Goal: Information Seeking & Learning: Check status

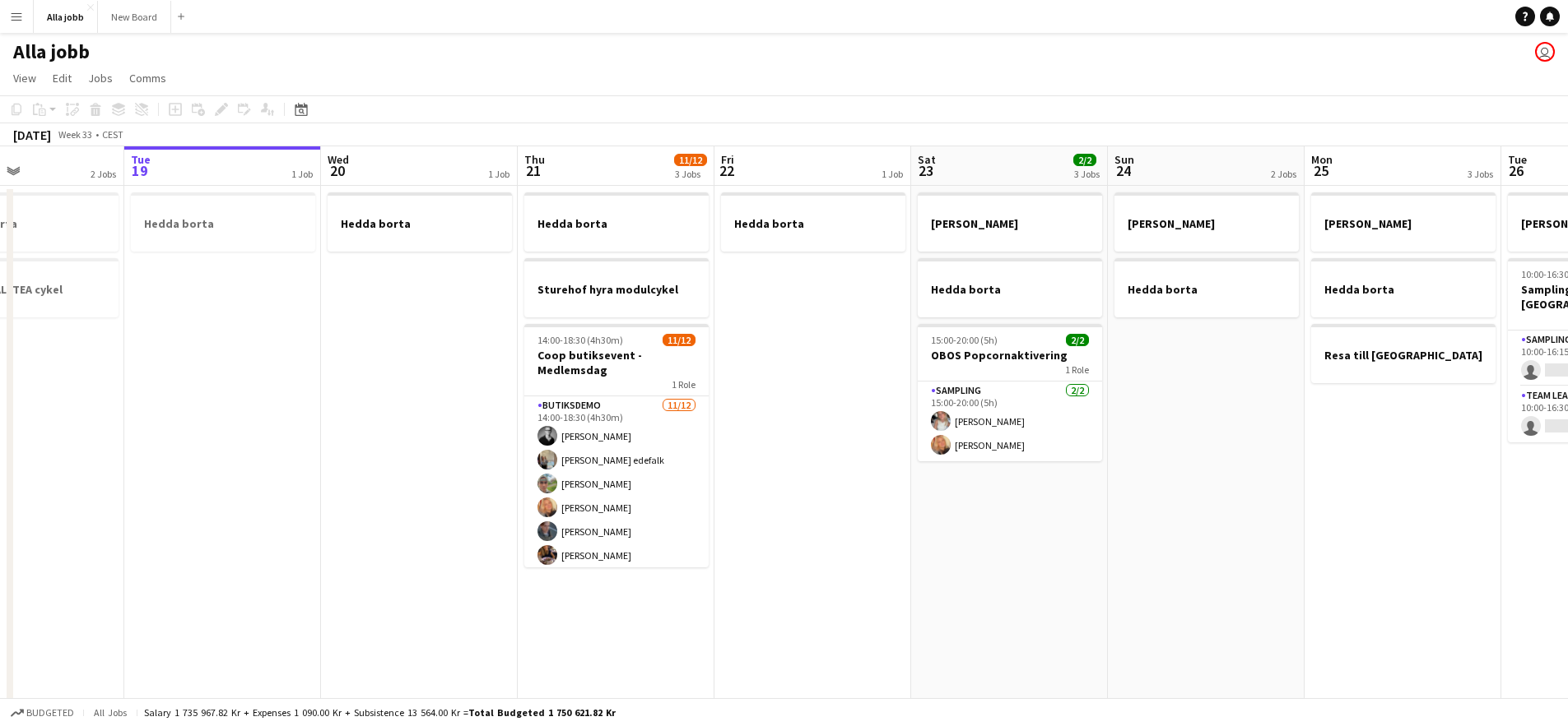
click at [808, 273] on app-calendar-viewport "Sat 16 2/2 3 Jobs Sun 17 1 Job Mon 18 2 Jobs Tue 19 1 Job Wed 20 1 Job Thu 21 1…" at bounding box center [784, 430] width 1568 height 569
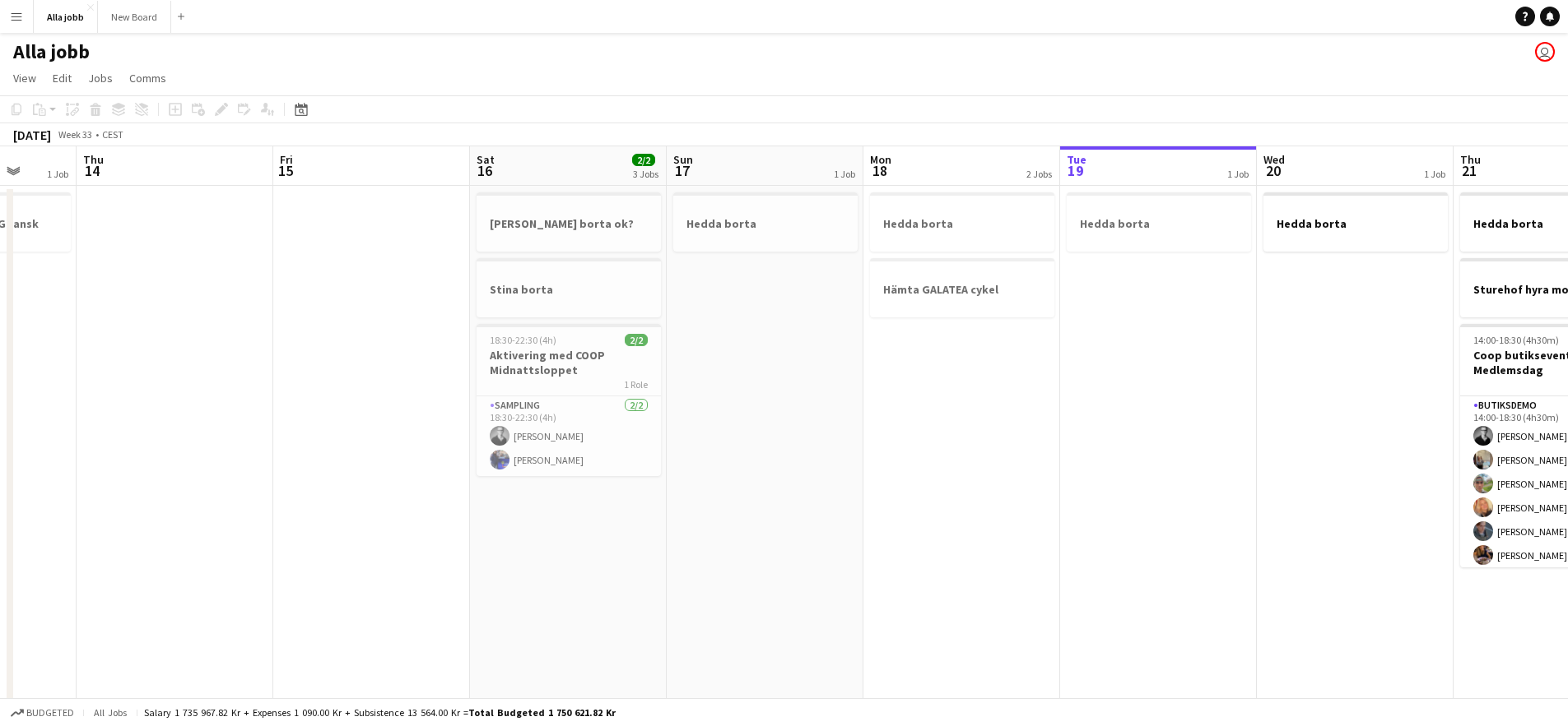
scroll to position [0, 512]
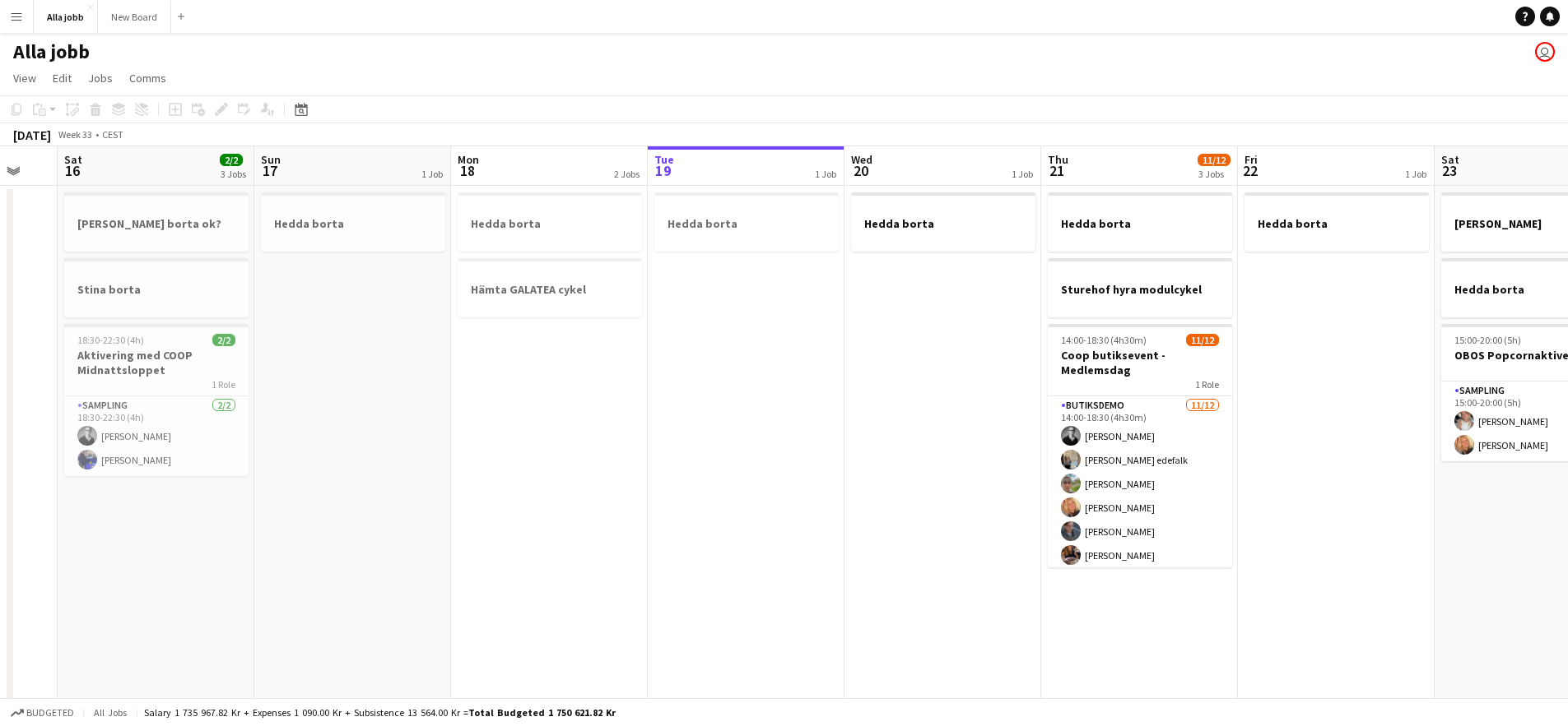
drag, startPoint x: 645, startPoint y: 292, endPoint x: 751, endPoint y: 334, distance: 114.0
click at [751, 334] on app-calendar-viewport "Wed 13 1 Job Thu 14 Fri 15 Sat 16 2/2 3 Jobs Sun 17 1 Job Mon 18 2 Jobs Tue 19 …" at bounding box center [784, 430] width 1568 height 569
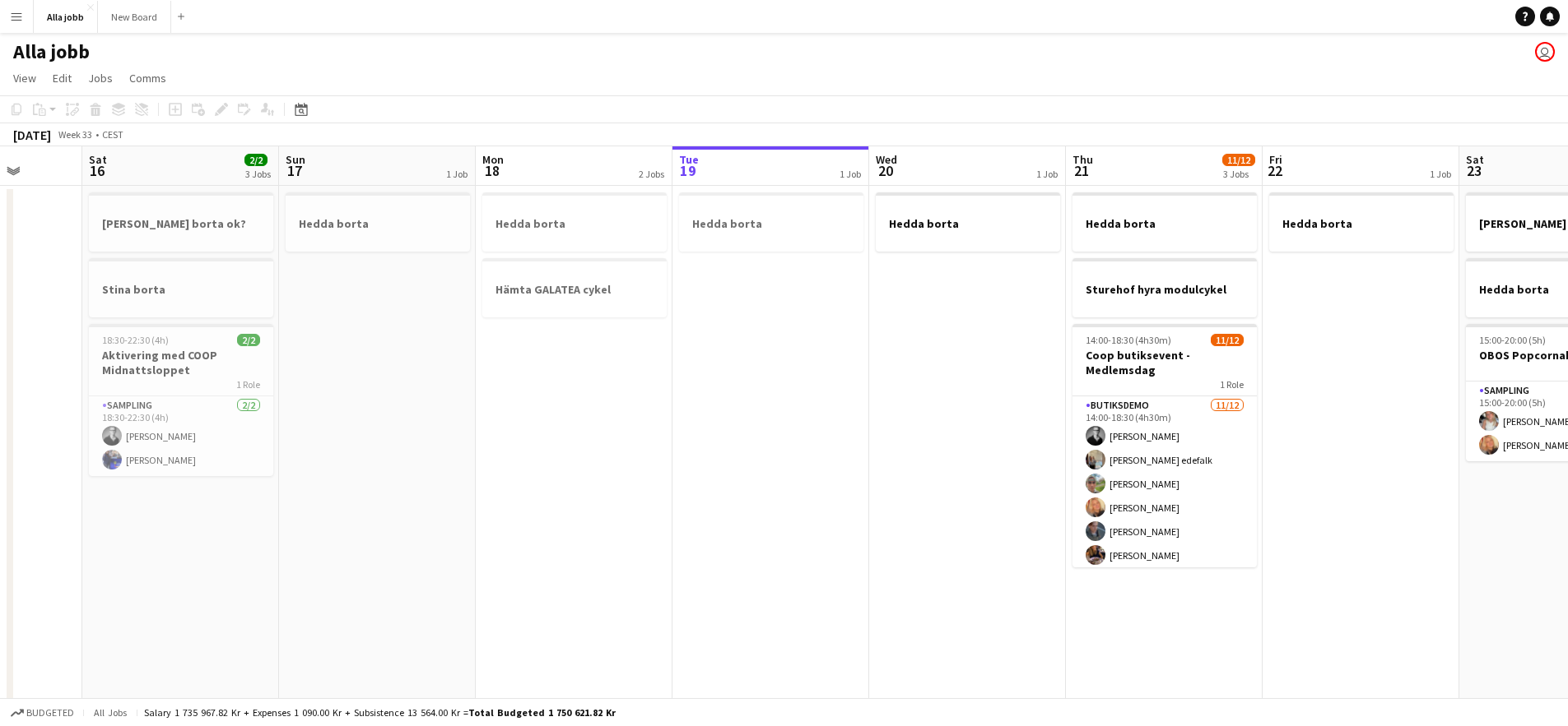
drag, startPoint x: 955, startPoint y: 350, endPoint x: 821, endPoint y: 352, distance: 134.0
click at [824, 352] on app-calendar-viewport "Wed 13 1 Job Thu 14 Fri 15 Sat 16 2/2 3 Jobs Sun 17 1 Job Mon 18 2 Jobs Tue 19 …" at bounding box center [784, 430] width 1568 height 569
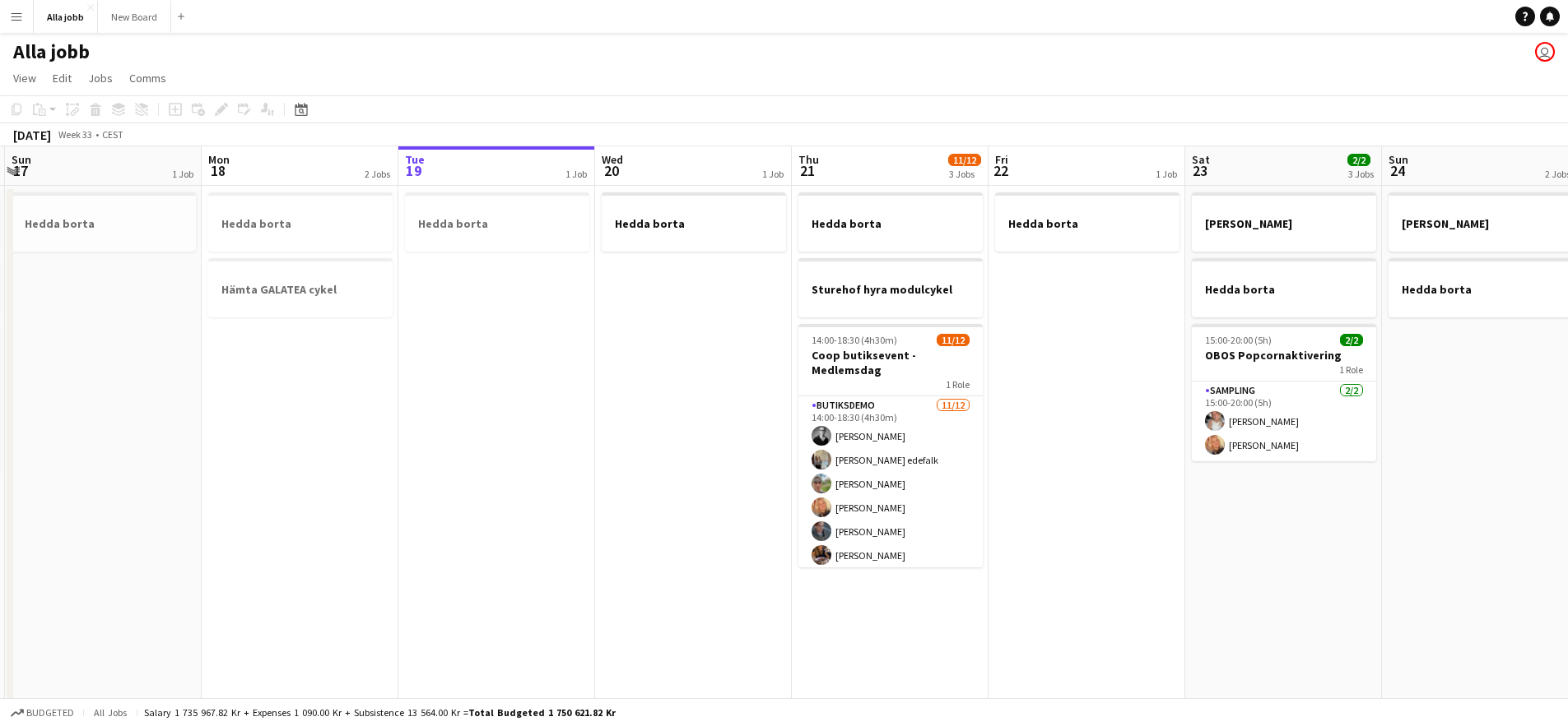
scroll to position [0, 651]
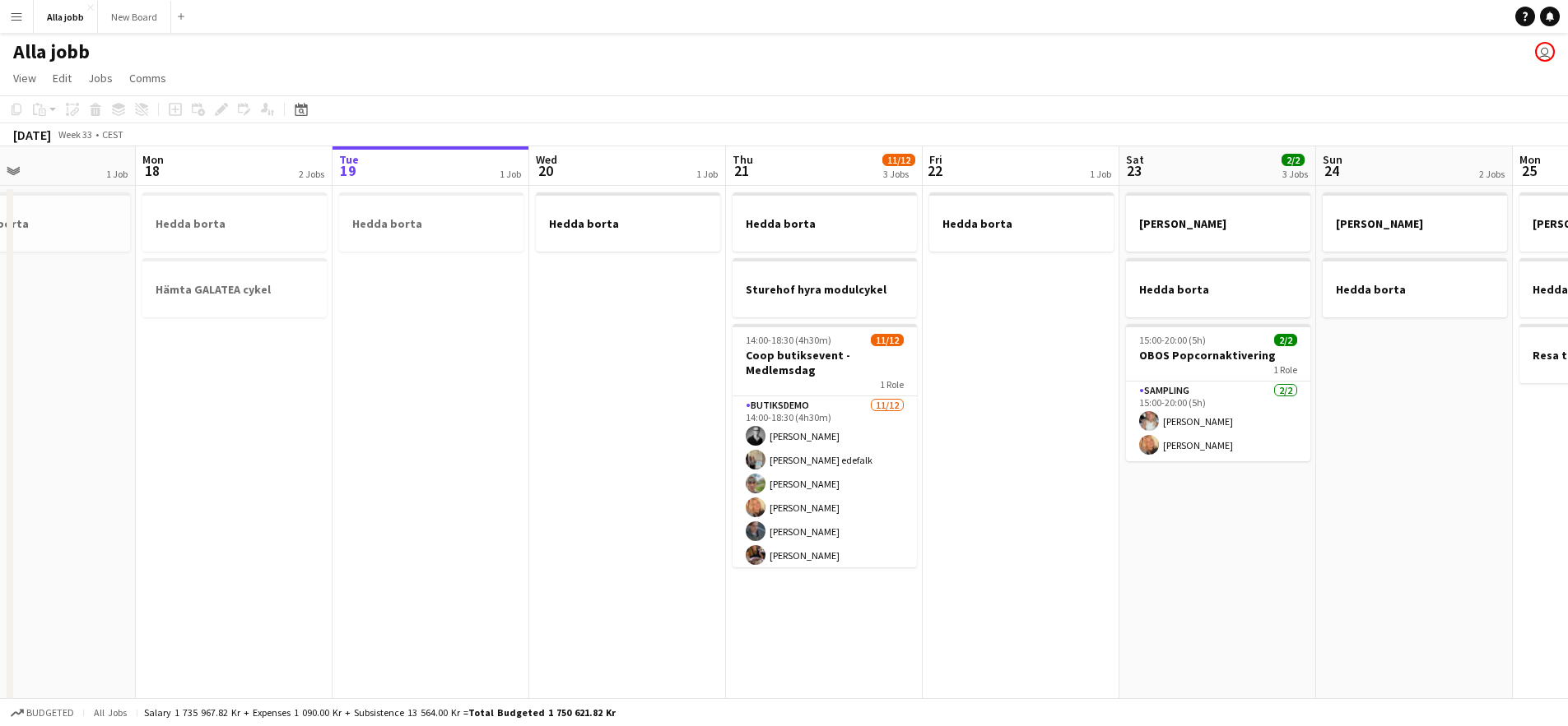
drag, startPoint x: 722, startPoint y: 350, endPoint x: 553, endPoint y: 339, distance: 169.4
click at [556, 339] on app-calendar-viewport "Thu 14 Fri 15 Sat 16 2/2 3 Jobs Sun 17 1 Job Mon 18 2 Jobs Tue 19 1 Job Wed 20 …" at bounding box center [784, 430] width 1568 height 569
click at [662, 418] on app-calendar-viewport "Thu 14 Fri 15 Sat 16 2/2 3 Jobs Sun 17 1 Job Mon 18 2 Jobs Tue 19 1 Job Wed 20 …" at bounding box center [784, 430] width 1568 height 569
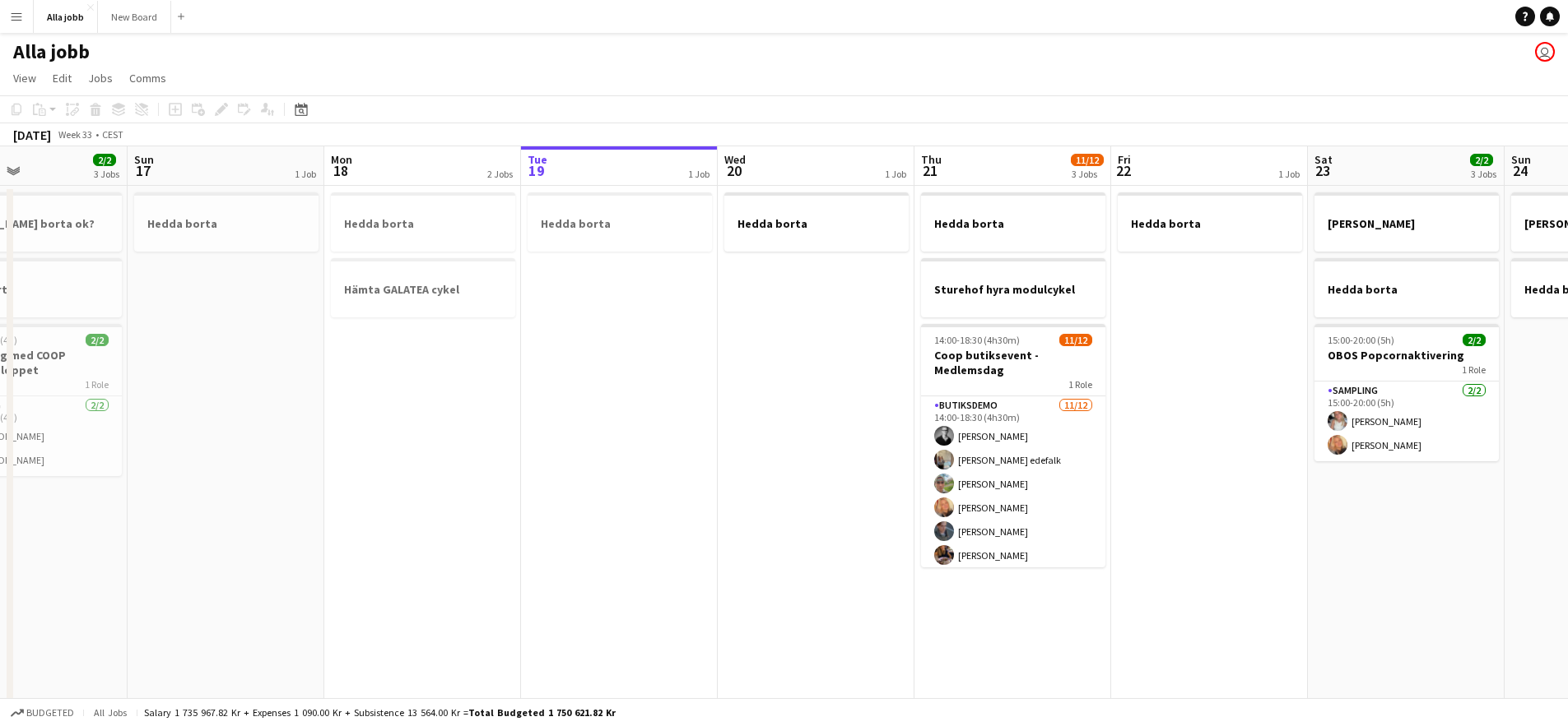
drag, startPoint x: 451, startPoint y: 416, endPoint x: 675, endPoint y: 424, distance: 224.1
click at [649, 426] on app-calendar-viewport "Thu 14 Fri 15 Sat 16 2/2 3 Jobs Sun 17 1 Job Mon 18 2 Jobs Tue 19 1 Job Wed 20 …" at bounding box center [784, 430] width 1568 height 569
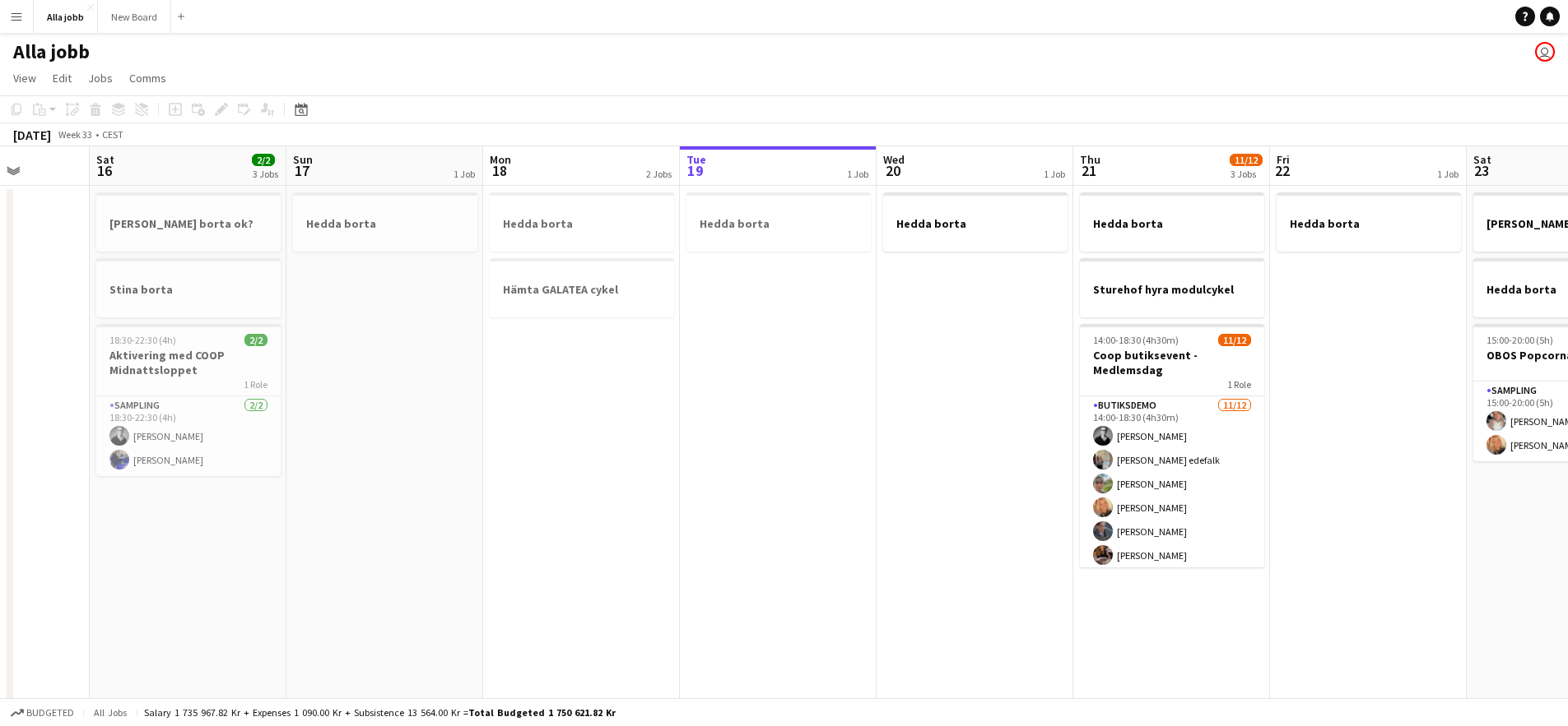
drag, startPoint x: 541, startPoint y: 410, endPoint x: 823, endPoint y: 437, distance: 283.3
click at [807, 437] on app-calendar-viewport "Wed 13 1 Job Thu 14 Fri 15 Sat 16 2/2 3 Jobs Sun 17 1 Job Mon 18 2 Jobs Tue 19 …" at bounding box center [784, 430] width 1568 height 569
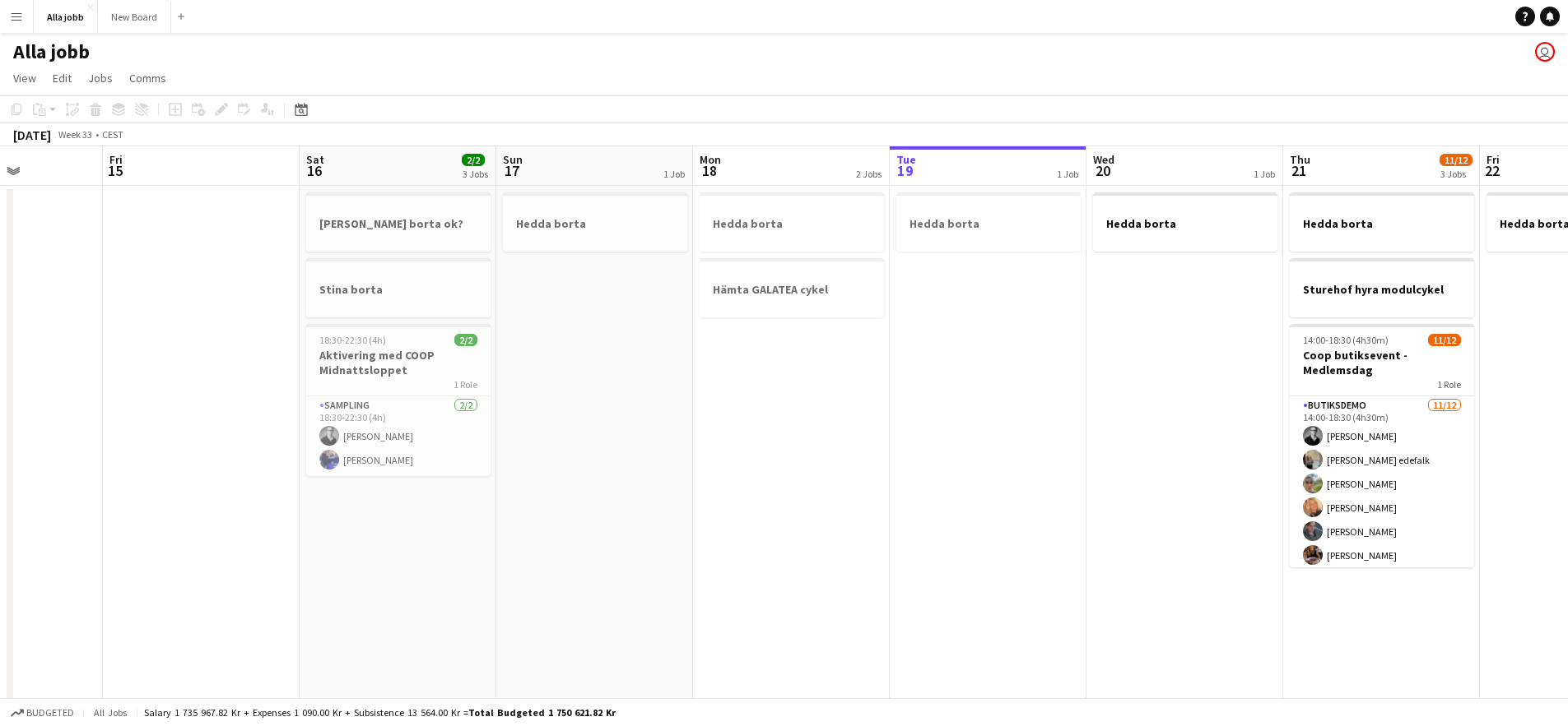
drag, startPoint x: 684, startPoint y: 451, endPoint x: 1119, endPoint y: 450, distance: 435.0
click at [1096, 456] on app-calendar-viewport "Tue 12 1 Job Wed 13 1 Job Thu 14 Fri 15 Sat 16 2/2 3 Jobs Sun 17 1 Job Mon 18 2…" at bounding box center [784, 430] width 1568 height 569
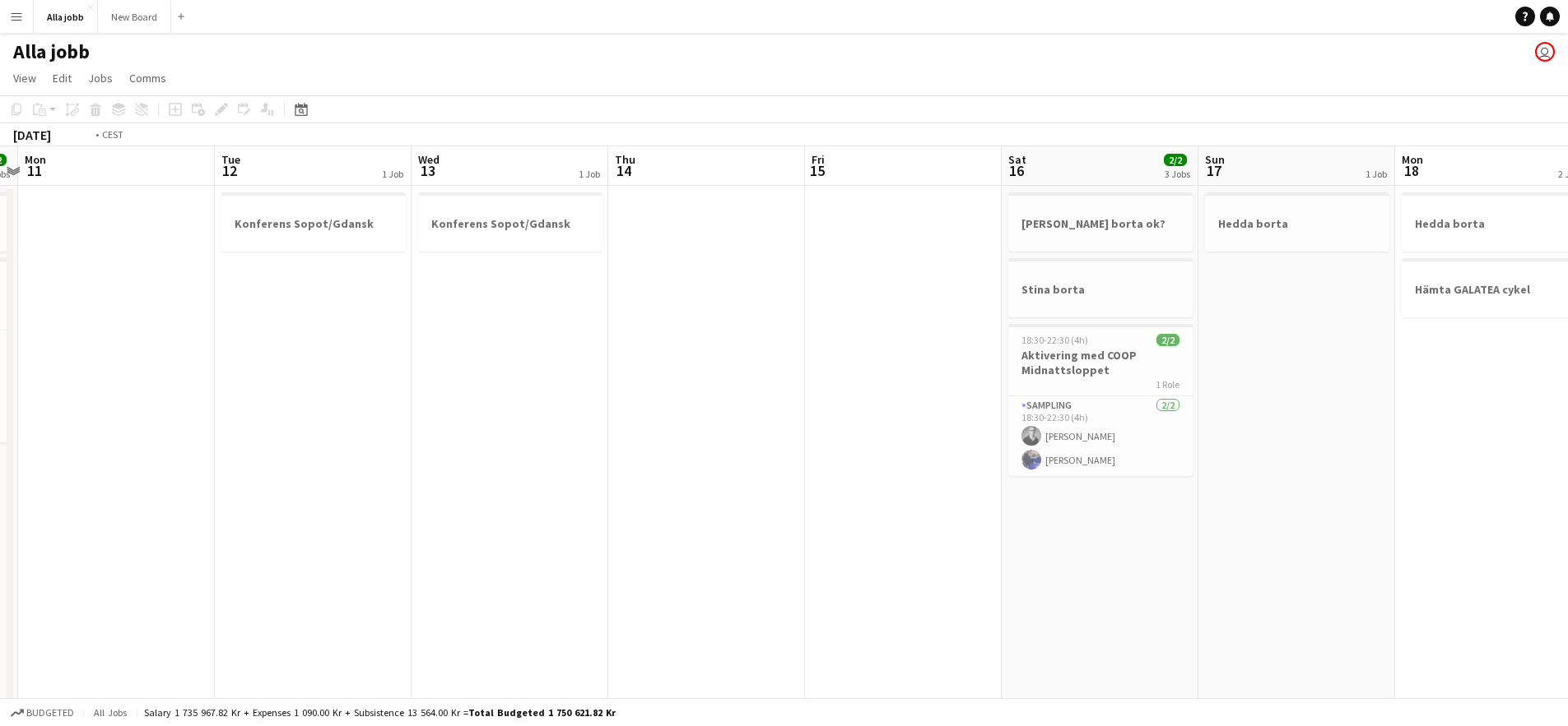
drag, startPoint x: 519, startPoint y: 459, endPoint x: 642, endPoint y: 476, distance: 124.2
click at [742, 481] on app-calendar-viewport "Sat 9 9/9 6 Jobs Sun 10 2/2 2 Jobs Mon 11 Tue 12 1 Job Wed 13 1 Job Thu 14 Fri …" at bounding box center [784, 574] width 1568 height 857
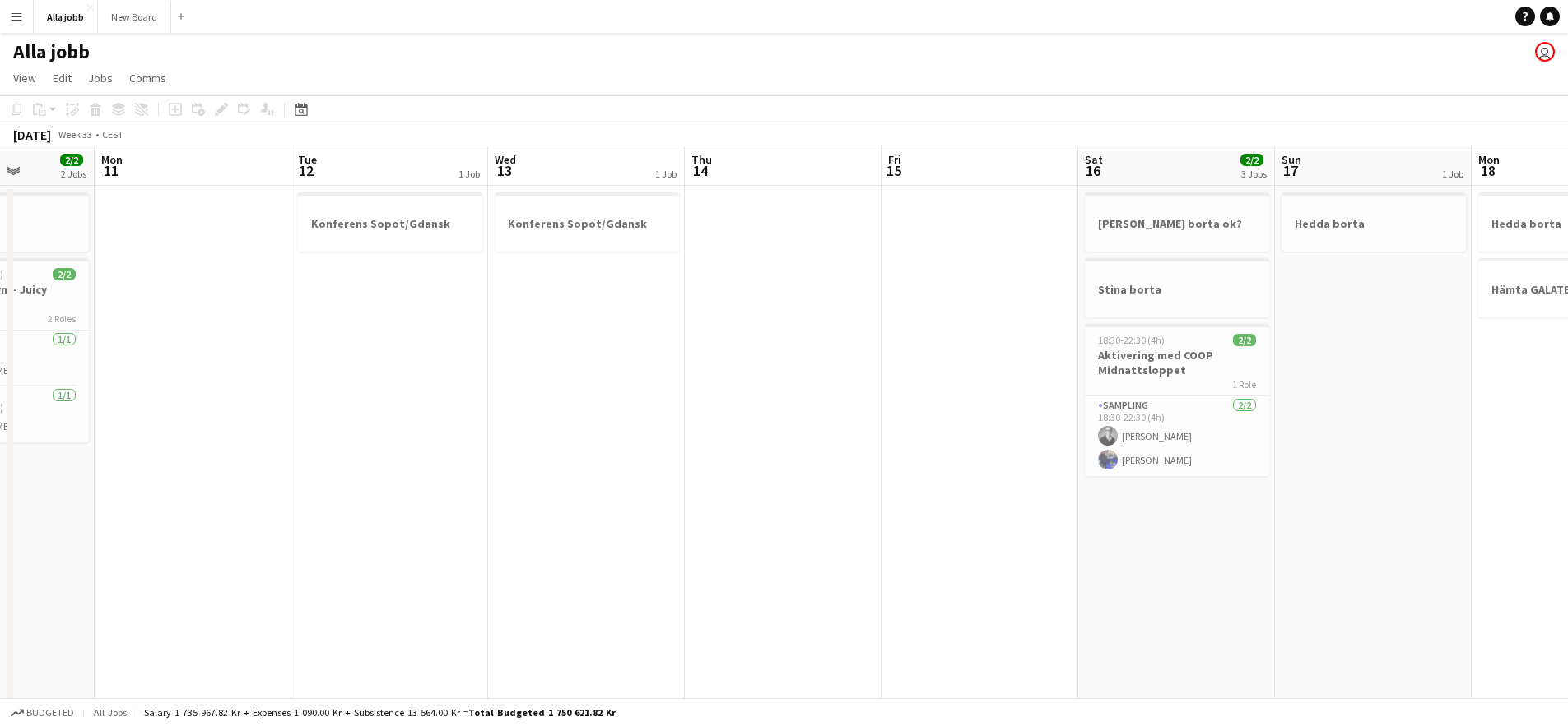
drag, startPoint x: 459, startPoint y: 478, endPoint x: 930, endPoint y: 501, distance: 471.6
click at [850, 500] on app-calendar-viewport "Fri 8 9/9 8 Jobs Sat 9 9/9 6 Jobs Sun 10 2/2 2 Jobs Mon 11 Tue 12 1 Job Wed 13 …" at bounding box center [784, 662] width 1568 height 1033
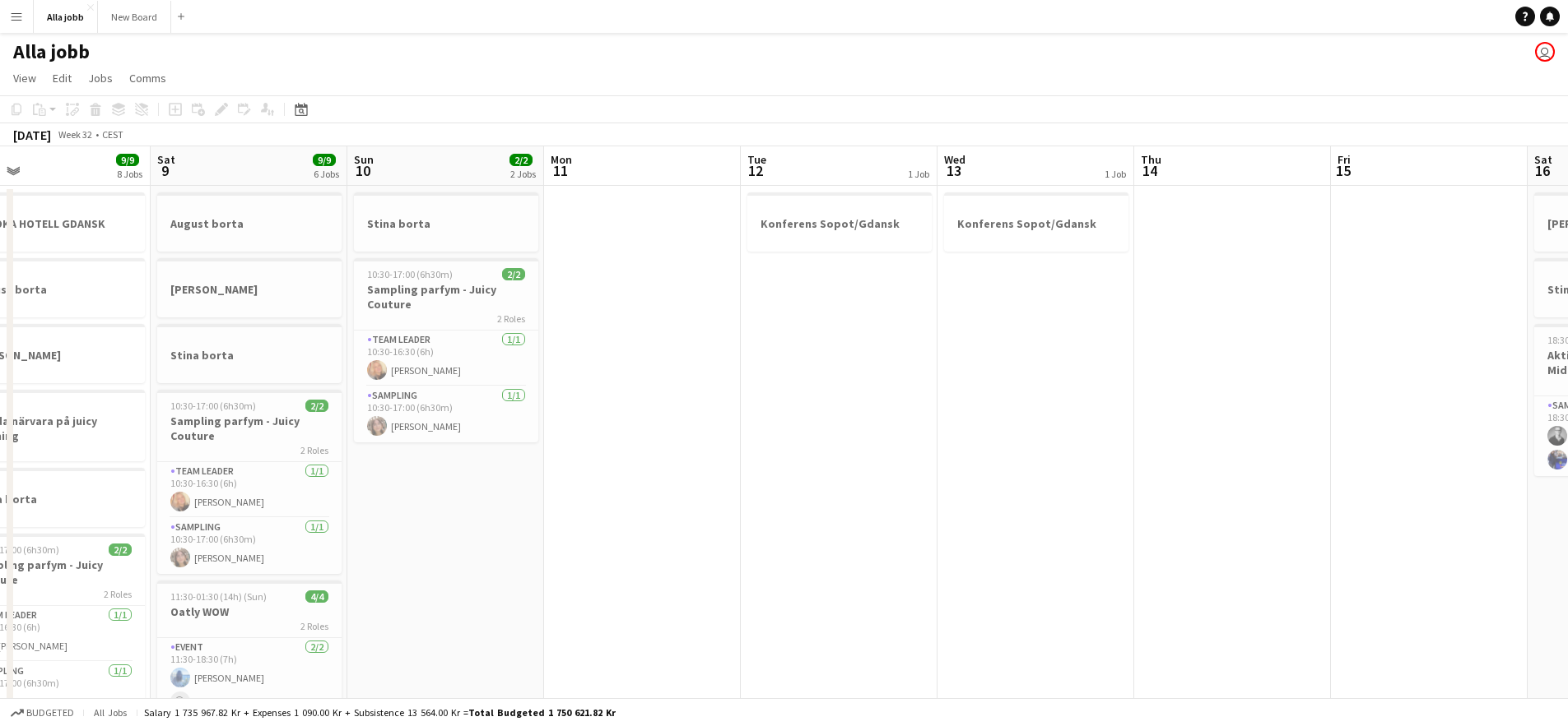
drag, startPoint x: 742, startPoint y: 497, endPoint x: 1131, endPoint y: 479, distance: 389.4
click at [1090, 482] on app-calendar-viewport "Wed 6 4/4 5 Jobs Thu 7 9/9 6 Jobs Fri 8 9/9 8 Jobs Sat 9 9/9 6 Jobs Sun 10 2/2 …" at bounding box center [784, 662] width 1568 height 1033
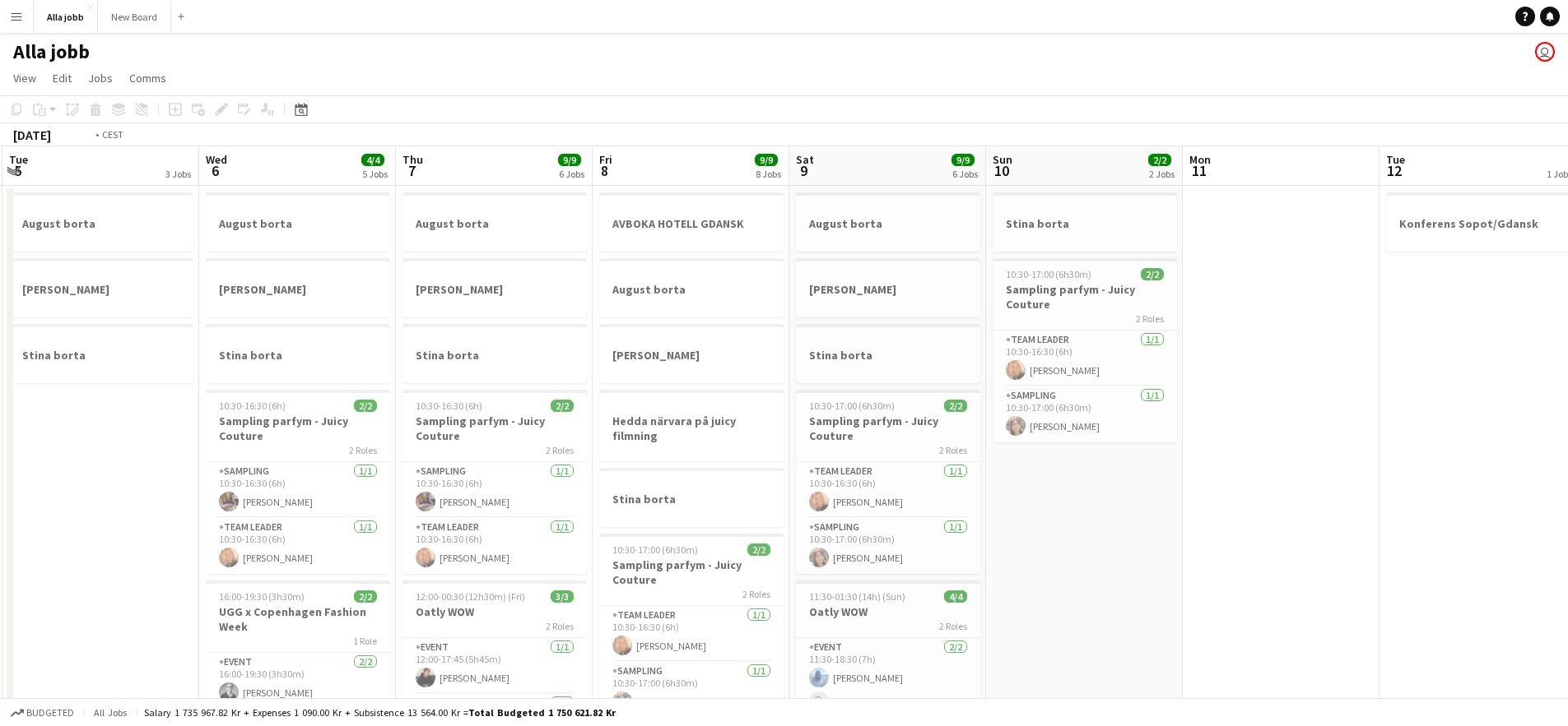
drag, startPoint x: 922, startPoint y: 514, endPoint x: 1246, endPoint y: 499, distance: 324.3
click at [1263, 501] on app-calendar-viewport "Sun 3 Mon 4 3 Jobs Tue 5 3 Jobs Wed 6 4/4 5 Jobs Thu 7 9/9 6 Jobs Fri 8 9/9 8 J…" at bounding box center [784, 662] width 1568 height 1033
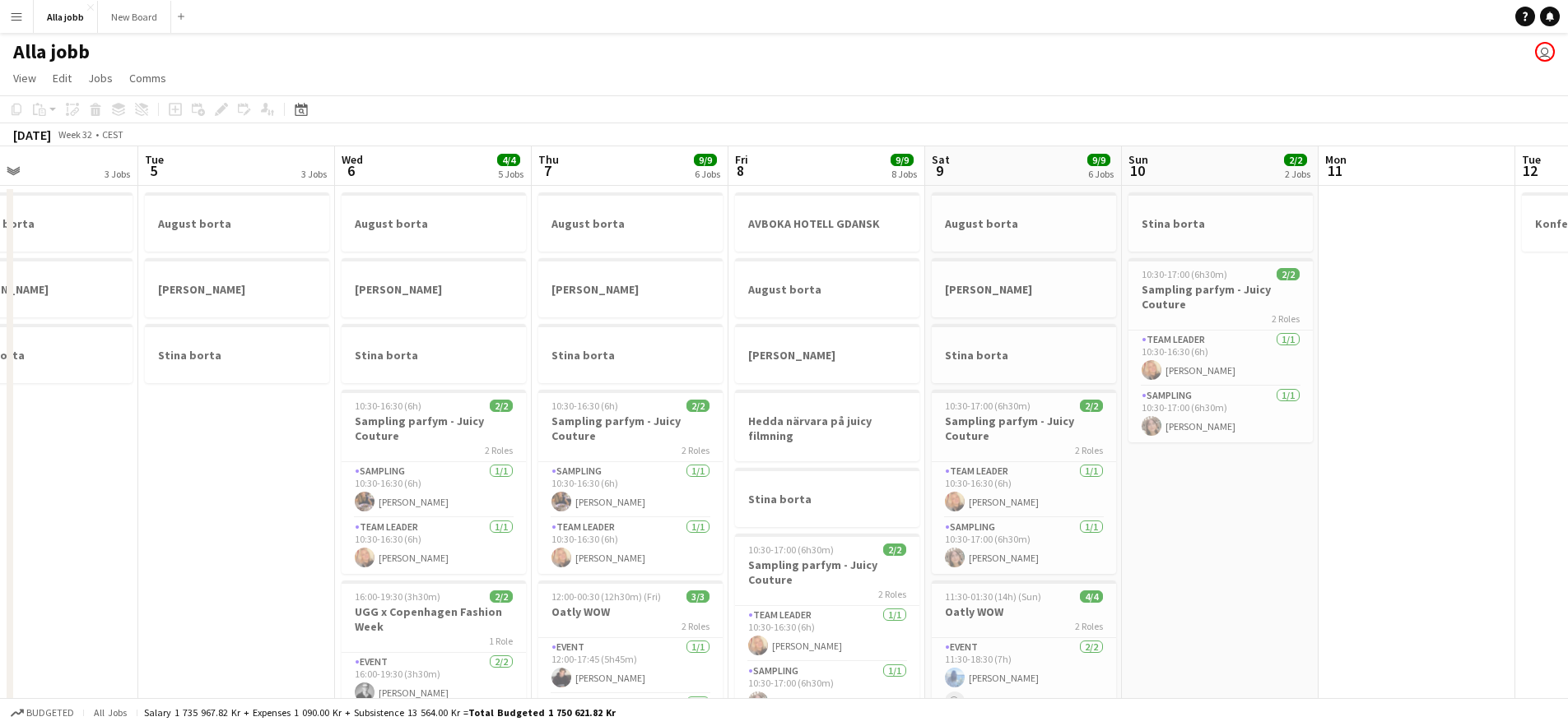
drag, startPoint x: 714, startPoint y: 420, endPoint x: 832, endPoint y: 416, distance: 118.1
click at [788, 409] on app-calendar-viewport "Sat 2 3 Jobs Sun 3 3 Jobs Mon 4 3 Jobs Tue 5 3 Jobs Wed 6 4/4 5 Jobs Thu 7 9/9 …" at bounding box center [784, 662] width 1568 height 1033
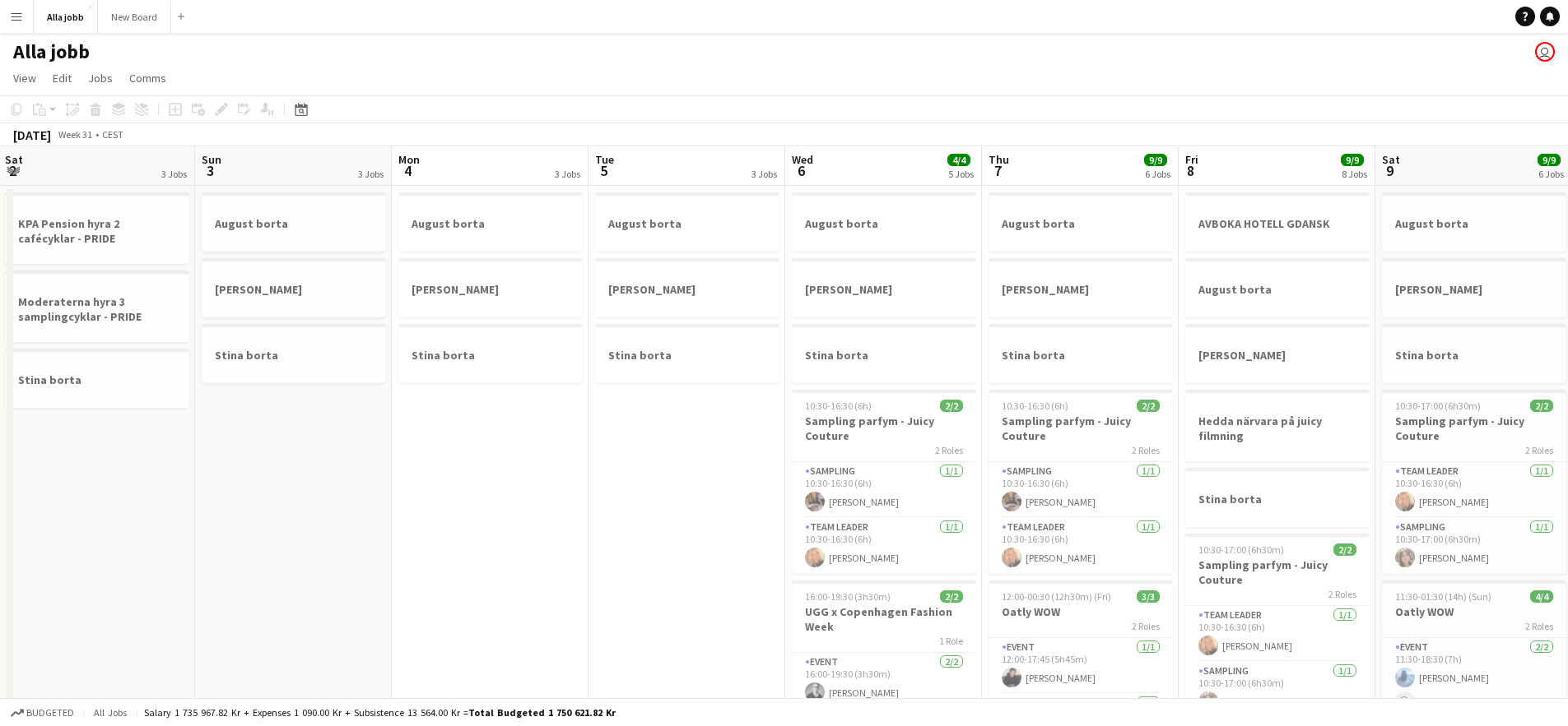
drag, startPoint x: 362, startPoint y: 435, endPoint x: 682, endPoint y: 409, distance: 321.1
click at [673, 410] on app-calendar-viewport "Thu 31 3 Jobs Fri 1 3 Jobs Sat 2 3 Jobs Sun 3 3 Jobs Mon 4 3 Jobs Tue 5 3 Jobs …" at bounding box center [784, 662] width 1568 height 1033
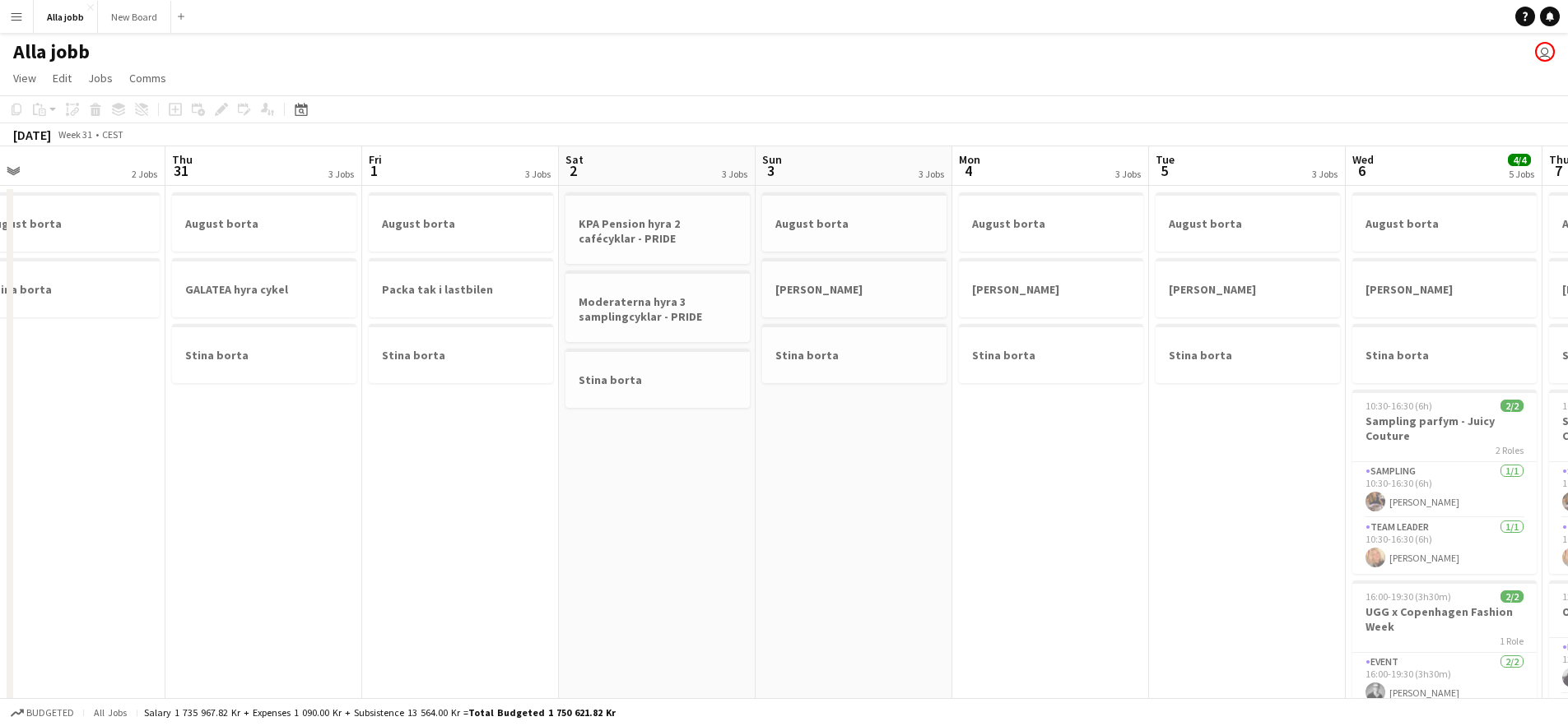
drag, startPoint x: 414, startPoint y: 419, endPoint x: 759, endPoint y: 392, distance: 346.1
click at [728, 394] on app-calendar-viewport "Mon 28 Tue 29 1 Job Wed 30 2 Jobs Thu 31 3 Jobs Fri 1 3 Jobs Sat 2 3 Jobs Sun 3…" at bounding box center [784, 662] width 1568 height 1033
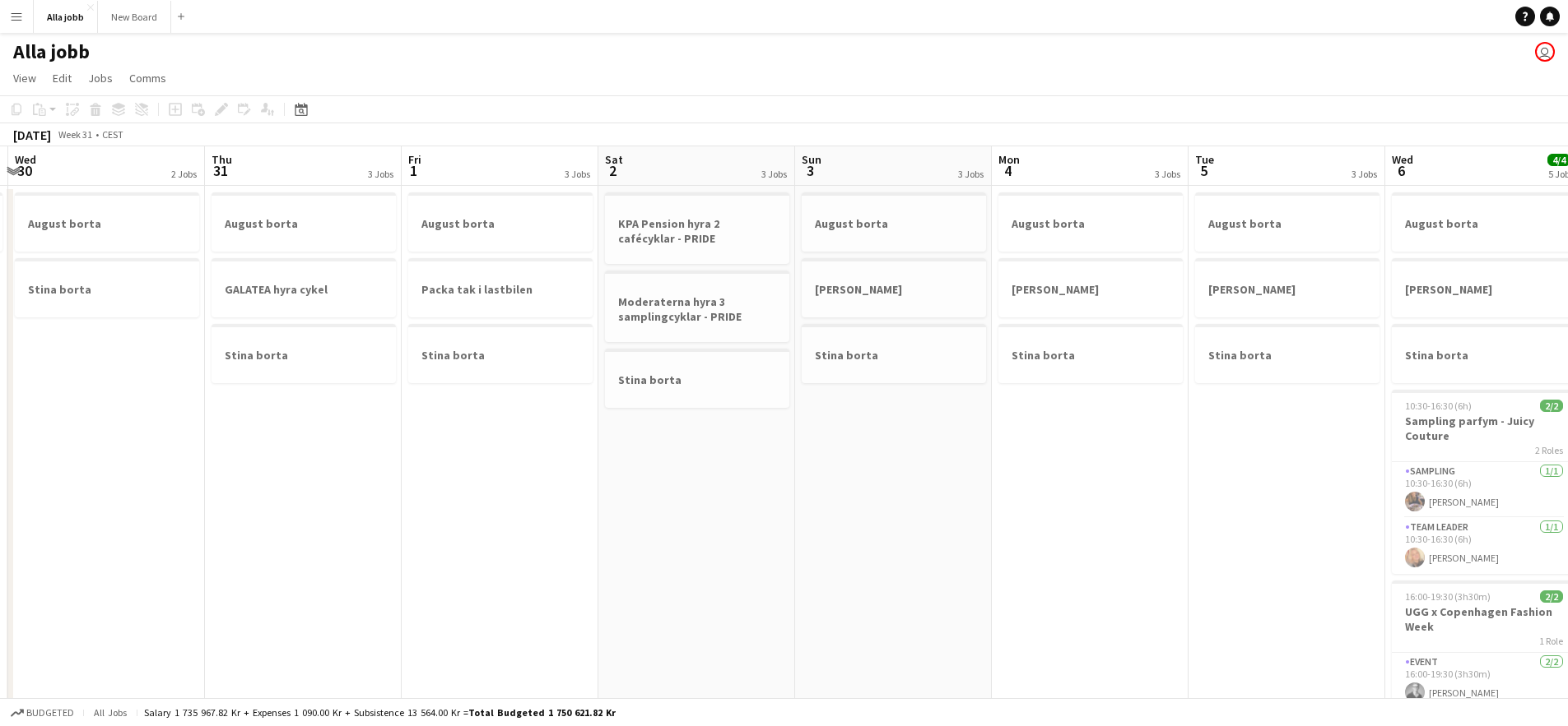
drag, startPoint x: 649, startPoint y: 461, endPoint x: 667, endPoint y: 460, distance: 18.0
click at [667, 460] on app-calendar-viewport "Mon 28 1 Job Tue 29 1 Job Wed 30 2 Jobs Thu 31 3 Jobs Fri 1 3 Jobs Sat 2 3 Jobs…" at bounding box center [784, 662] width 1568 height 1033
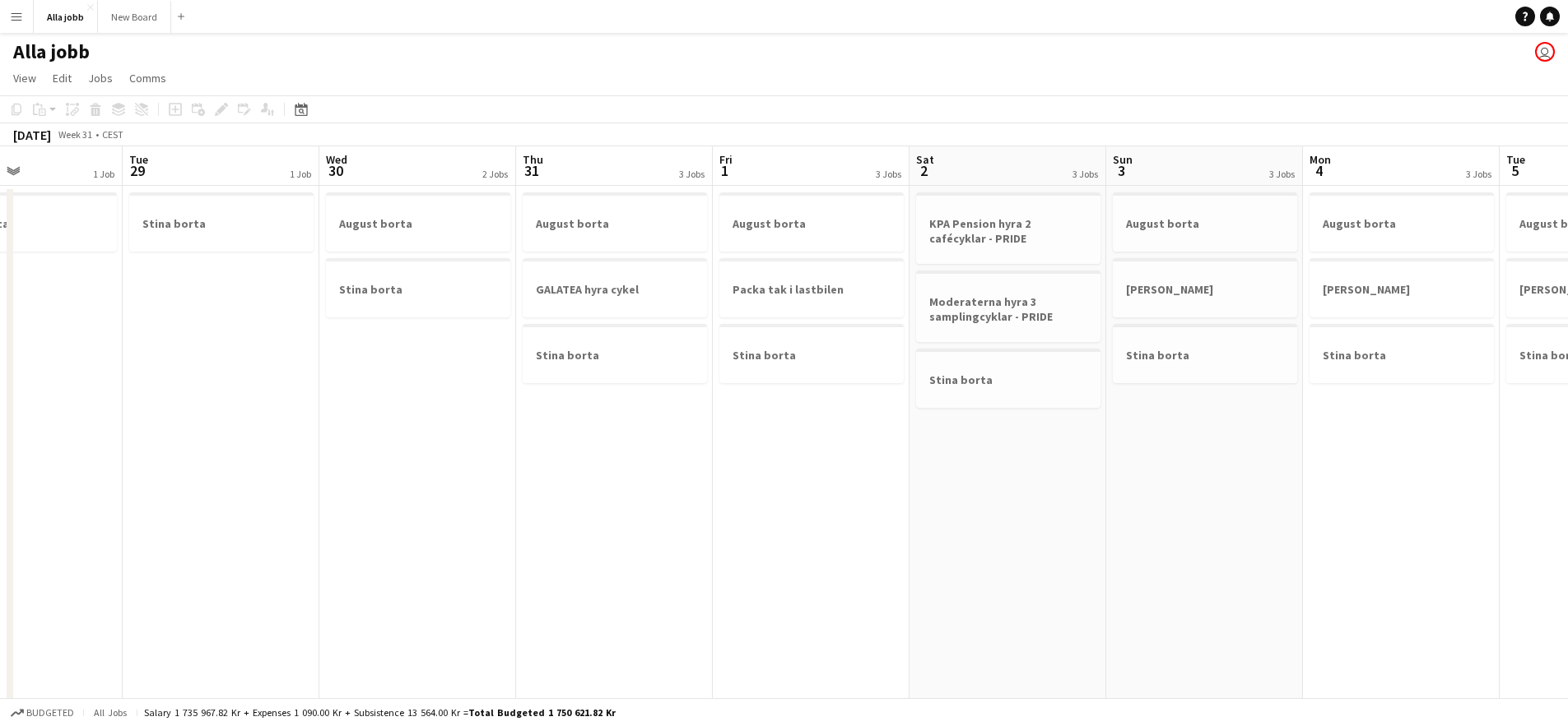
drag, startPoint x: 571, startPoint y: 464, endPoint x: 880, endPoint y: 468, distance: 309.0
click at [883, 468] on app-calendar-viewport "Sat 26 Sun 27 2 Jobs Mon 28 1 Job Tue 29 1 Job Wed 30 2 Jobs Thu 31 3 Jobs Fri …" at bounding box center [784, 662] width 1568 height 1033
drag, startPoint x: 767, startPoint y: 476, endPoint x: 804, endPoint y: 477, distance: 37.0
click at [804, 477] on app-calendar-viewport "Sat 26 2/2 4 Jobs Sun 27 2 Jobs Mon 28 1 Job Tue 29 1 Job Wed 30 2 Jobs Thu 31 …" at bounding box center [784, 662] width 1568 height 1033
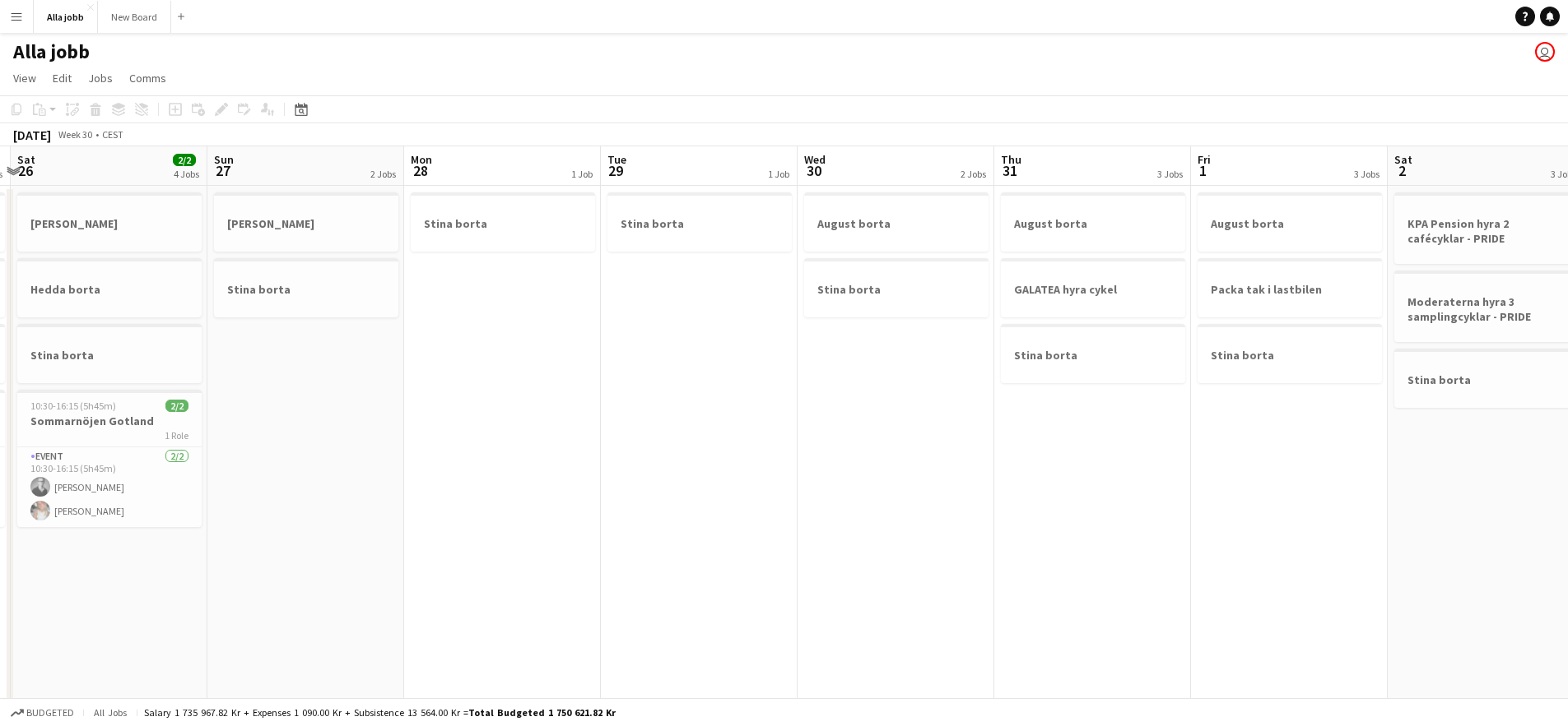
drag, startPoint x: 543, startPoint y: 449, endPoint x: 765, endPoint y: 443, distance: 222.1
click at [765, 443] on app-calendar-viewport "Thu 24 Fri 25 2/2 4 Jobs Sat 26 2/2 4 Jobs Sun 27 2 Jobs Mon 28 1 Job Tue 29 1 …" at bounding box center [784, 662] width 1568 height 1033
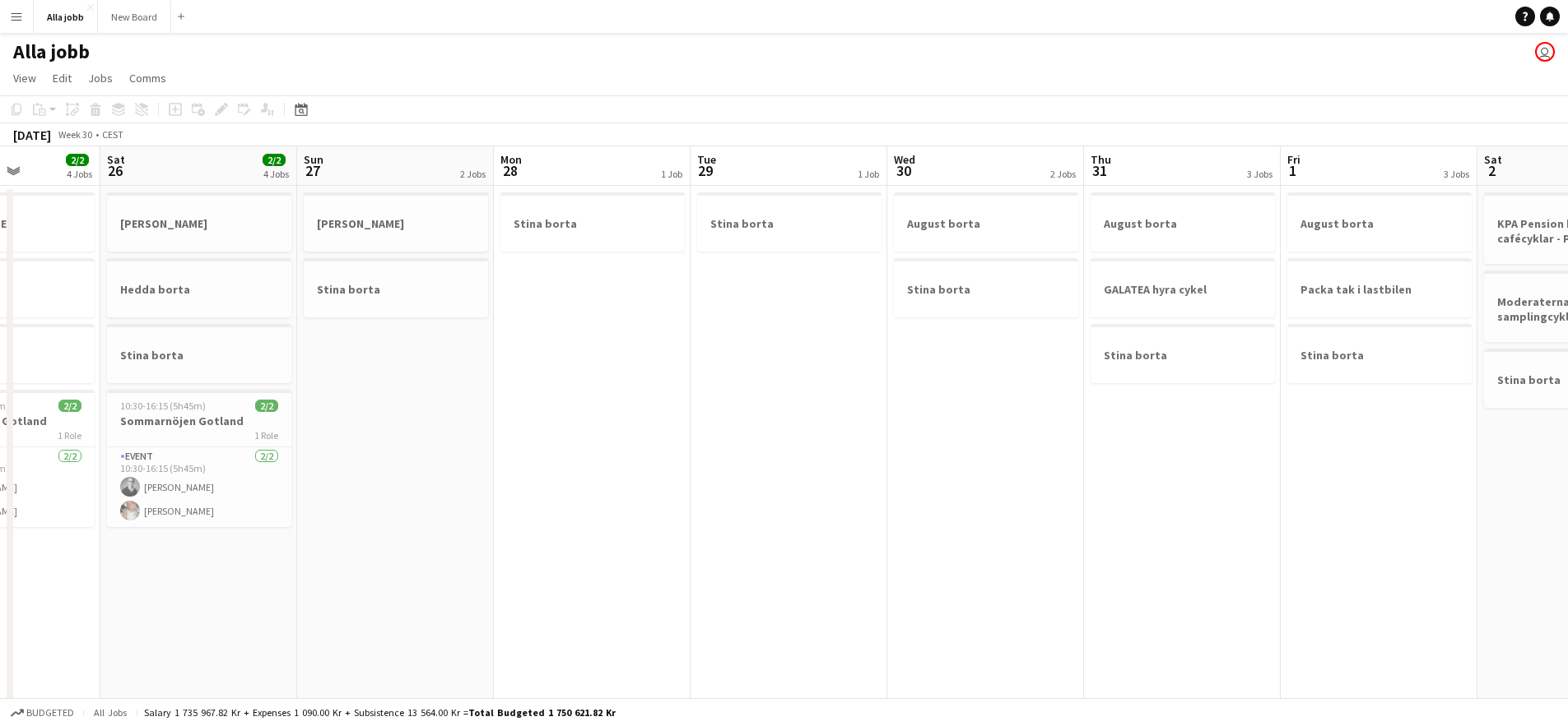
scroll to position [0, 489]
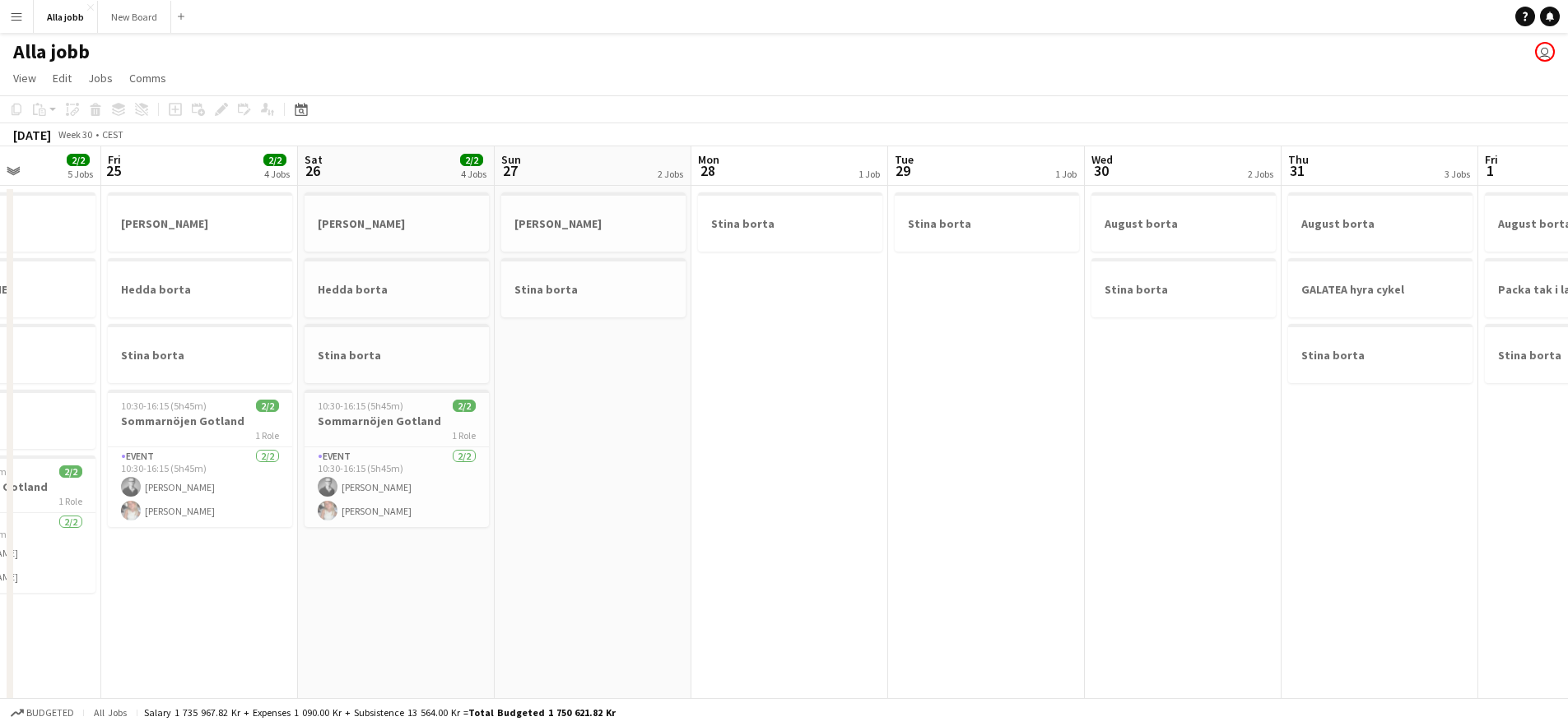
drag, startPoint x: 600, startPoint y: 439, endPoint x: 808, endPoint y: 445, distance: 208.1
click at [808, 445] on app-calendar-viewport "Tue 22 4 Jobs Wed 23 4 Jobs Thu 24 2/2 5 Jobs Fri 25 2/2 4 Jobs Sat 26 2/2 4 Jo…" at bounding box center [784, 662] width 1568 height 1033
click at [932, 395] on app-date-cell "Stina borta" at bounding box center [986, 683] width 196 height 994
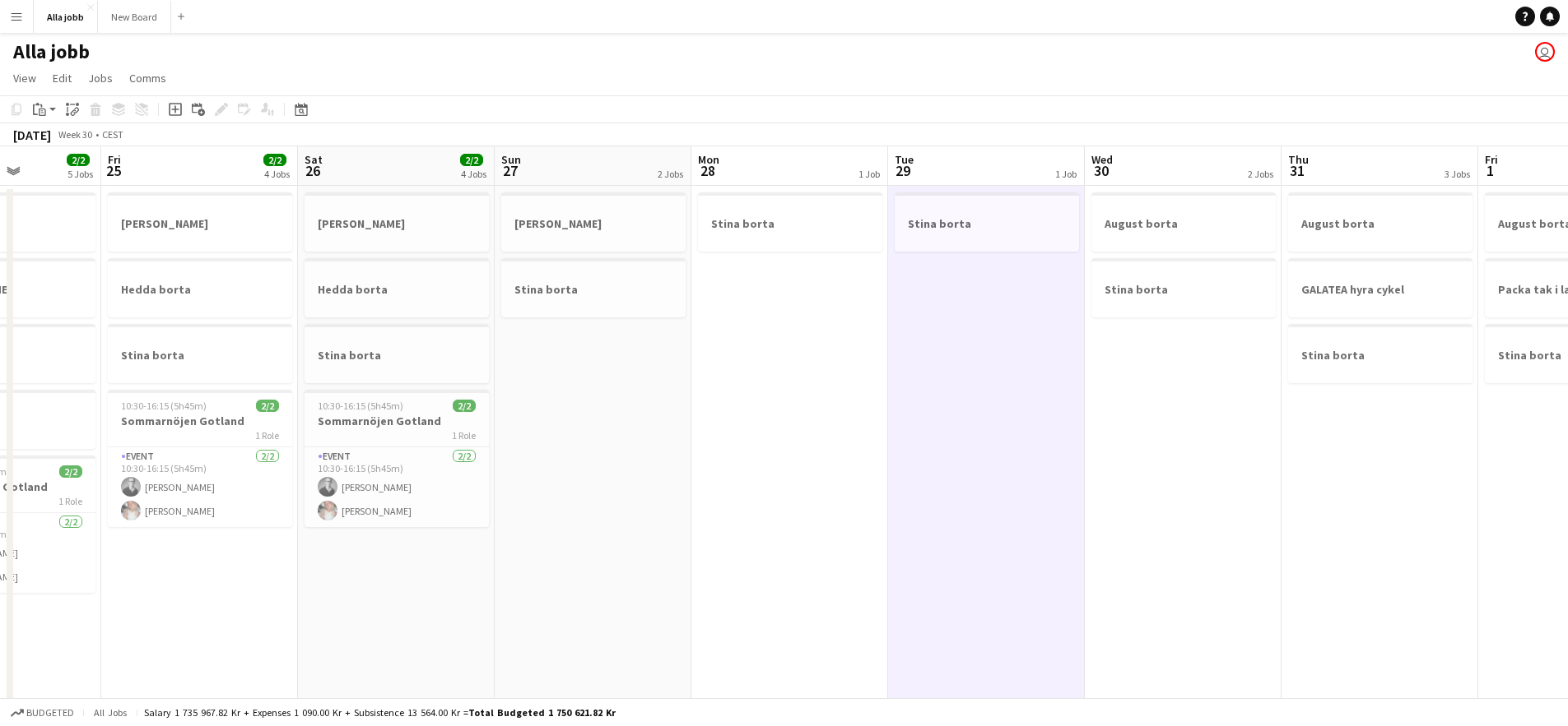
click at [841, 411] on app-date-cell "Stina borta" at bounding box center [789, 683] width 196 height 994
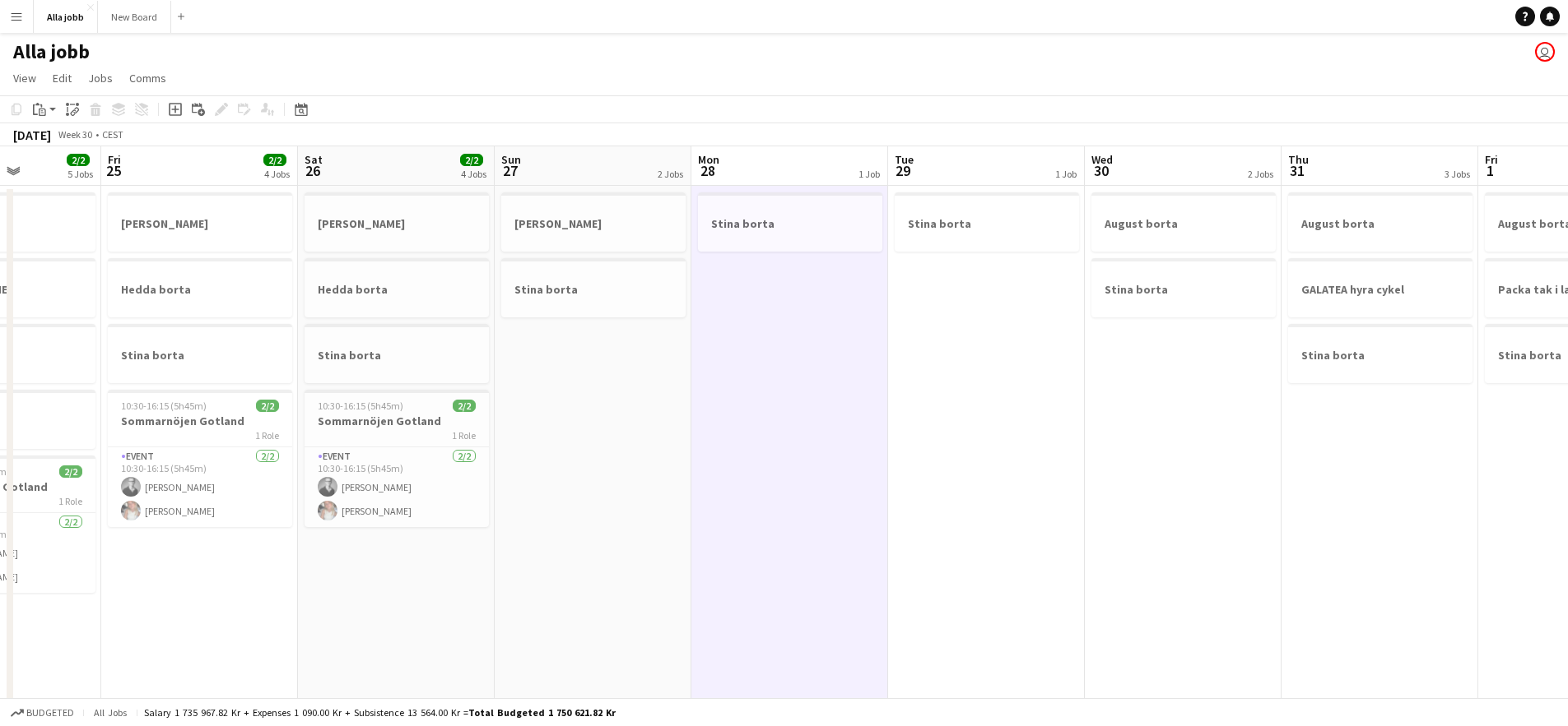
click at [677, 444] on app-date-cell "[PERSON_NAME] borta Stina borta" at bounding box center [592, 683] width 196 height 994
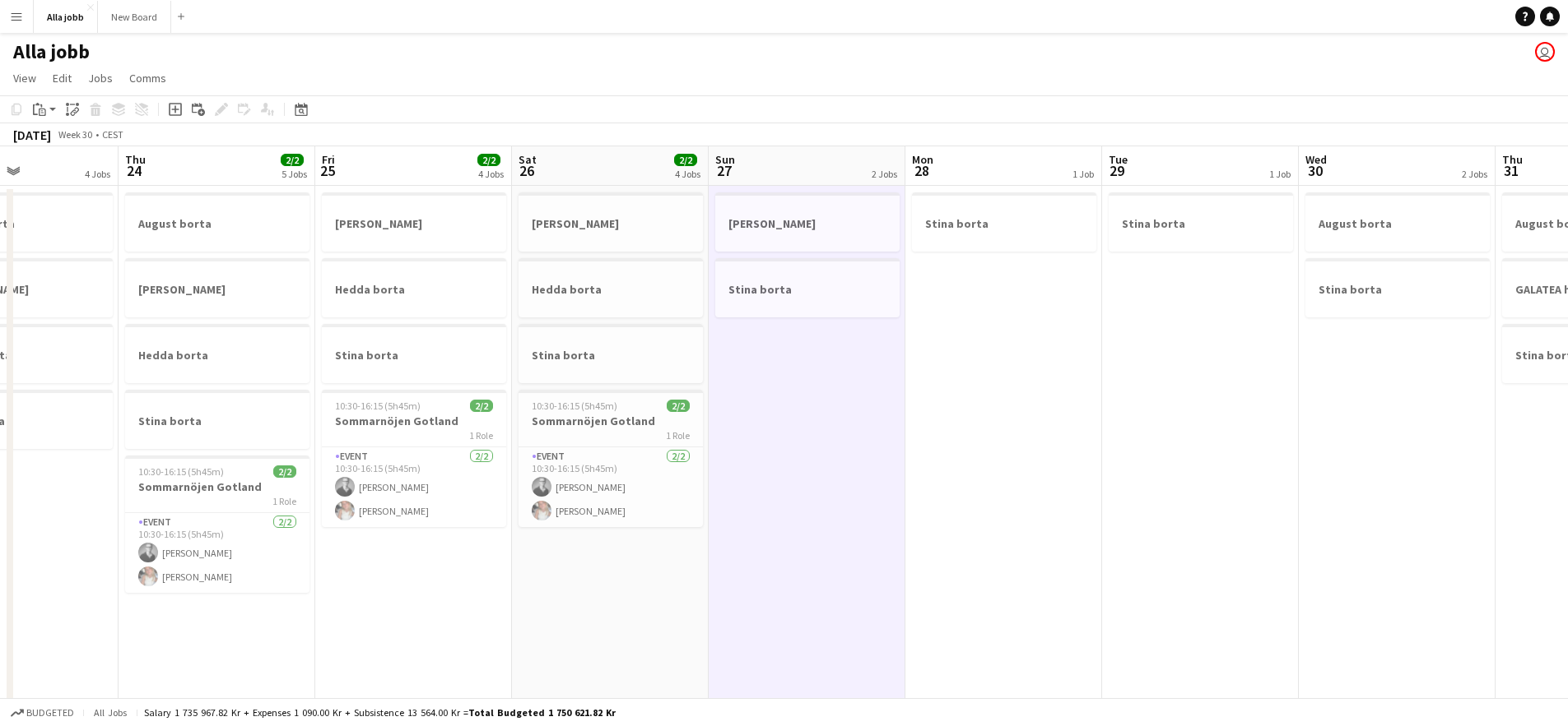
drag, startPoint x: 684, startPoint y: 446, endPoint x: 861, endPoint y: 338, distance: 207.3
click at [861, 338] on app-calendar-viewport "Mon 21 Tue 22 4 Jobs Wed 23 4 Jobs Thu 24 2/2 5 Jobs Fri 25 2/2 4 Jobs Sat 26 2…" at bounding box center [784, 662] width 1568 height 1033
click at [951, 377] on app-date-cell "Stina borta" at bounding box center [1003, 683] width 196 height 994
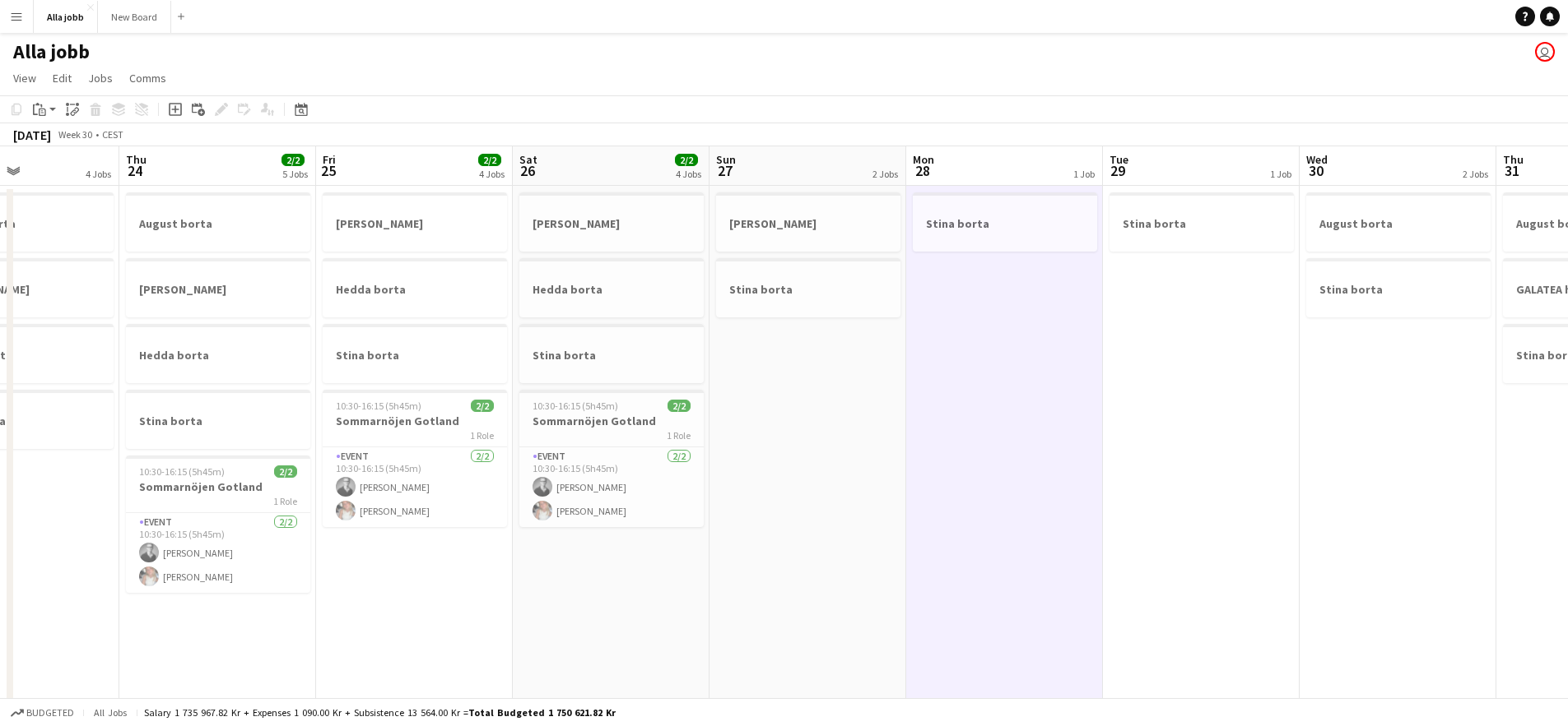
click at [1105, 379] on app-date-cell "Stina borta" at bounding box center [1201, 683] width 196 height 994
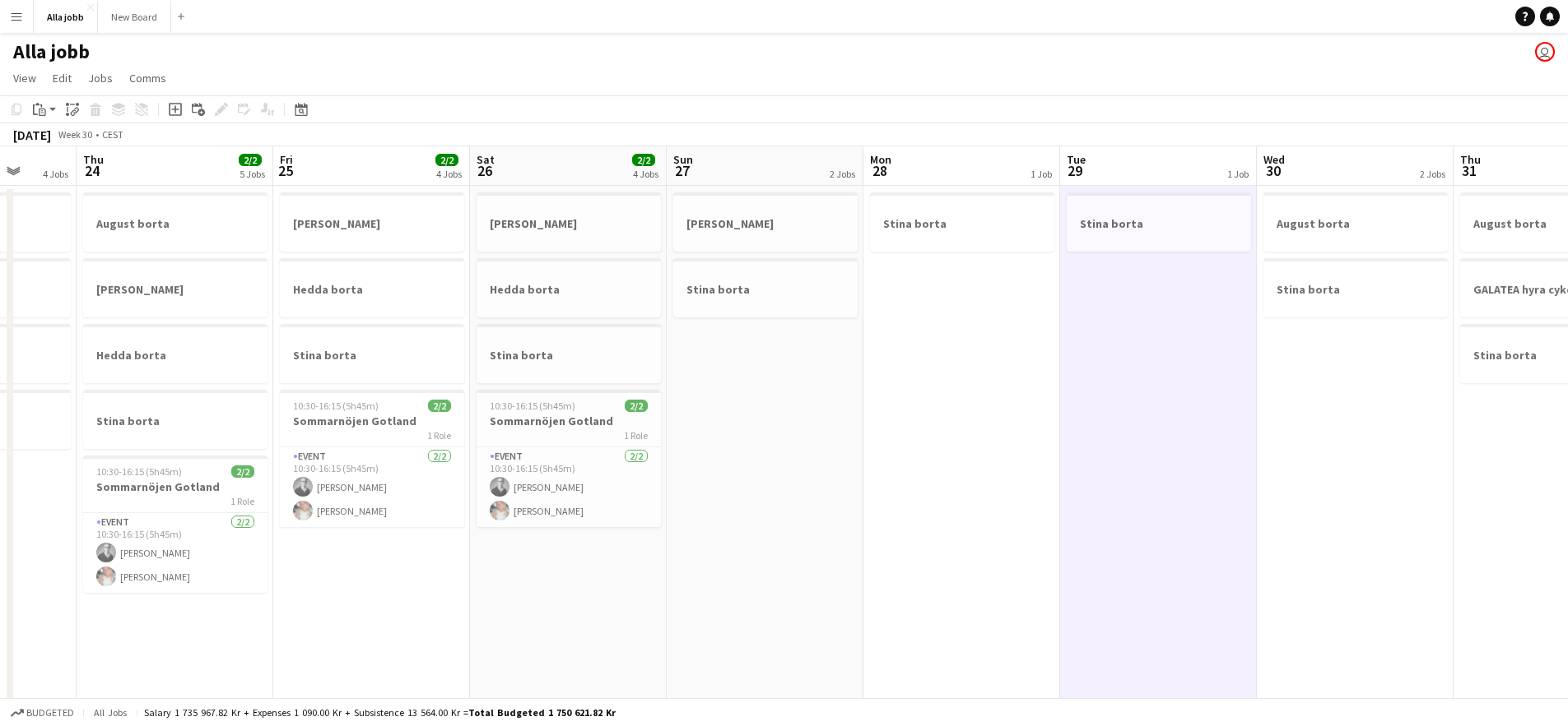
drag, startPoint x: 1189, startPoint y: 417, endPoint x: 953, endPoint y: 411, distance: 236.1
click at [953, 410] on app-calendar-viewport "Mon 21 4 Jobs Tue 22 4 Jobs Wed 23 4 Jobs Thu 24 2/2 5 Jobs Fri 25 2/2 4 Jobs S…" at bounding box center [784, 662] width 1568 height 1033
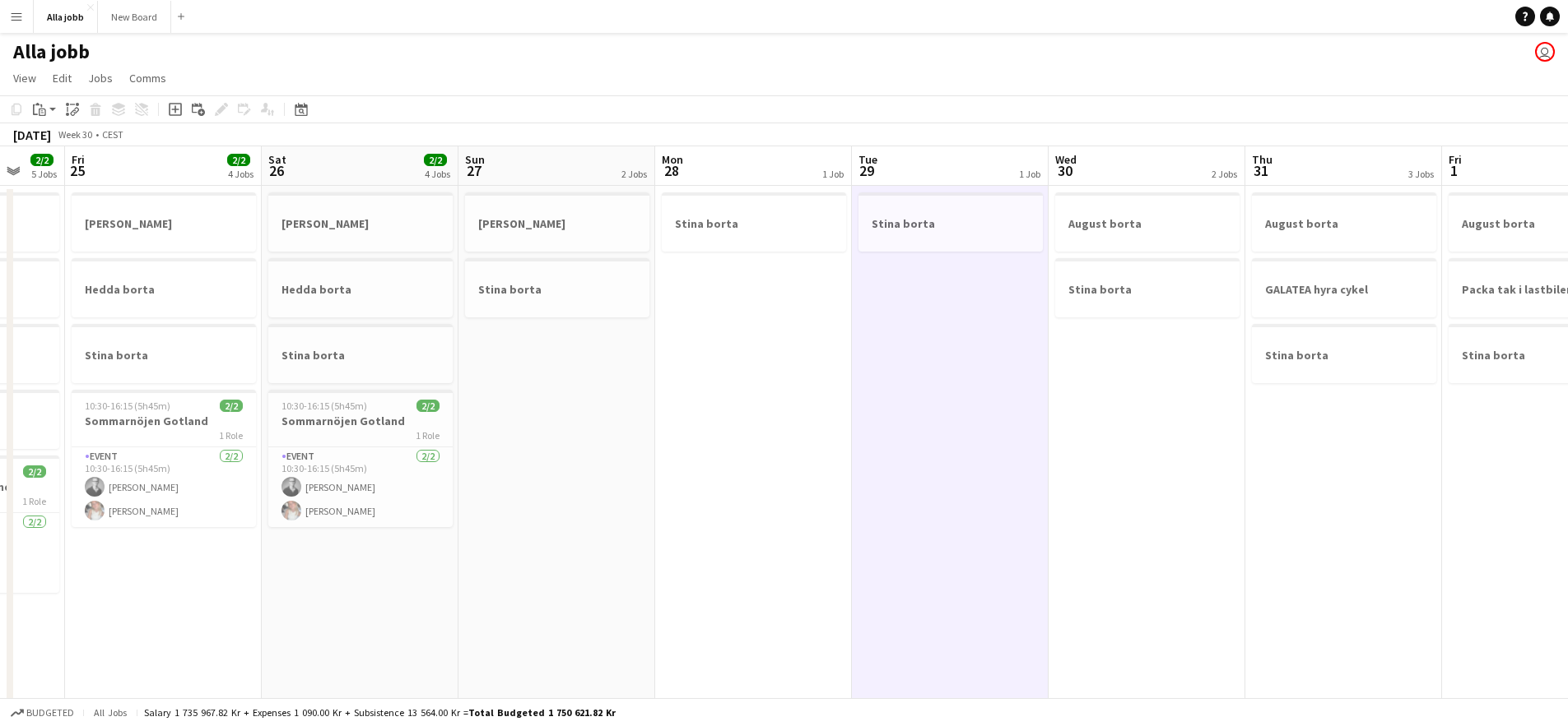
click at [1204, 424] on app-date-cell "August borta Stina borta" at bounding box center [1146, 683] width 196 height 994
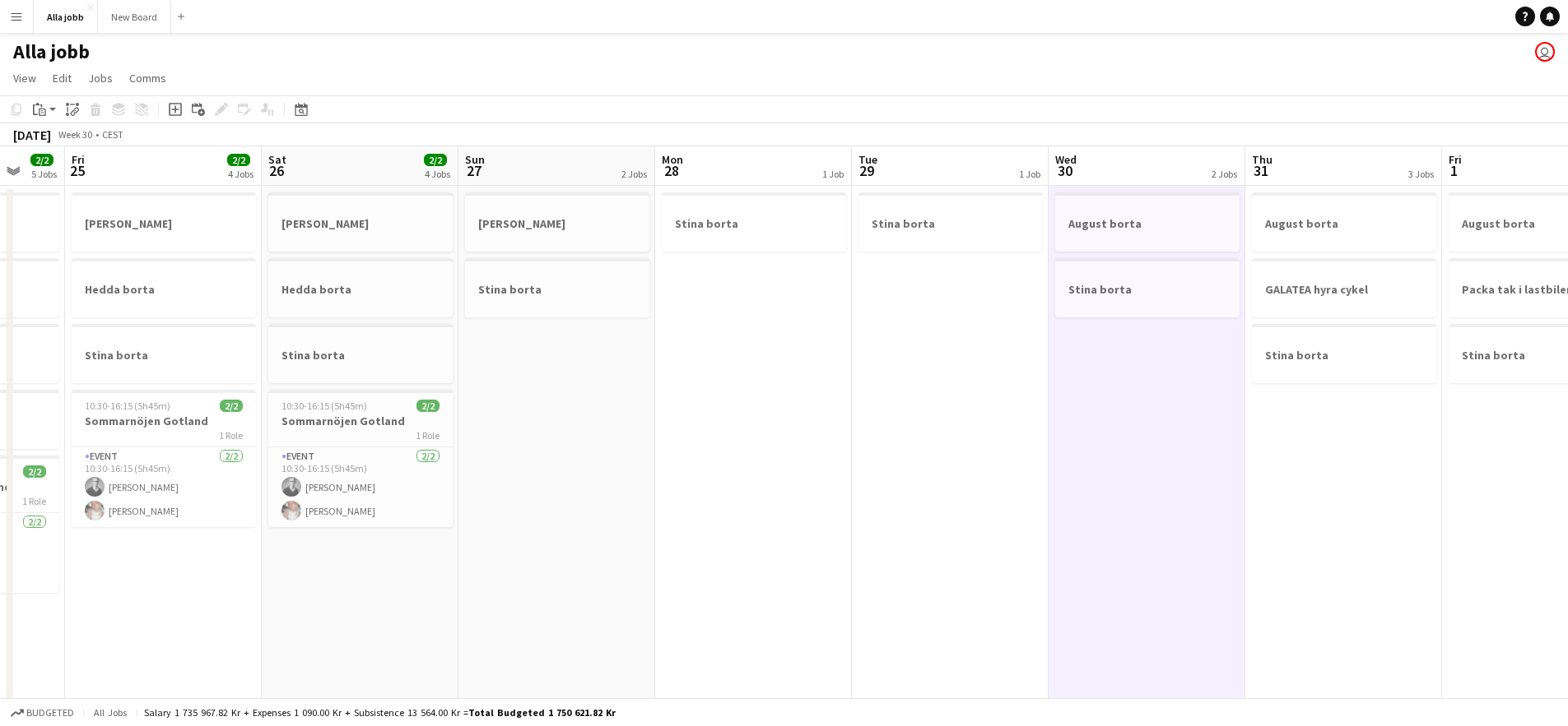
click at [1296, 443] on app-date-cell "August borta GALATEA hyra cykel Stina borta" at bounding box center [1343, 683] width 196 height 994
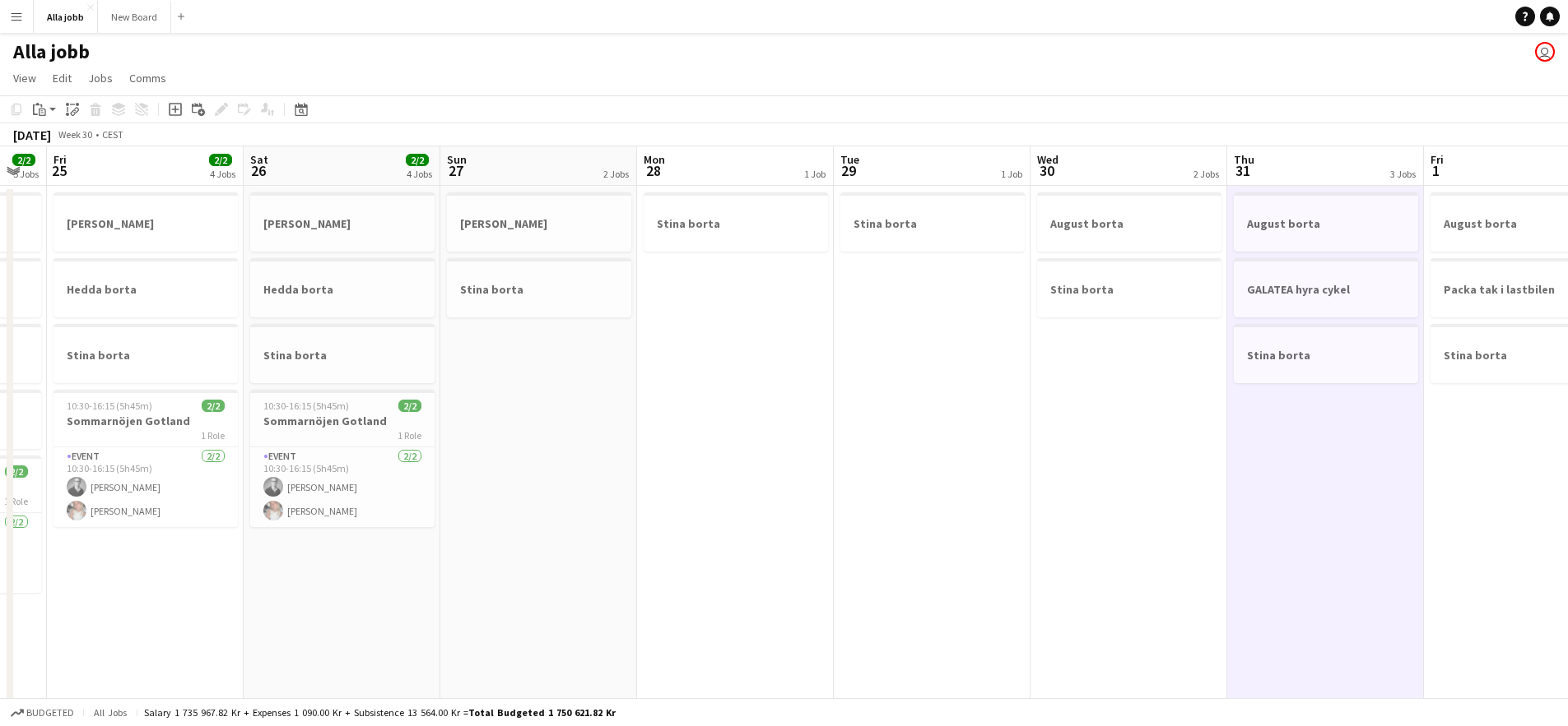
drag, startPoint x: 890, startPoint y: 462, endPoint x: 813, endPoint y: 460, distance: 77.0
click at [813, 460] on app-calendar-viewport "Tue 22 4 Jobs Wed 23 4 Jobs Thu 24 2/2 5 Jobs Fri 25 2/2 4 Jobs Sat 26 2/2 4 Jo…" at bounding box center [784, 662] width 1568 height 1033
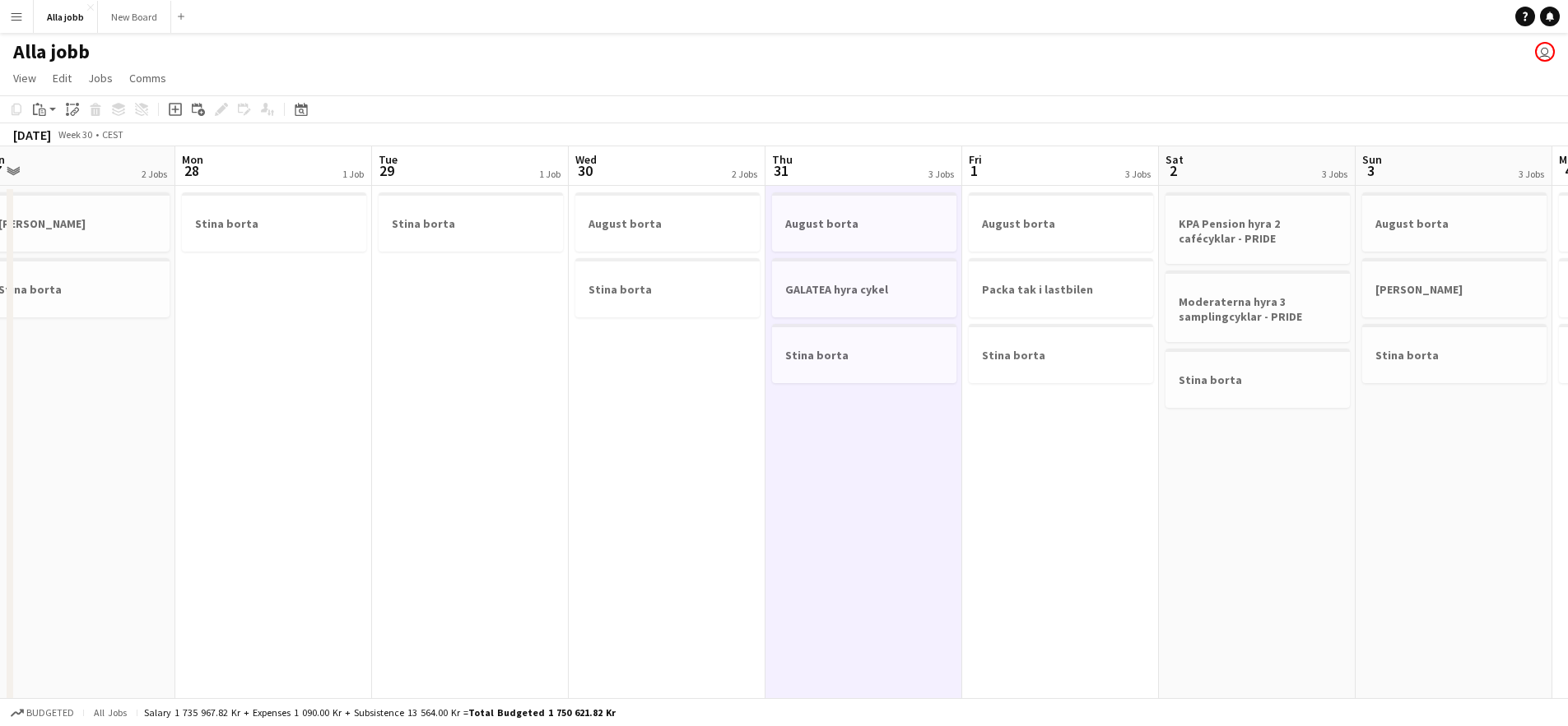
click at [1081, 492] on app-date-cell "August borta Packa tak i lastbilen Stina borta" at bounding box center [1060, 683] width 196 height 994
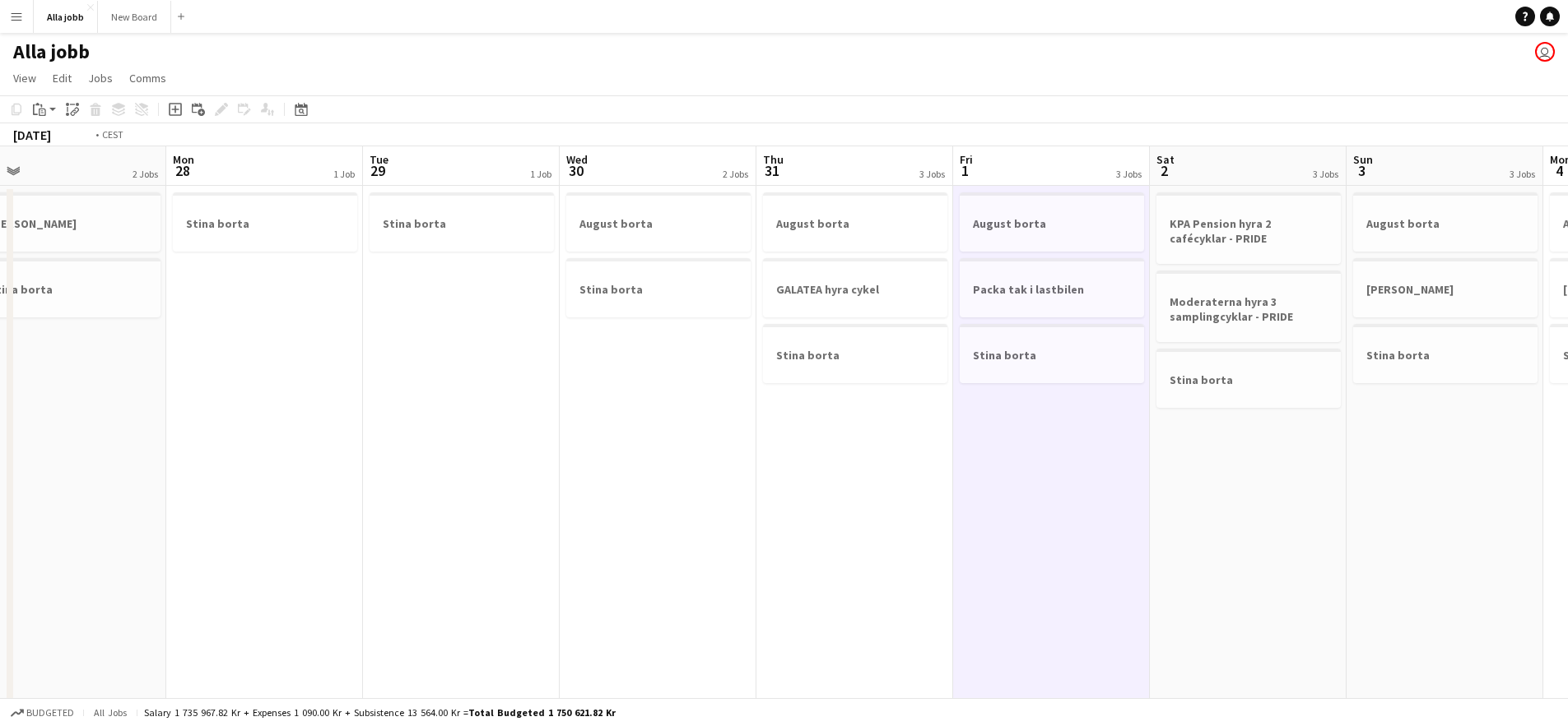
scroll to position [0, 500]
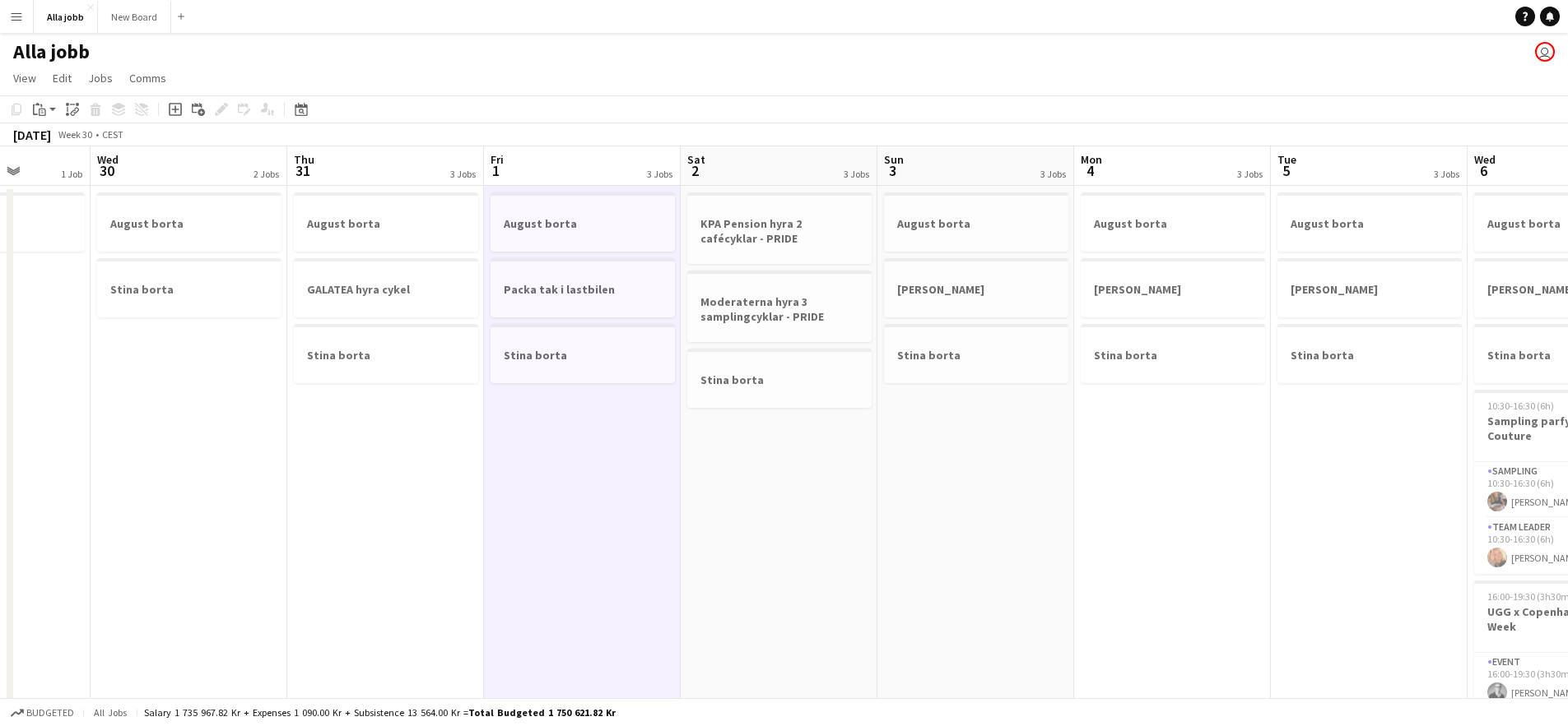
drag, startPoint x: 1146, startPoint y: 493, endPoint x: 684, endPoint y: 506, distance: 462.2
click at [684, 506] on app-calendar-viewport "Sun 27 2 Jobs Mon 28 1 Job Tue 29 1 Job Wed 30 2 Jobs Thu 31 3 Jobs Fri 1 3 Job…" at bounding box center [784, 662] width 1568 height 1033
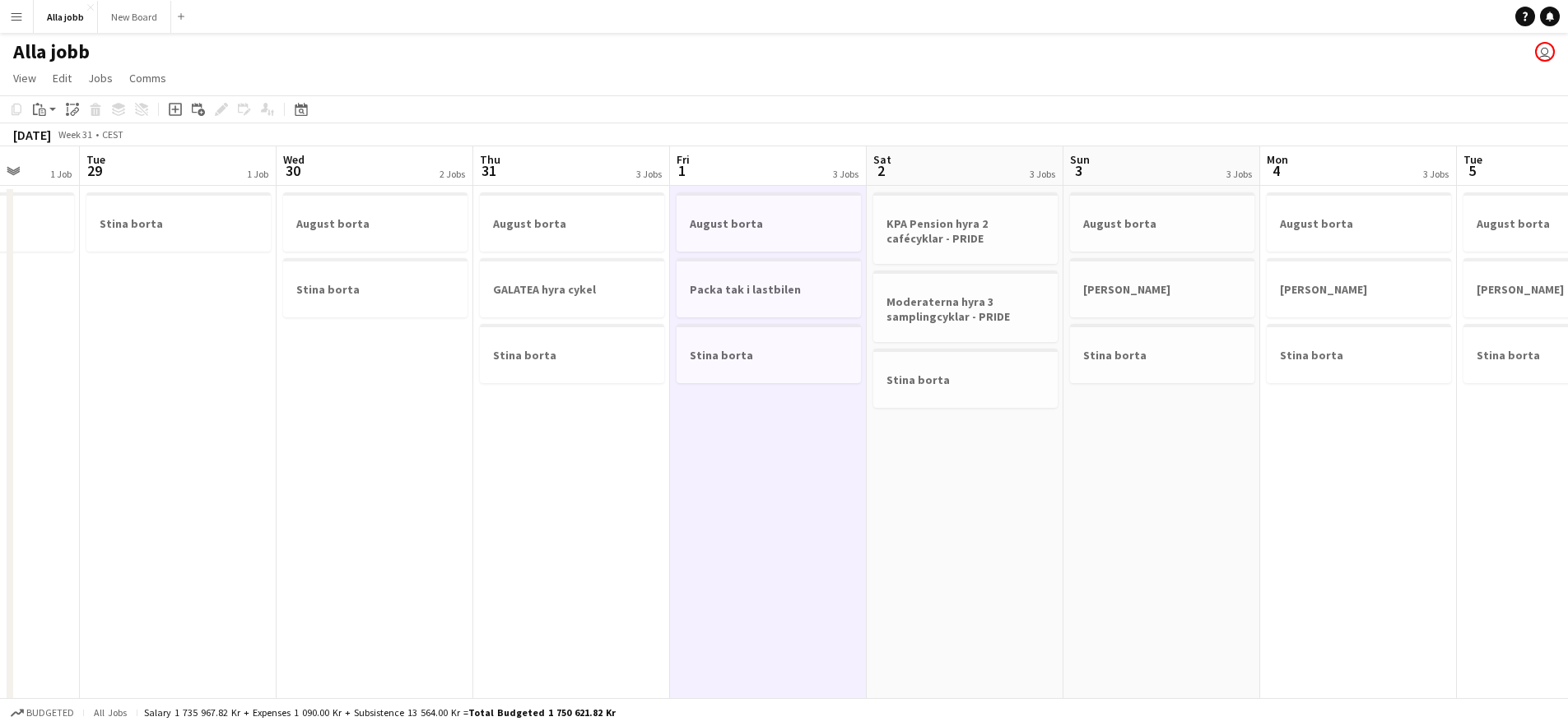
drag, startPoint x: 736, startPoint y: 481, endPoint x: 782, endPoint y: 484, distance: 46.1
click at [781, 484] on app-calendar-viewport "Sun 27 2 Jobs Mon 28 1 Job Tue 29 1 Job Wed 30 2 Jobs Thu 31 3 Jobs Fri 1 3 Job…" at bounding box center [784, 662] width 1568 height 1033
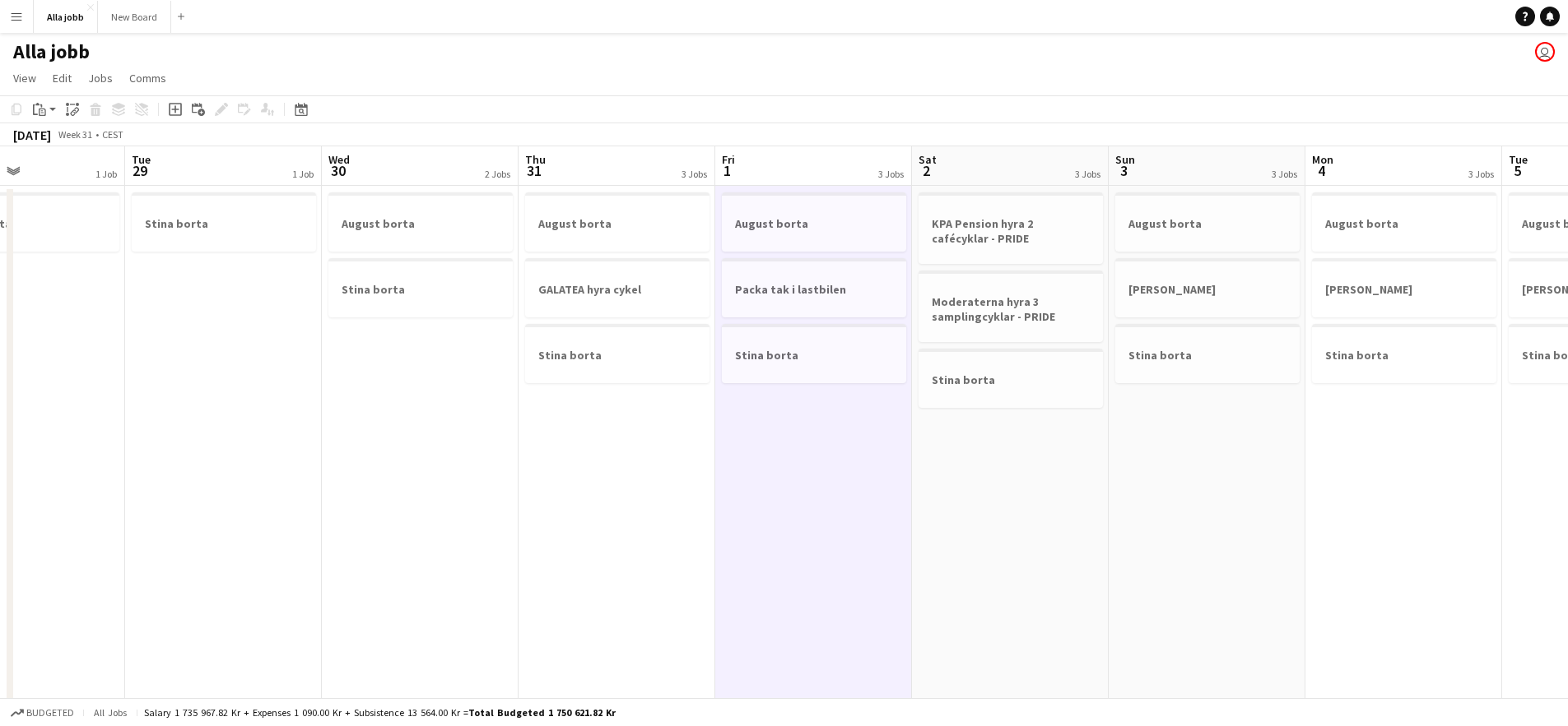
click at [577, 500] on app-date-cell "August borta GALATEA hyra cykel Stina borta" at bounding box center [616, 683] width 196 height 994
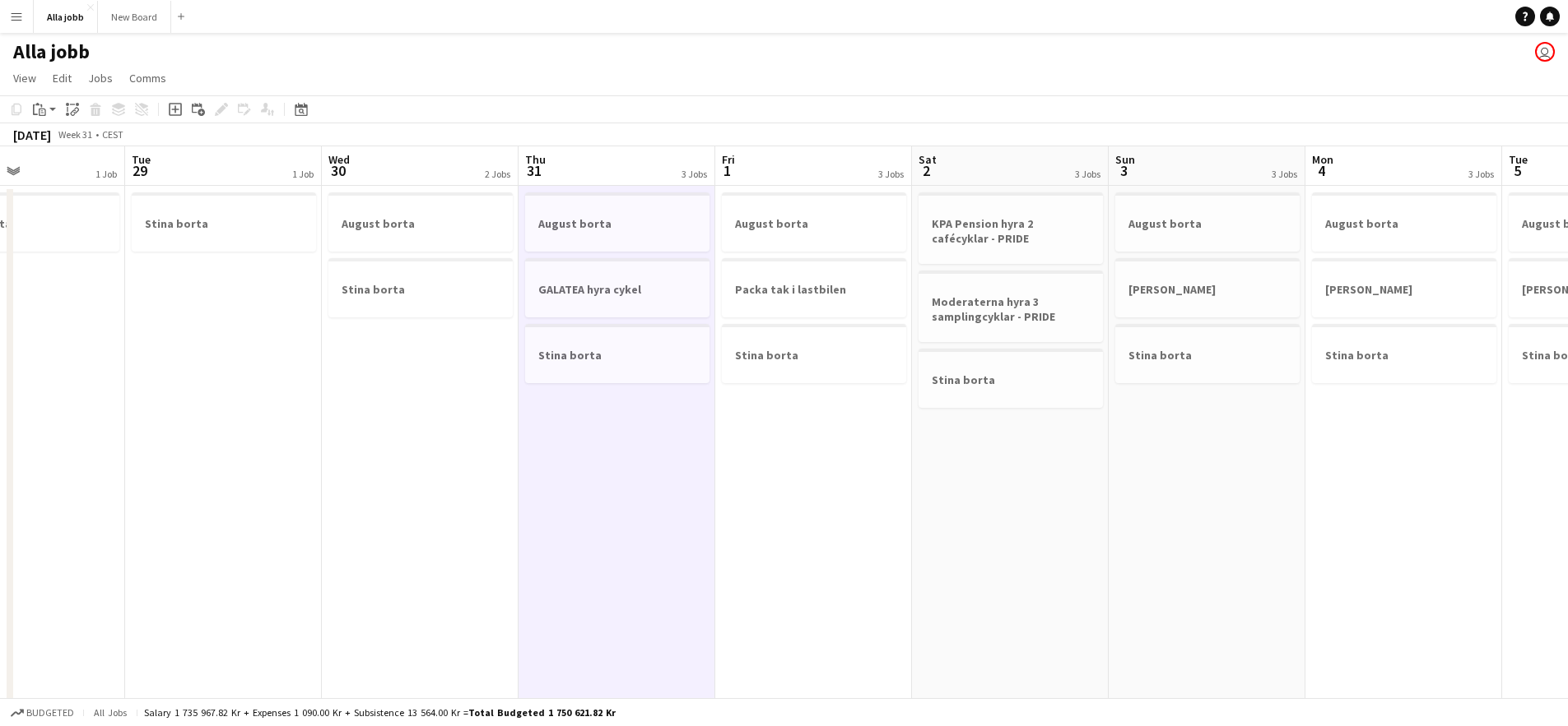
click at [425, 491] on app-date-cell "August borta Stina borta" at bounding box center [419, 683] width 196 height 994
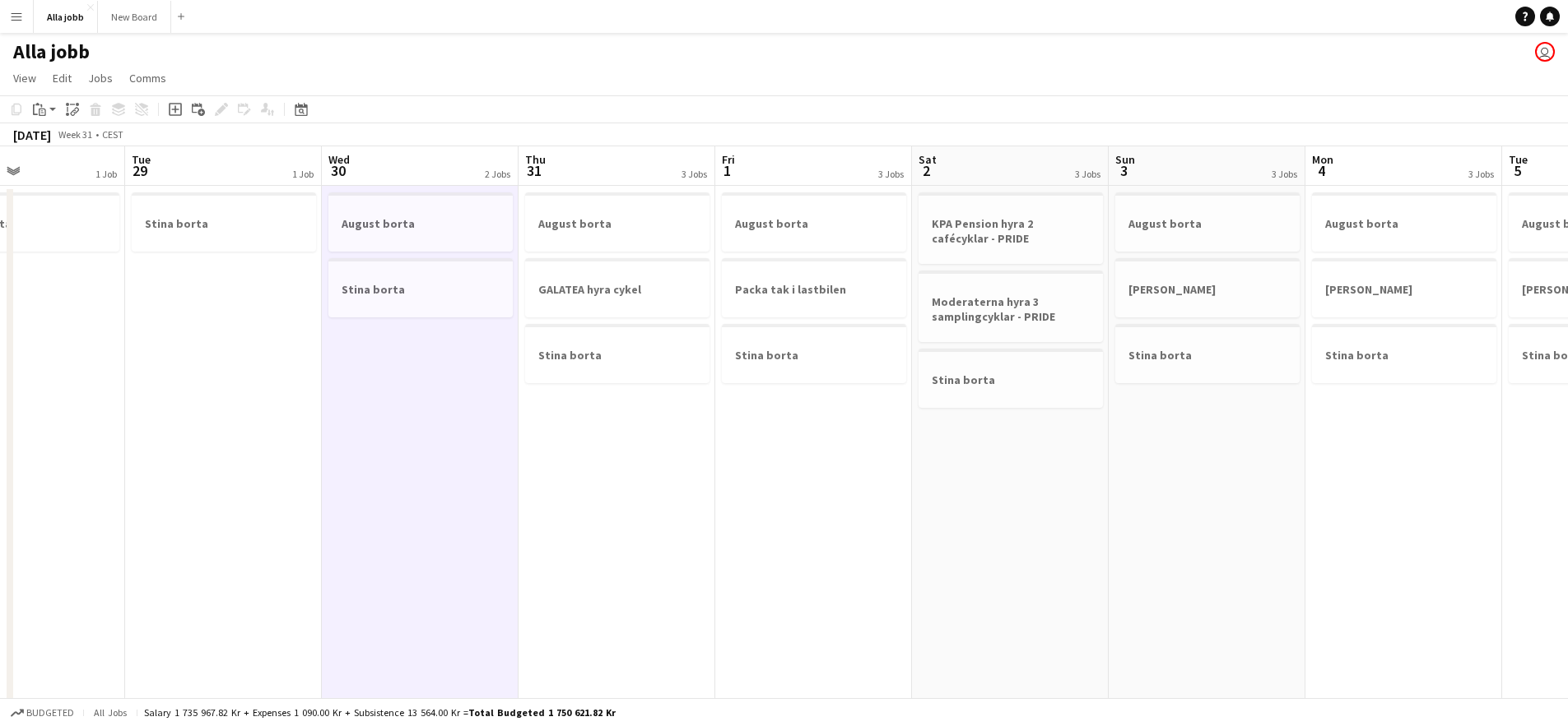
click at [270, 482] on app-date-cell "Stina borta" at bounding box center [223, 683] width 196 height 994
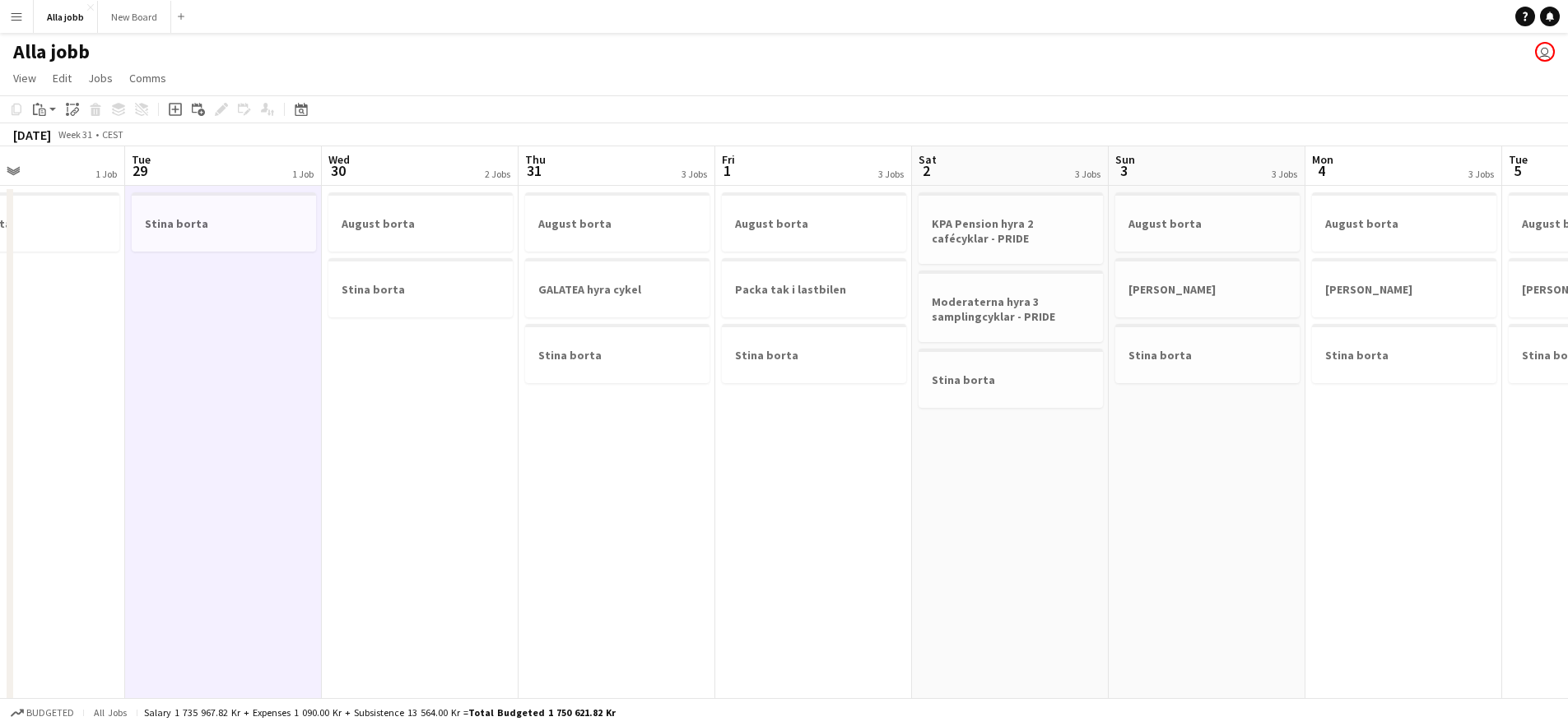
click at [85, 475] on app-date-cell "Stina borta" at bounding box center [26, 683] width 196 height 994
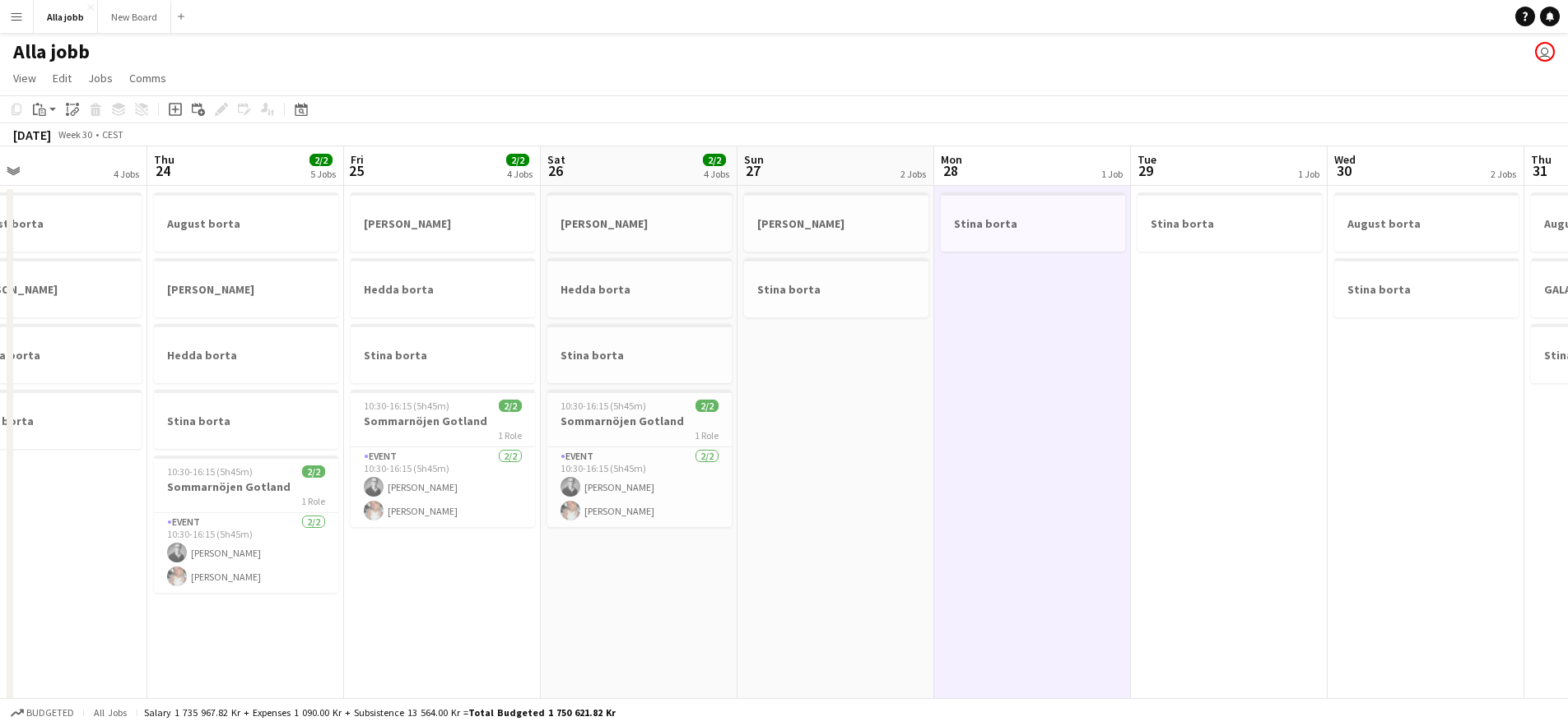
scroll to position [0, 428]
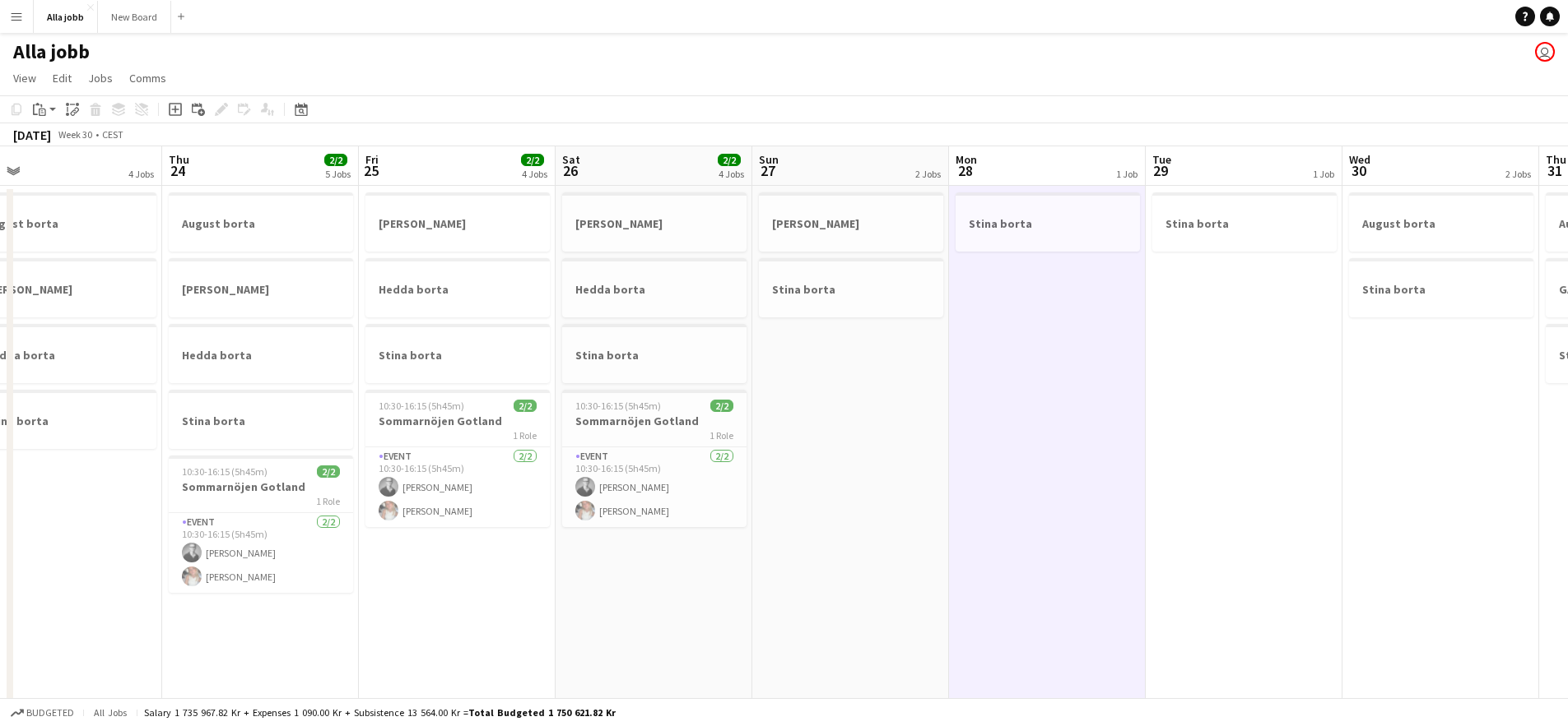
drag, startPoint x: 201, startPoint y: 474, endPoint x: 1117, endPoint y: 446, distance: 916.4
click at [1117, 446] on app-calendar-viewport "Mon 21 4 Jobs Tue 22 4 Jobs Wed 23 4 Jobs Thu 24 2/2 5 Jobs Fri 25 2/2 4 Jobs S…" at bounding box center [784, 662] width 1568 height 1033
click at [665, 589] on app-date-cell "[PERSON_NAME] borta Stina borta 10:30-16:15 (5h45m) 2/2 Sommarnöjen Gotland 1 R…" at bounding box center [653, 683] width 196 height 994
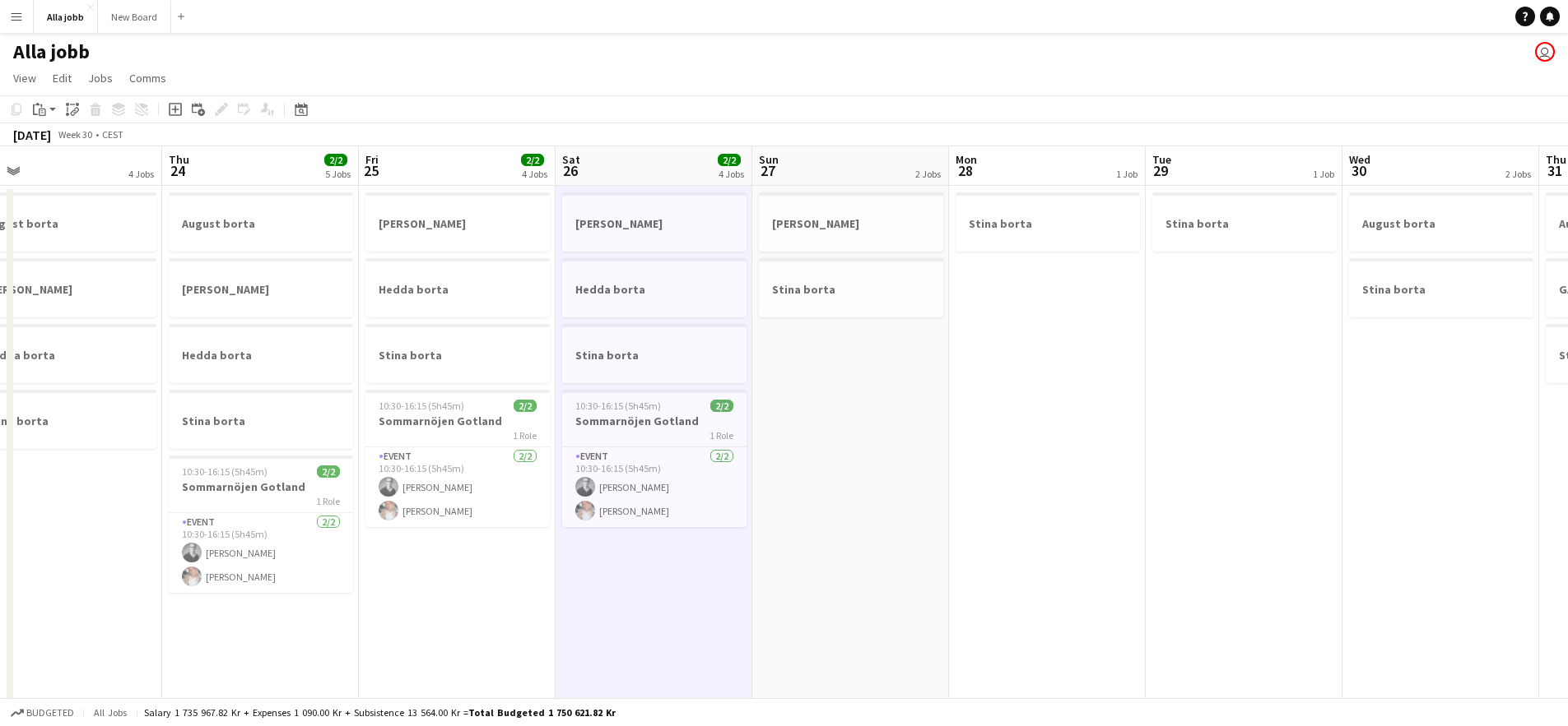
drag, startPoint x: 463, startPoint y: 594, endPoint x: 439, endPoint y: 593, distance: 24.0
click at [464, 594] on app-date-cell "[PERSON_NAME] borta Stina borta 10:30-16:15 (5h45m) 2/2 Sommarnöjen Gotland 1 R…" at bounding box center [457, 683] width 196 height 994
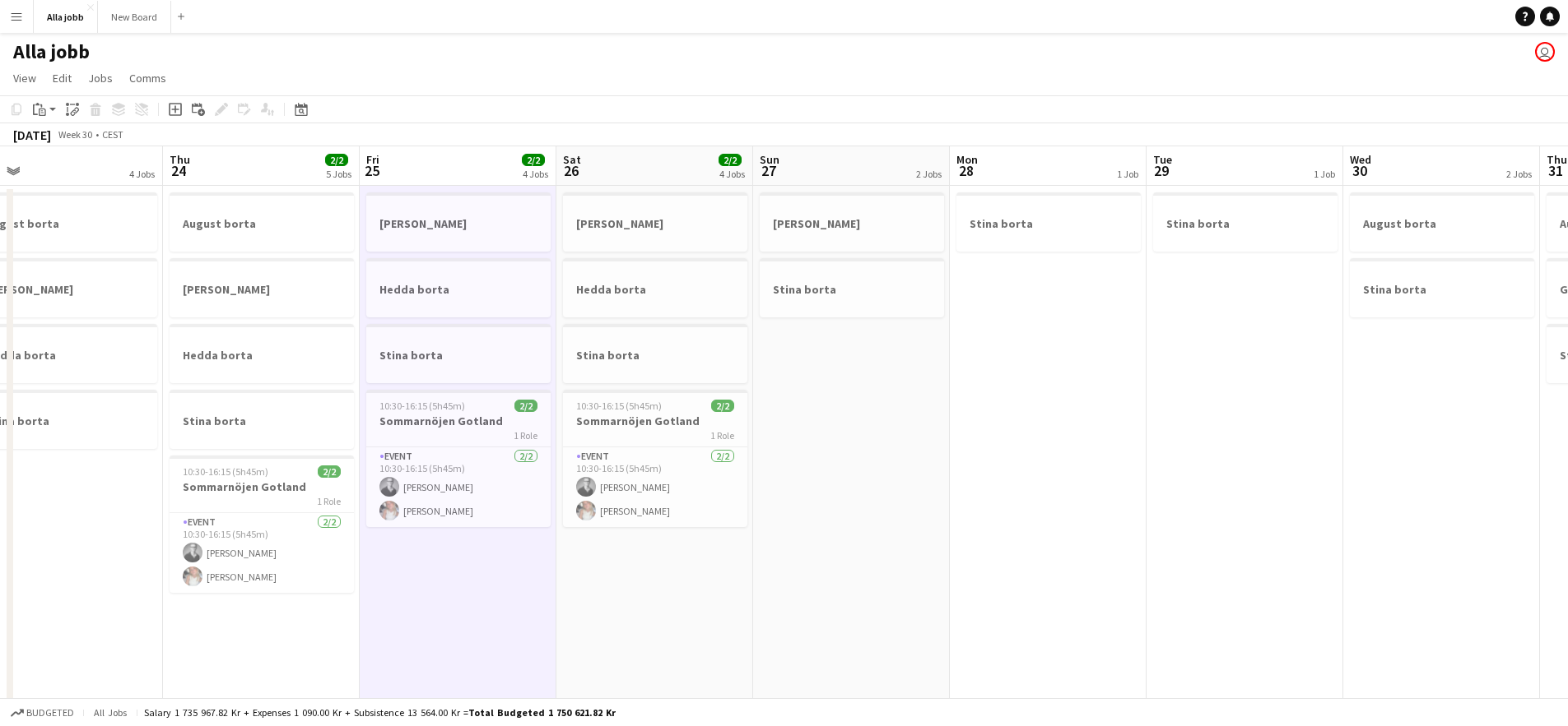
drag, startPoint x: 246, startPoint y: 630, endPoint x: 238, endPoint y: 616, distance: 16.1
click at [246, 630] on app-date-cell "August borta [PERSON_NAME] borta Stina borta 10:30-16:15 (5h45m) 2/2 Sommarnöje…" at bounding box center [260, 683] width 196 height 994
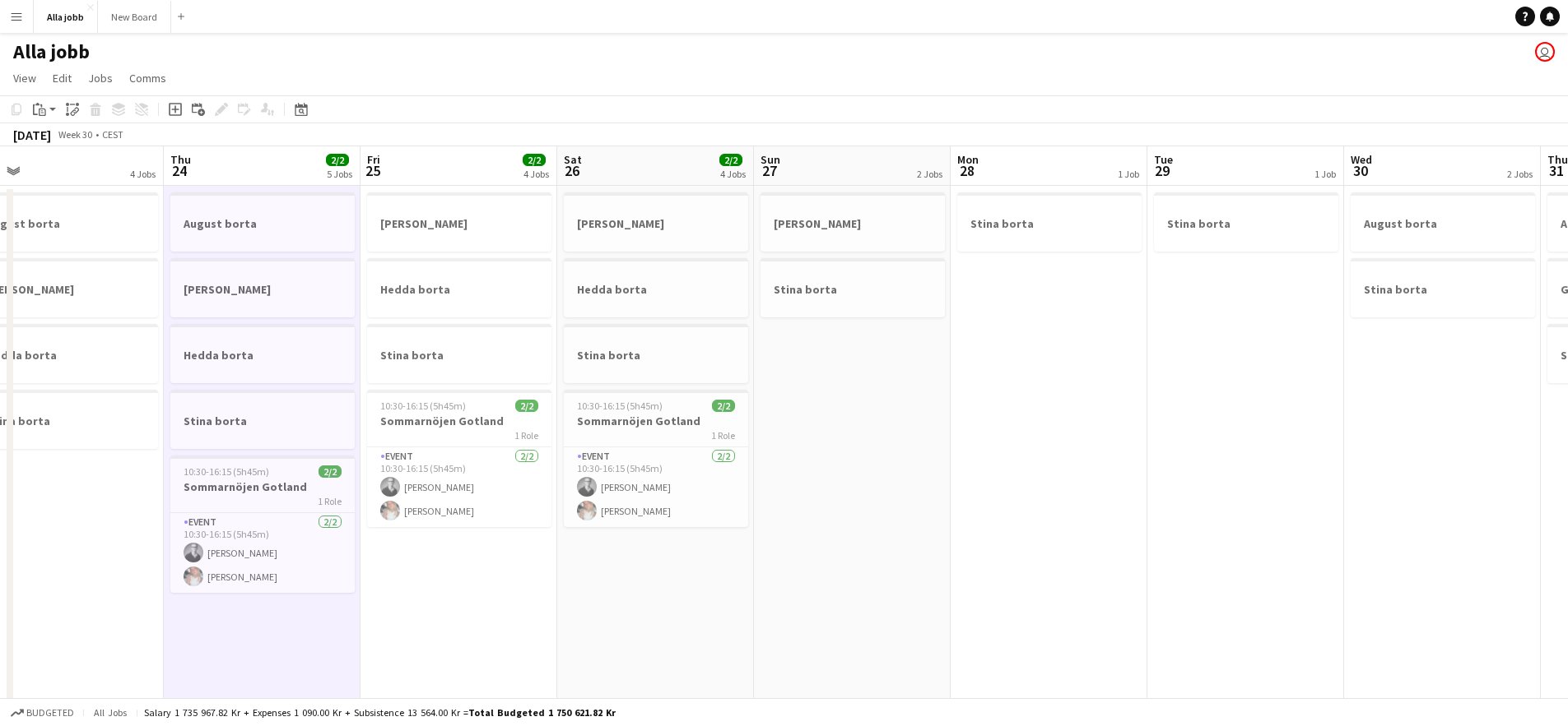
click at [38, 616] on app-date-cell "August borta [PERSON_NAME] borta Stina borta" at bounding box center [65, 683] width 196 height 994
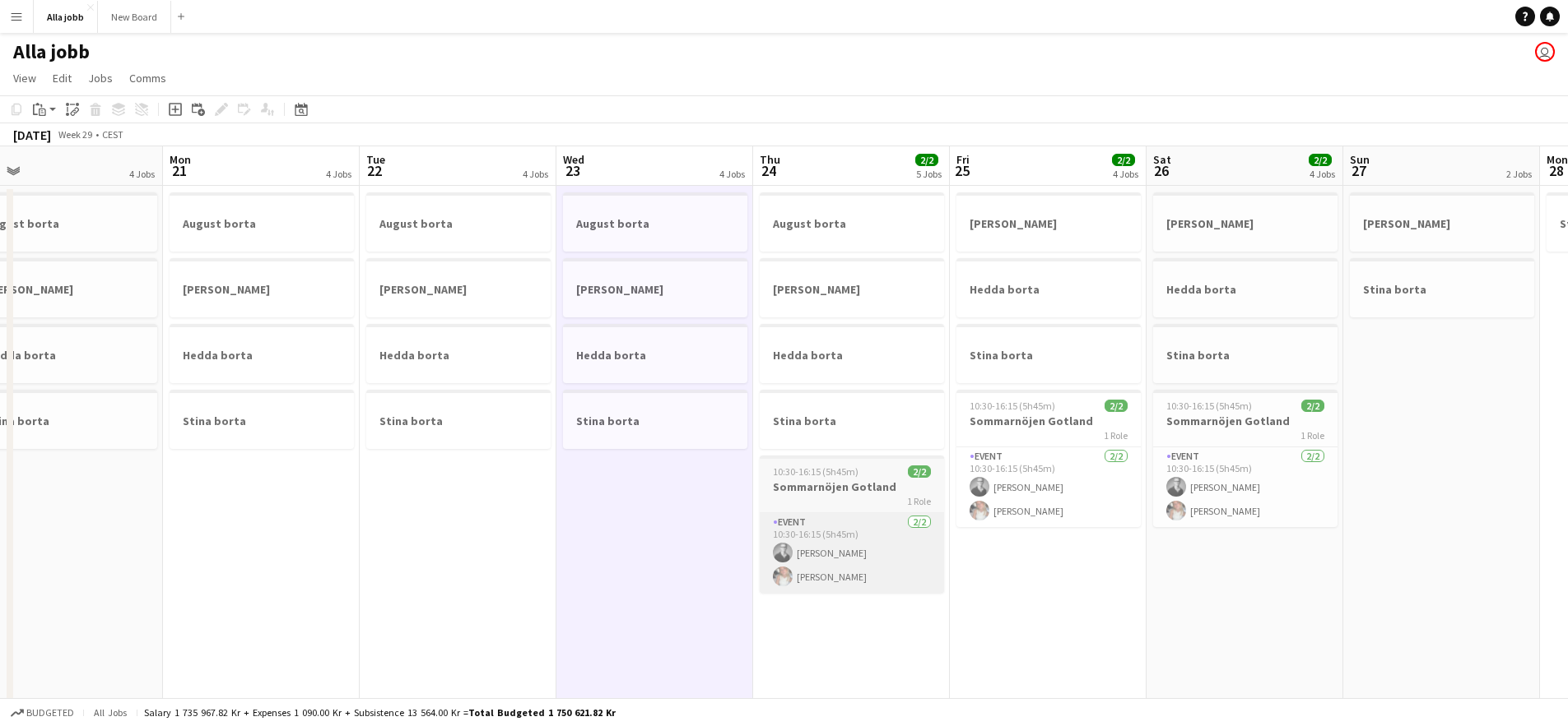
drag, startPoint x: 218, startPoint y: 606, endPoint x: 800, endPoint y: 536, distance: 586.2
click at [798, 536] on app-calendar-viewport "Fri 18 Sat 19 3 Jobs Sun 20 4 Jobs Mon 21 4 Jobs Tue 22 4 Jobs Wed 23 4 Jobs Th…" at bounding box center [784, 662] width 1568 height 1033
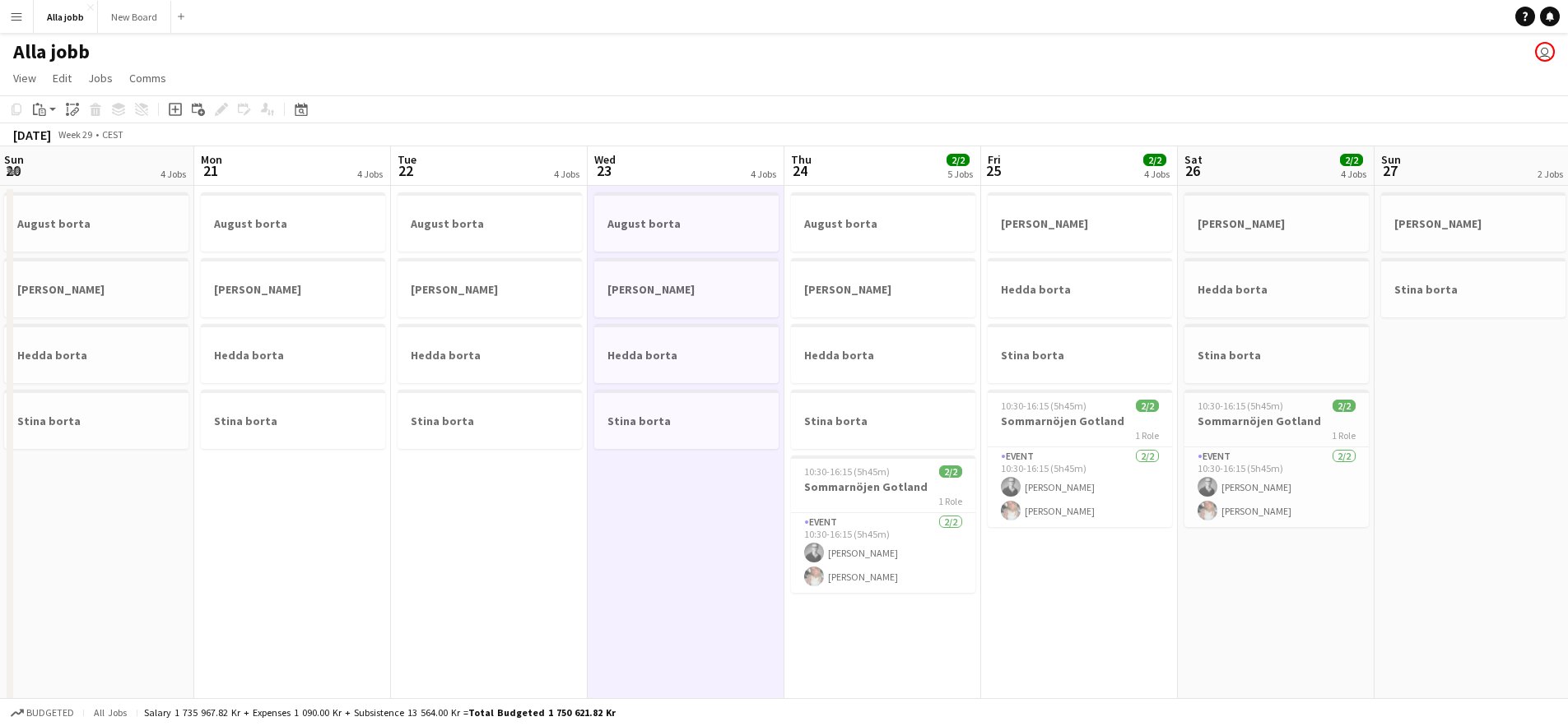
click at [485, 559] on app-date-cell "August borta [PERSON_NAME] borta Stina borta" at bounding box center [489, 683] width 196 height 994
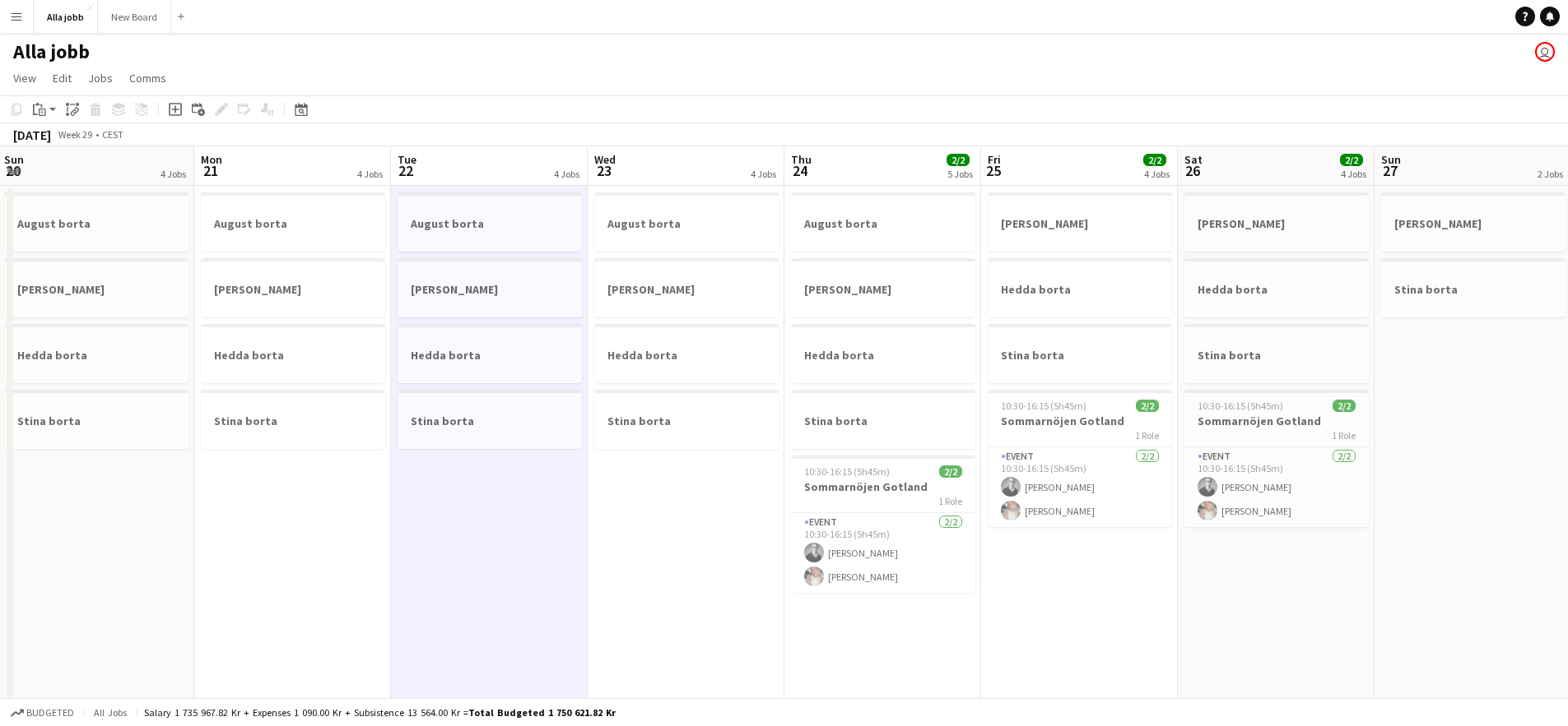
click at [319, 560] on app-date-cell "August borta [PERSON_NAME] borta Stina borta" at bounding box center [292, 683] width 196 height 994
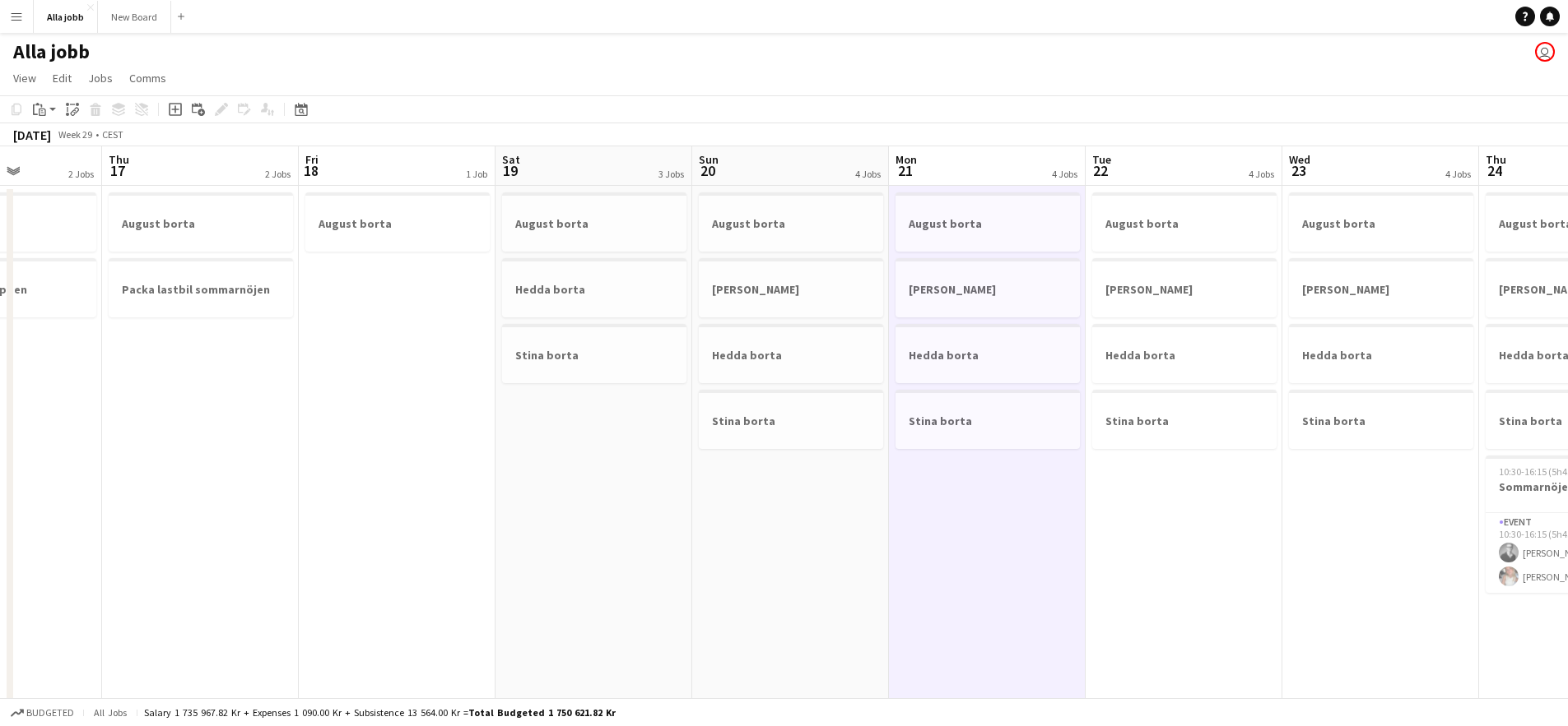
drag, startPoint x: 260, startPoint y: 565, endPoint x: 857, endPoint y: 523, distance: 598.5
click at [915, 517] on app-calendar-viewport "Mon 14 Tue 15 2/2 4 Jobs Wed 16 2 Jobs Thu 17 2 Jobs Fri 18 1 Job Sat 19 3 Jobs…" at bounding box center [784, 662] width 1568 height 1033
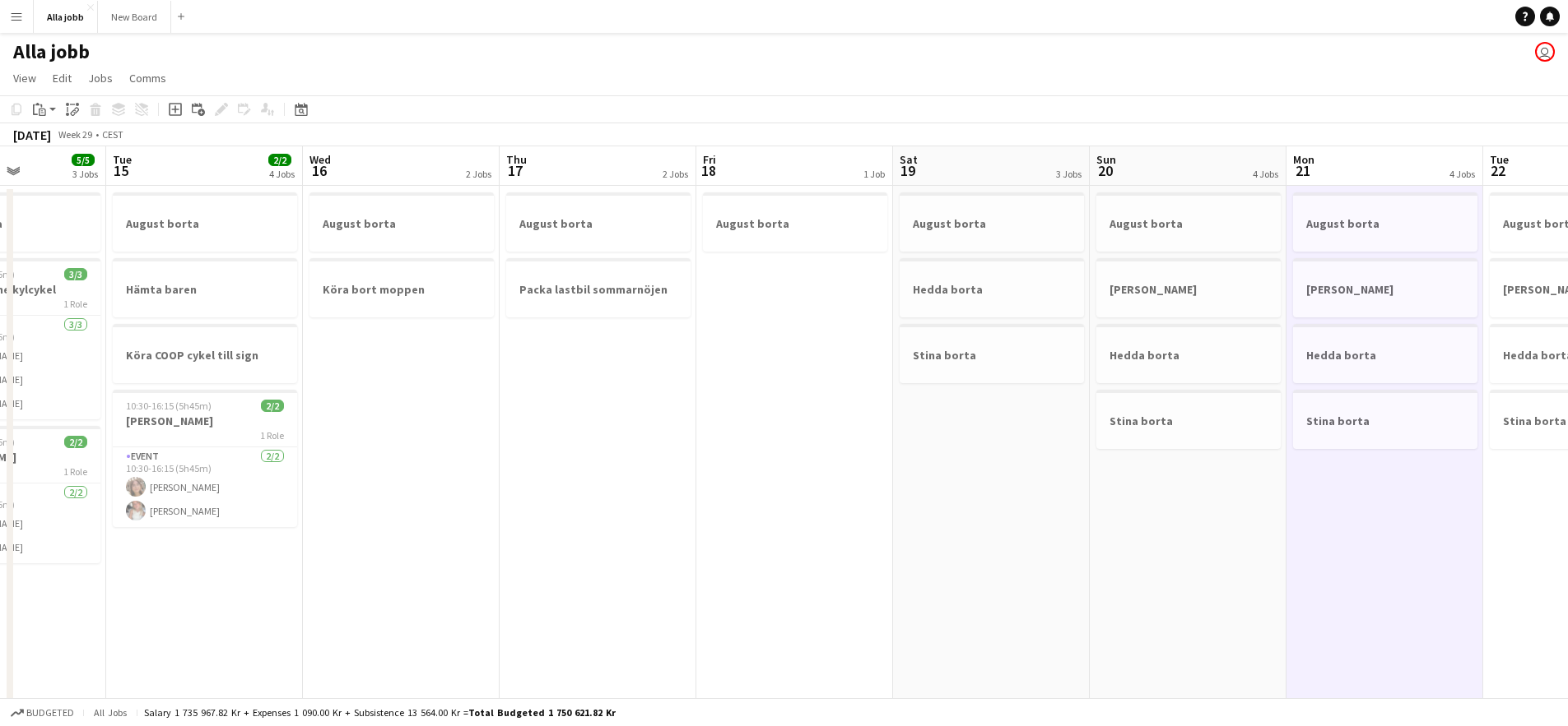
drag, startPoint x: 341, startPoint y: 561, endPoint x: 685, endPoint y: 539, distance: 344.7
click at [741, 535] on app-calendar-viewport "Sat 12 Sun 13 1 Job Mon 14 5/5 3 Jobs Tue 15 2/2 4 Jobs Wed 16 2 Jobs Thu 17 2 …" at bounding box center [784, 662] width 1568 height 1033
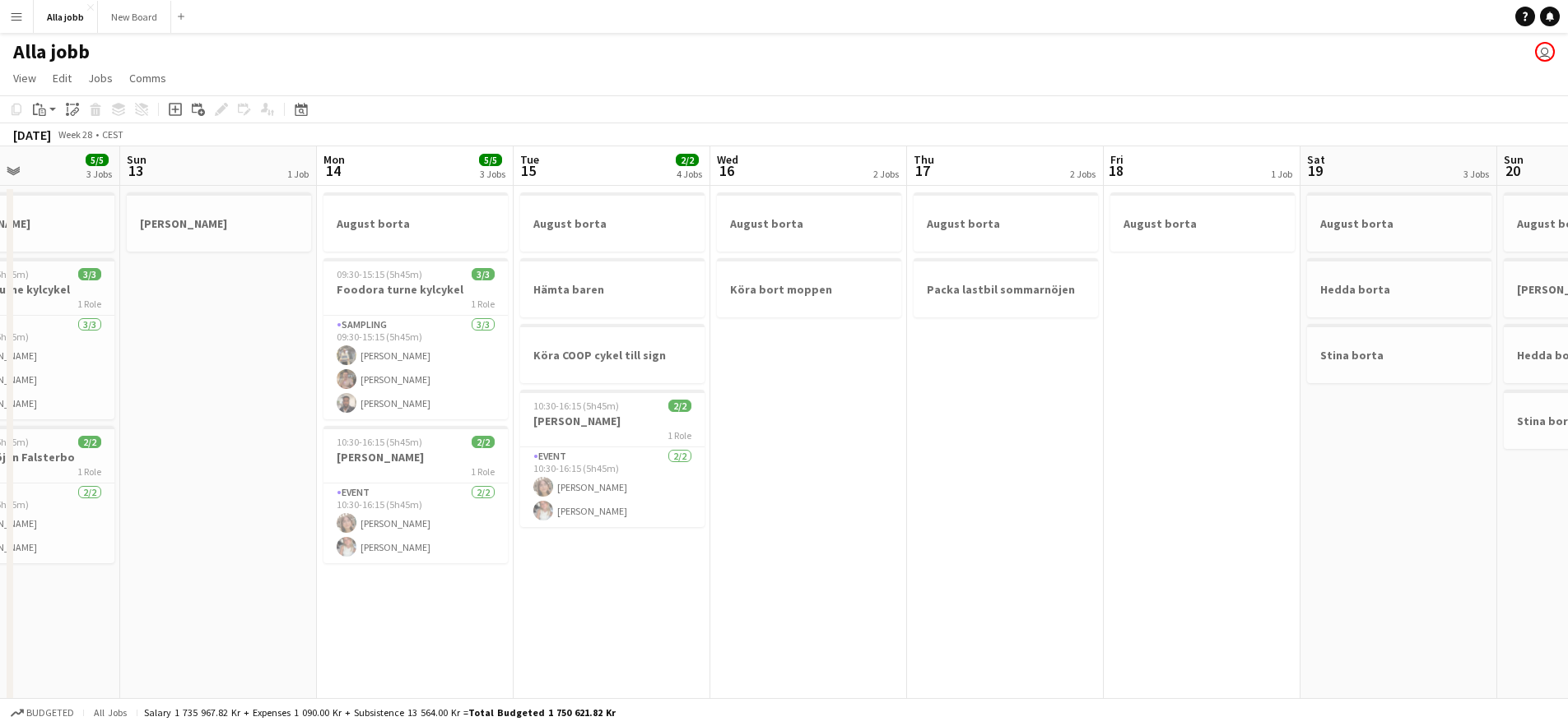
drag, startPoint x: 477, startPoint y: 547, endPoint x: 971, endPoint y: 532, distance: 494.2
click at [969, 531] on app-calendar-viewport "Thu 10 Fri 11 5/5 3 Jobs Sat 12 5/5 3 Jobs Sun 13 1 Job Mon 14 5/5 3 Jobs Tue 1…" at bounding box center [784, 662] width 1568 height 1033
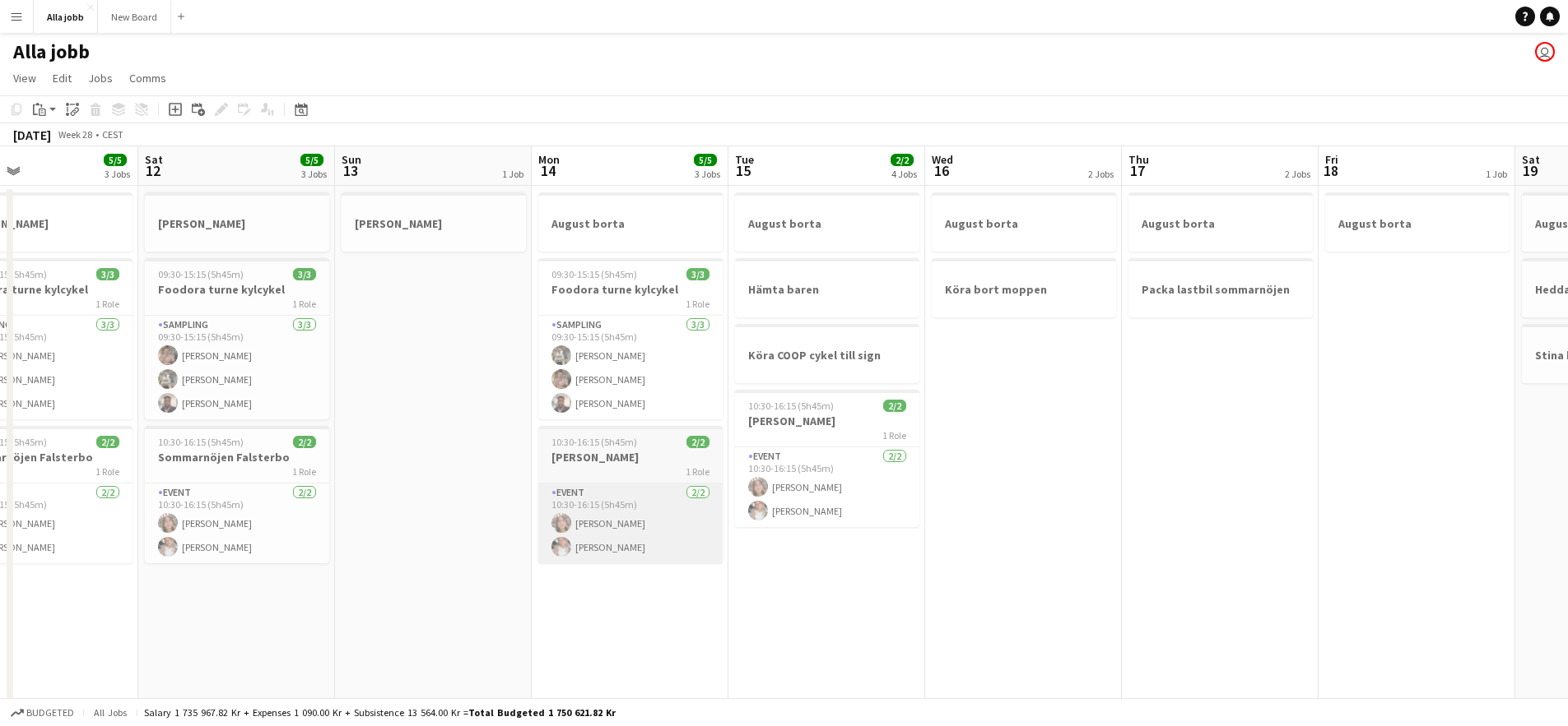
drag, startPoint x: 515, startPoint y: 553, endPoint x: 884, endPoint y: 538, distance: 369.3
click at [840, 541] on app-calendar-viewport "Wed 9 Thu 10 3/3 2 Jobs Fri 11 5/5 3 Jobs Sat 12 5/5 3 Jobs Sun 13 1 Job Mon 14…" at bounding box center [784, 662] width 1568 height 1033
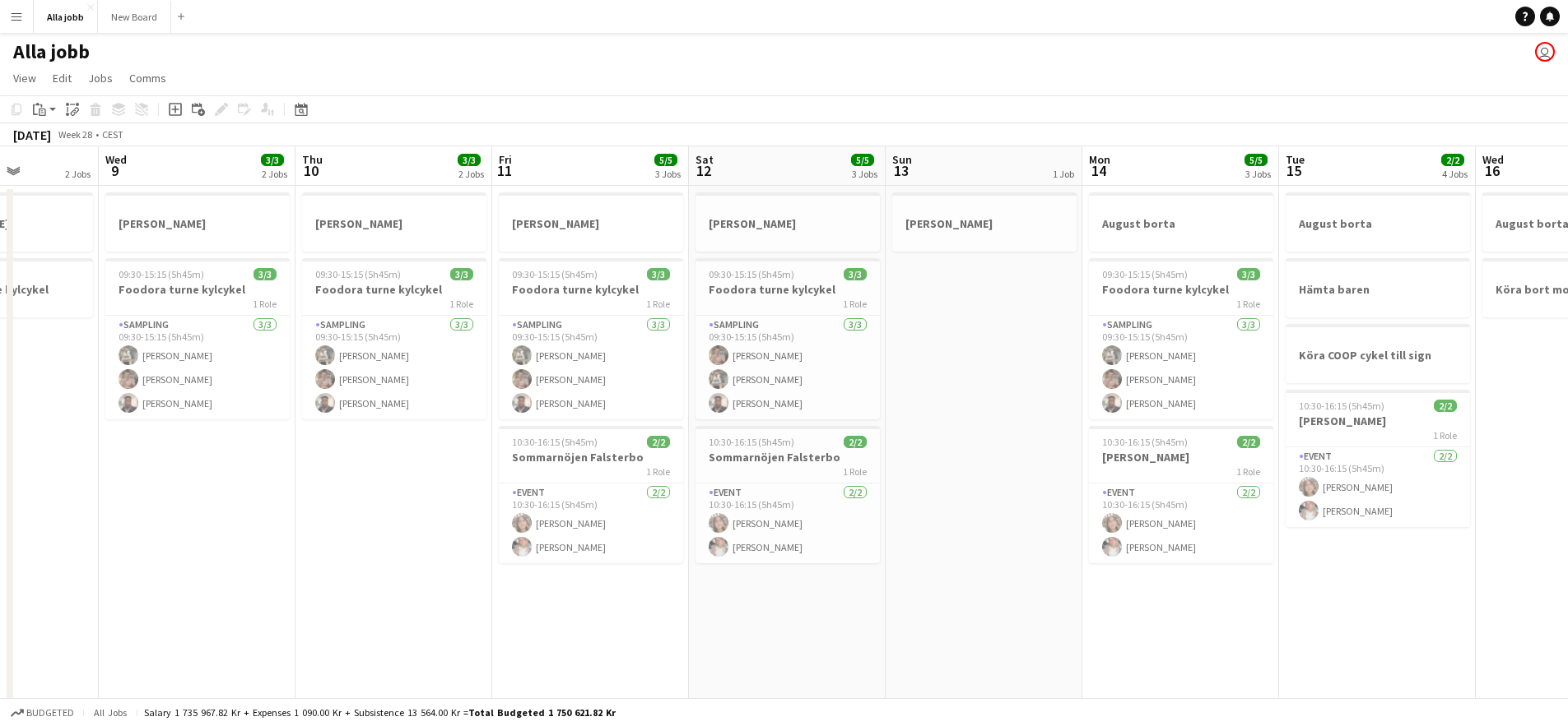
drag, startPoint x: 615, startPoint y: 551, endPoint x: 895, endPoint y: 530, distance: 280.8
click at [885, 531] on app-calendar-viewport "Sun 6 Mon 7 1 Job Tue 8 2 Jobs Wed 9 3/3 2 Jobs Thu 10 3/3 2 Jobs Fri 11 5/5 3 …" at bounding box center [784, 662] width 1568 height 1033
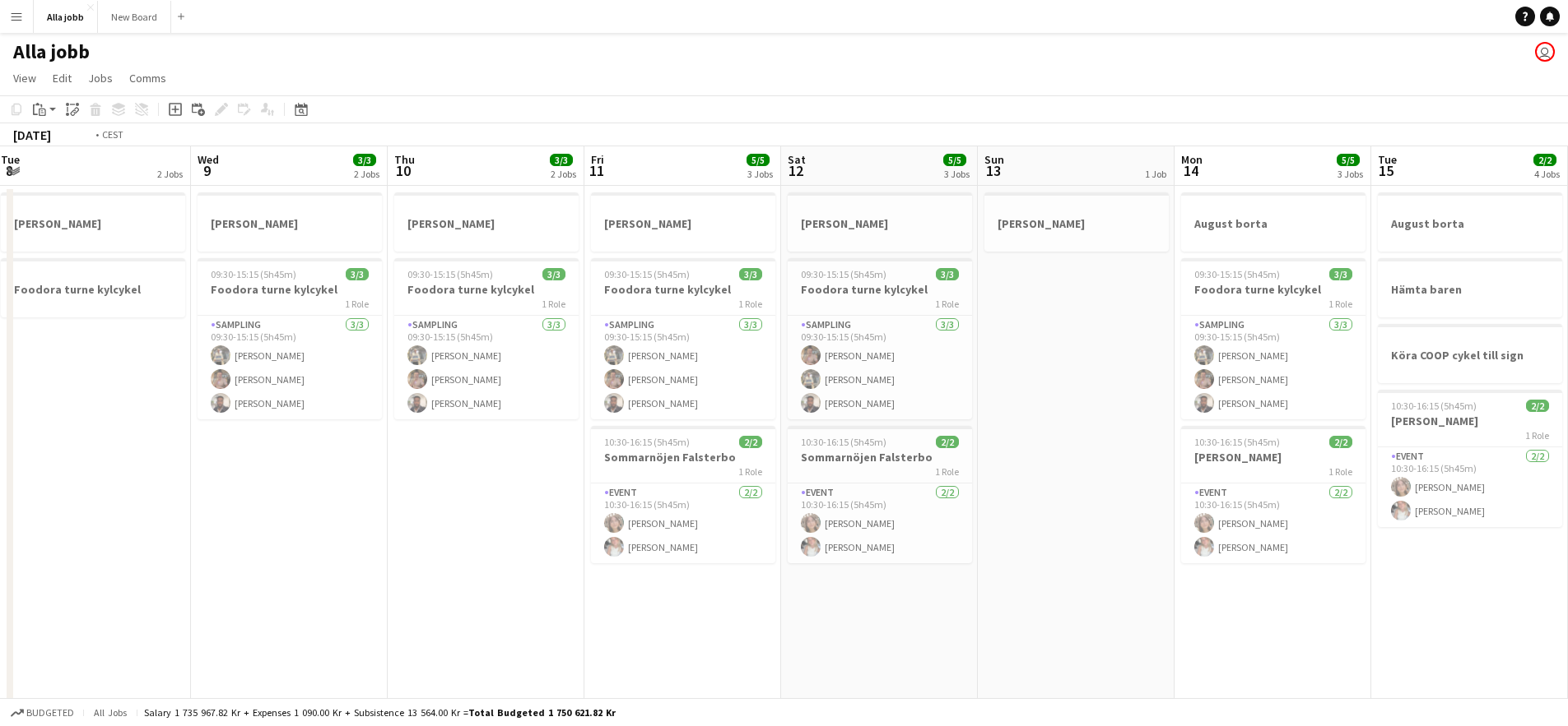
drag, startPoint x: 551, startPoint y: 542, endPoint x: 939, endPoint y: 518, distance: 388.7
click at [914, 524] on app-calendar-viewport "Sun 6 Mon 7 1 Job Tue 8 2 Jobs Wed 9 3/3 2 Jobs Thu 10 3/3 2 Jobs Fri 11 5/5 3 …" at bounding box center [784, 662] width 1568 height 1033
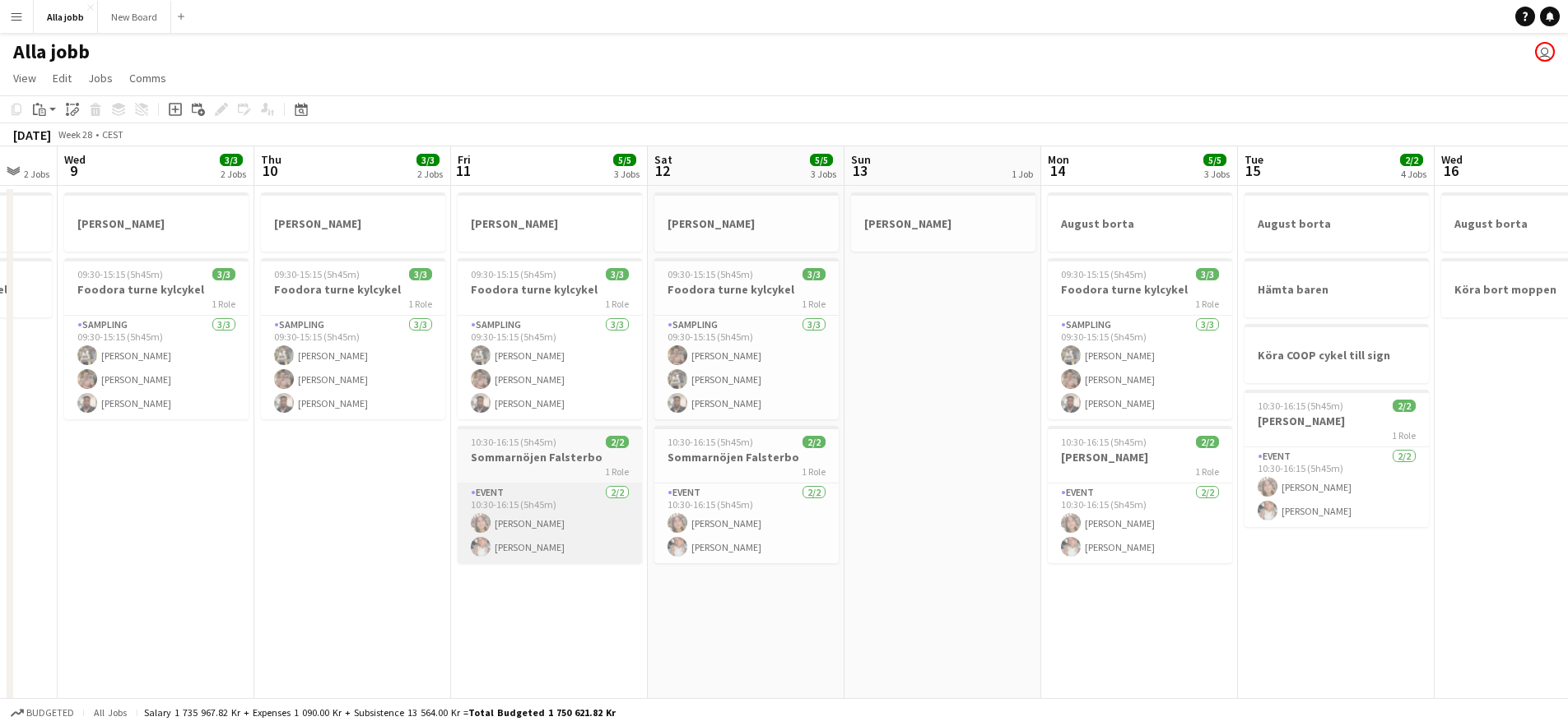
drag
click at [281, 518] on app-calendar-viewport "Sun 6 Mon 7 1 Job Tue 8 2 Jobs Wed 9 3/3 2 Jobs Thu 10 3/3 2 Jobs Fri 11 5/5 3 …" at bounding box center [784, 662] width 1568 height 1033
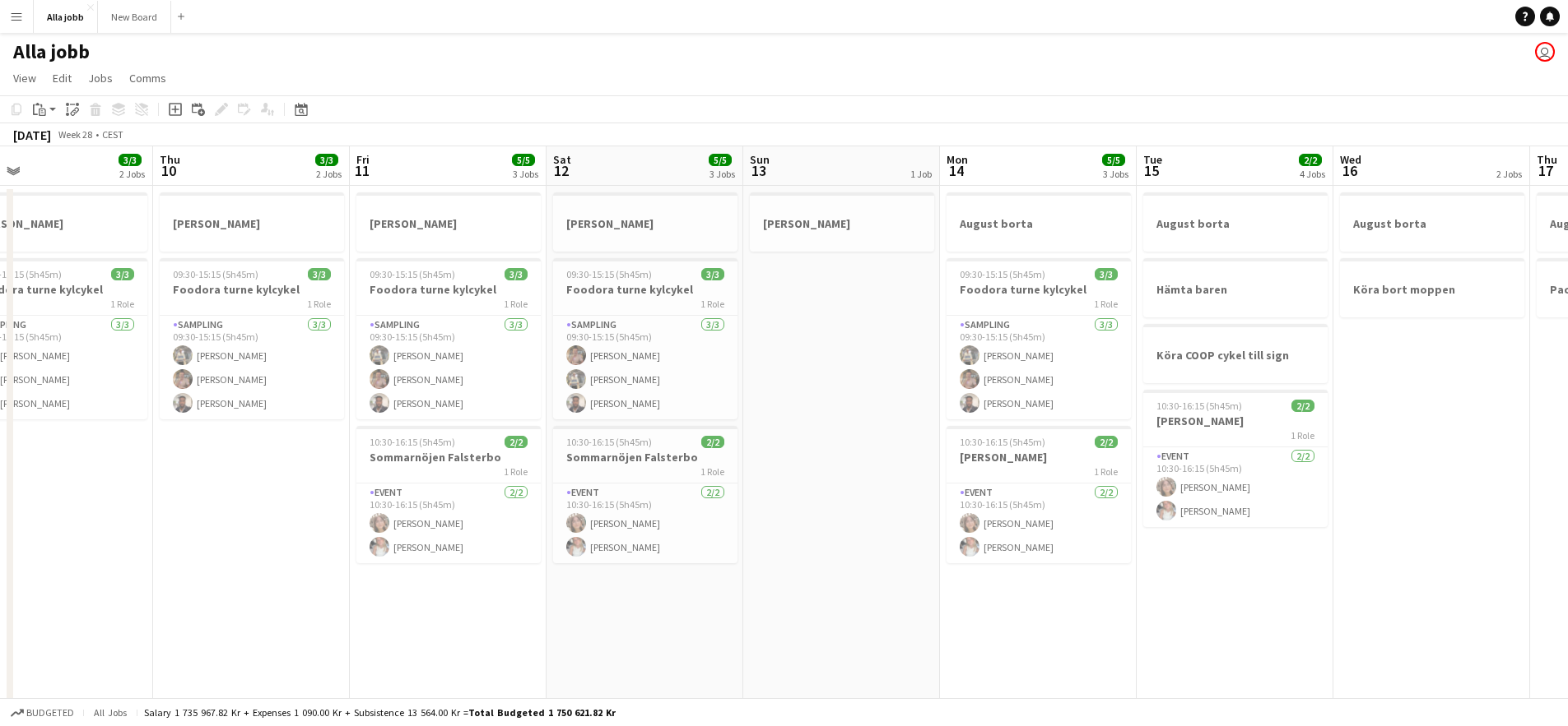
click at [336, 501] on app-calendar-viewport "Sun 6 Mon 7 1 Job Tue 8 2 Jobs Wed 9 3/3 2 Jobs Thu 10 3/3 2 Jobs Fri 11 5/5 3 …" at bounding box center [784, 662] width 1568 height 1033
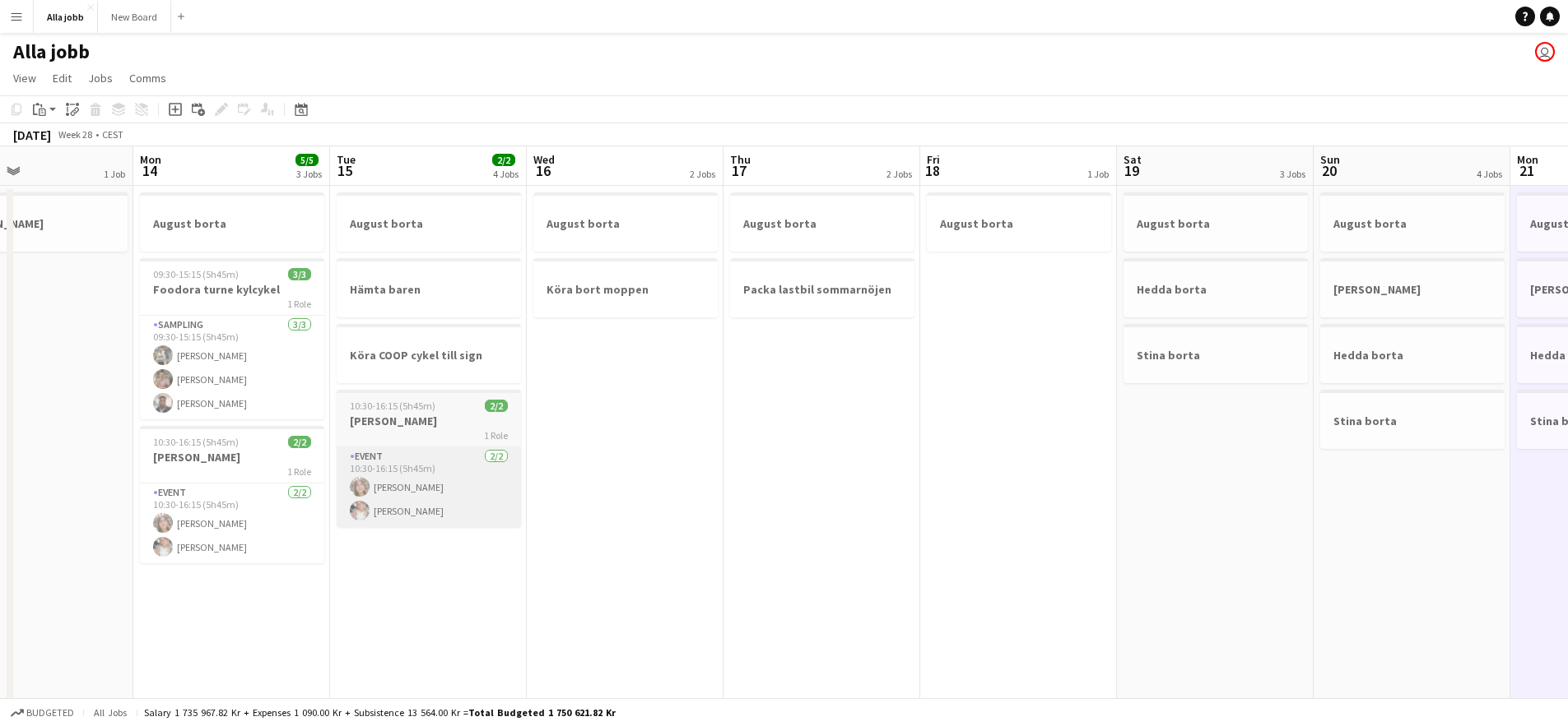
click at [335, 467] on app-calendar-viewport "Thu 10 3/3 2 Jobs Fri 11 5/5 3 Jobs Sat 12 5/5 3 Jobs Sun 13 1 Job Mon 14 5/5 3…" at bounding box center [784, 662] width 1568 height 1033
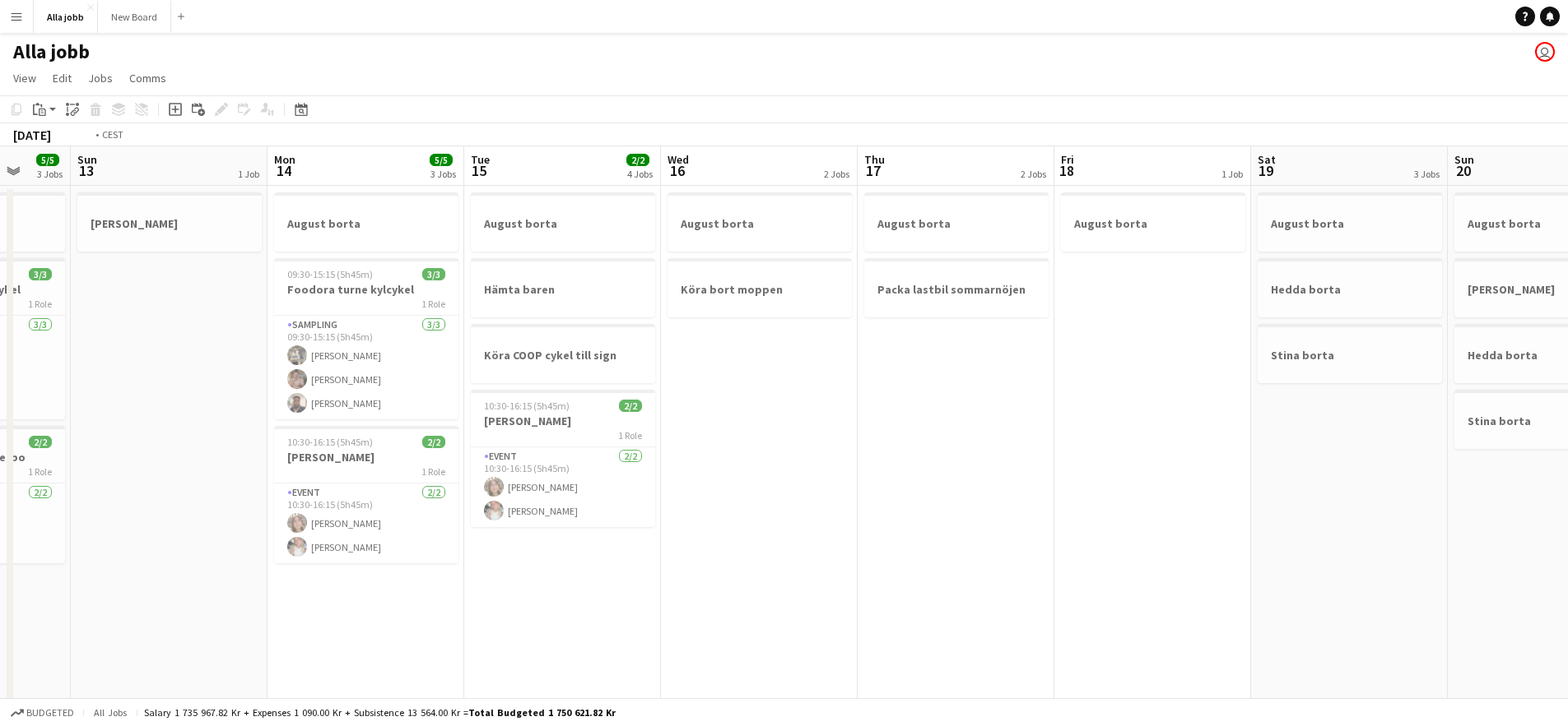
click at [252, 456] on app-calendar-viewport "Thu 10 3/3 2 Jobs Fri 11 5/5 3 Jobs Sat 12 5/5 3 Jobs Sun 13 1 Job Mon 14 5/5 3…" at bounding box center [784, 662] width 1568 height 1033
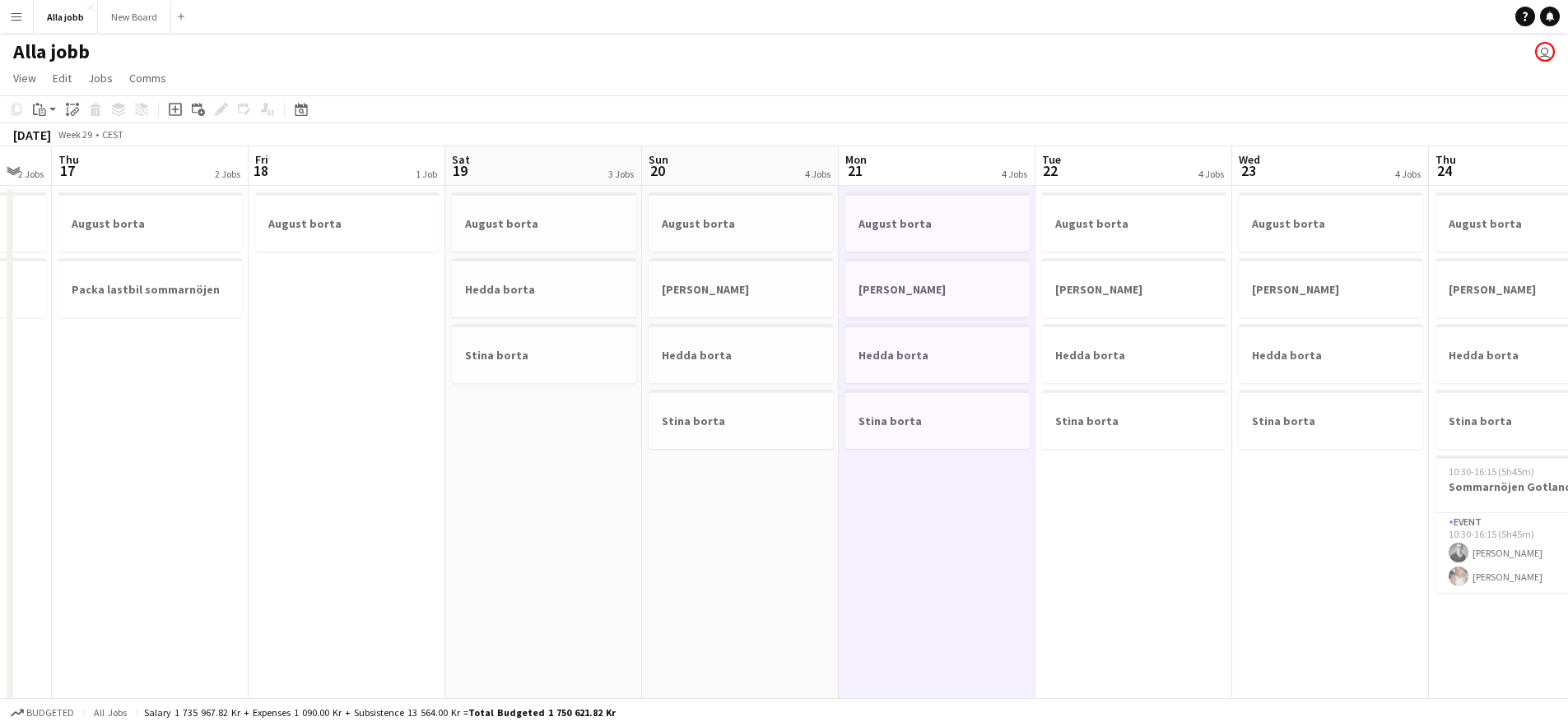
scroll to position [0, 567]
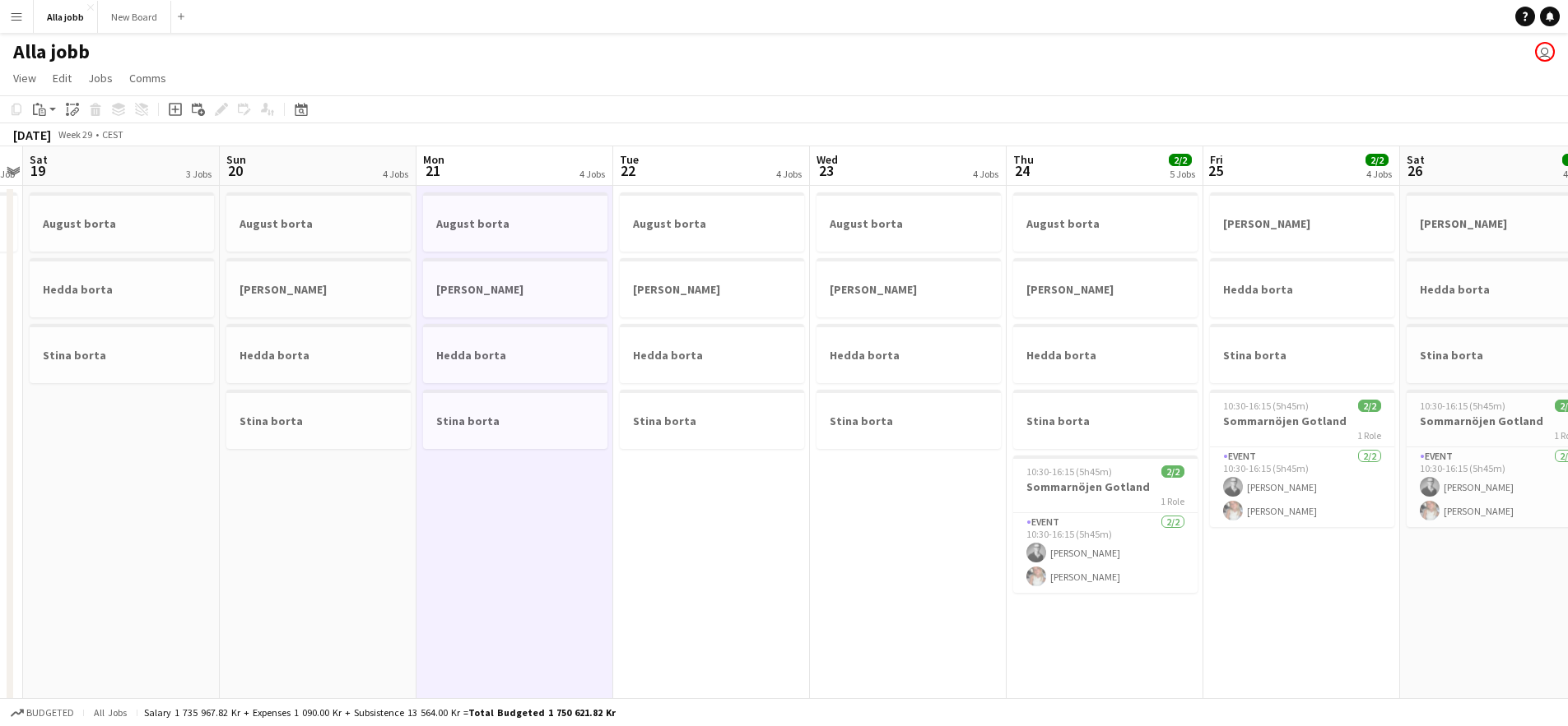
click at [0, 406] on app-calendar-viewport "Wed 16 2 Jobs Thu 17 2 Jobs Fri 18 1 Job Sat 19 3 Jobs Sun 20 4 Jobs Mon 21 4 J…" at bounding box center [784, 662] width 1568 height 1033
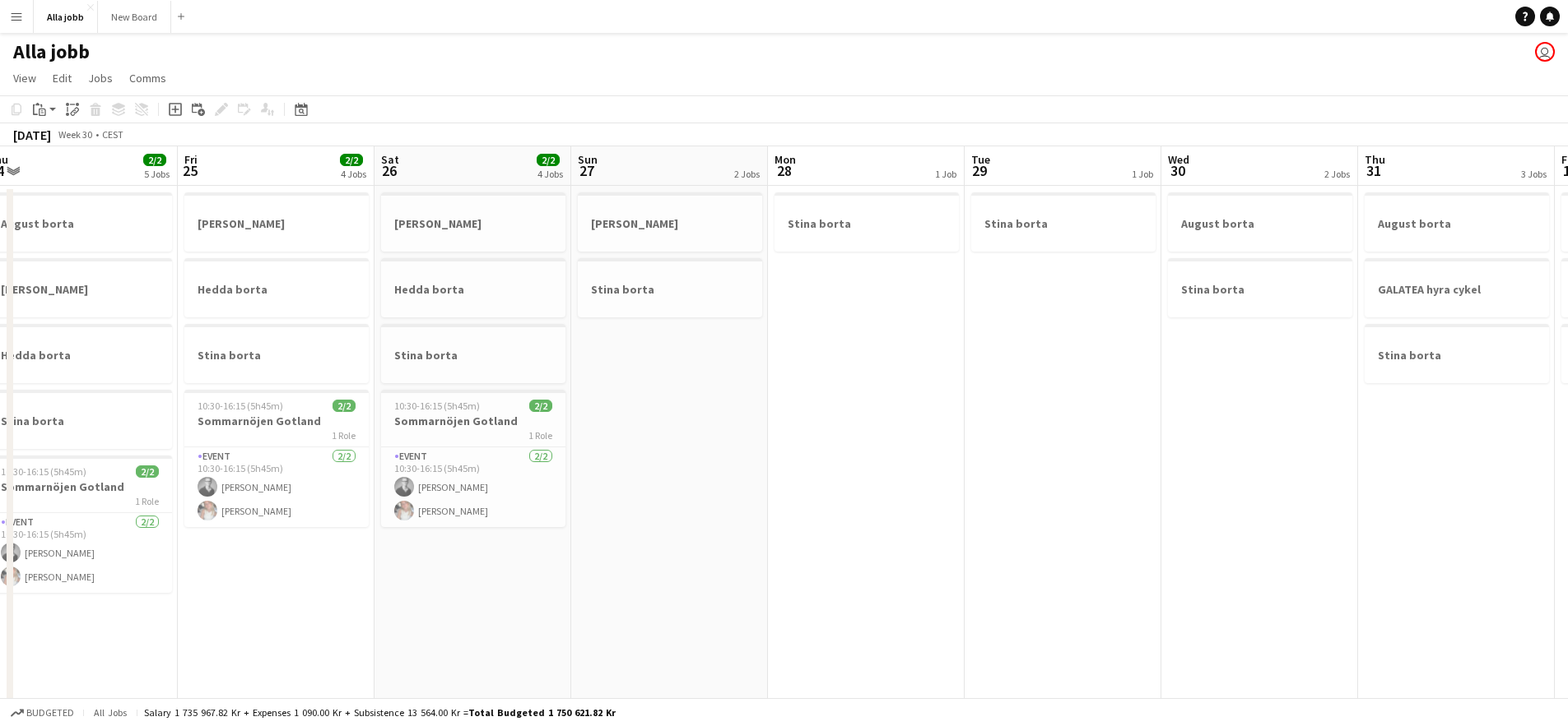
scroll to position [0, 621]
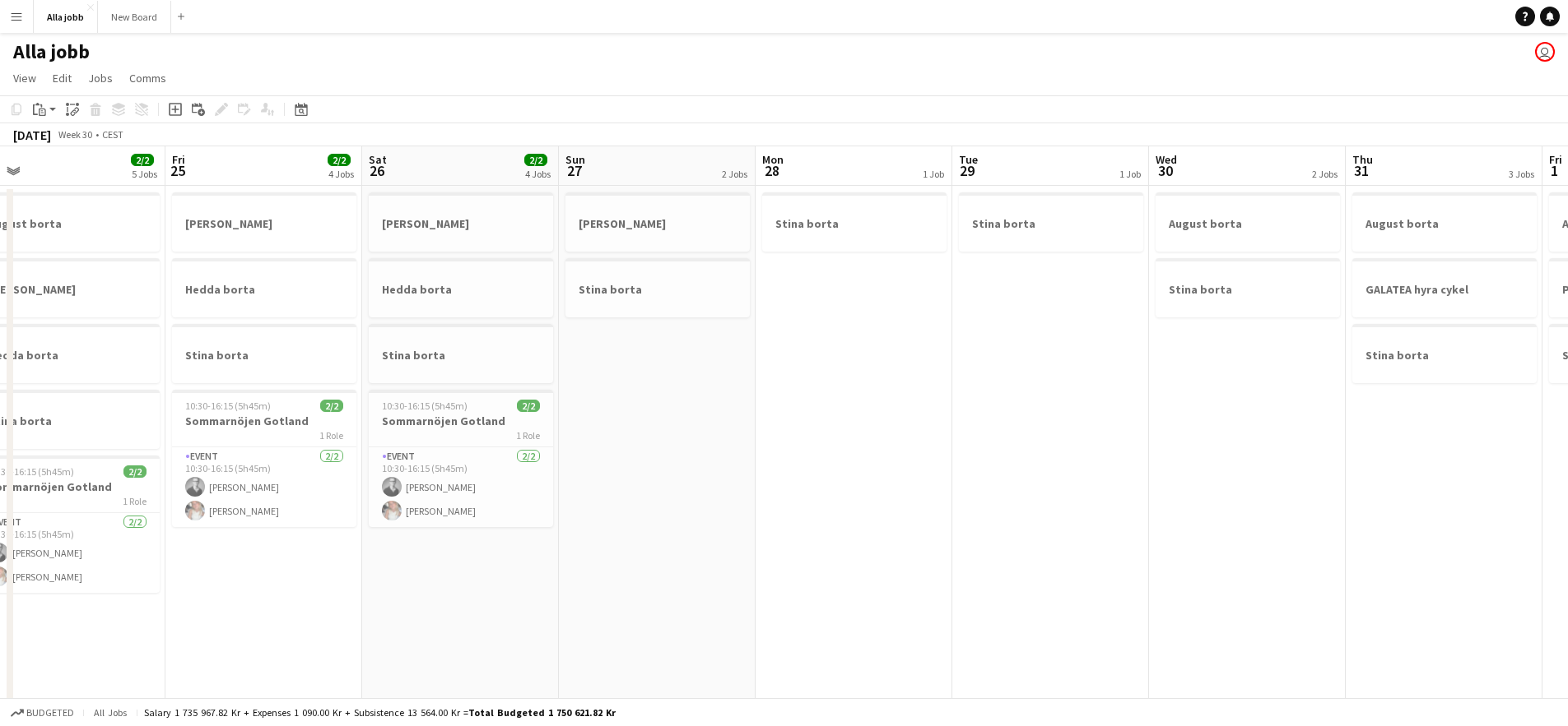
click at [238, 524] on app-calendar-viewport "Mon 21 4 Jobs Tue 22 4 Jobs Wed 23 4 Jobs Thu 24 2/2 5 Jobs Fri 25 2/2 4 Jobs S…" at bounding box center [784, 662] width 1568 height 1033
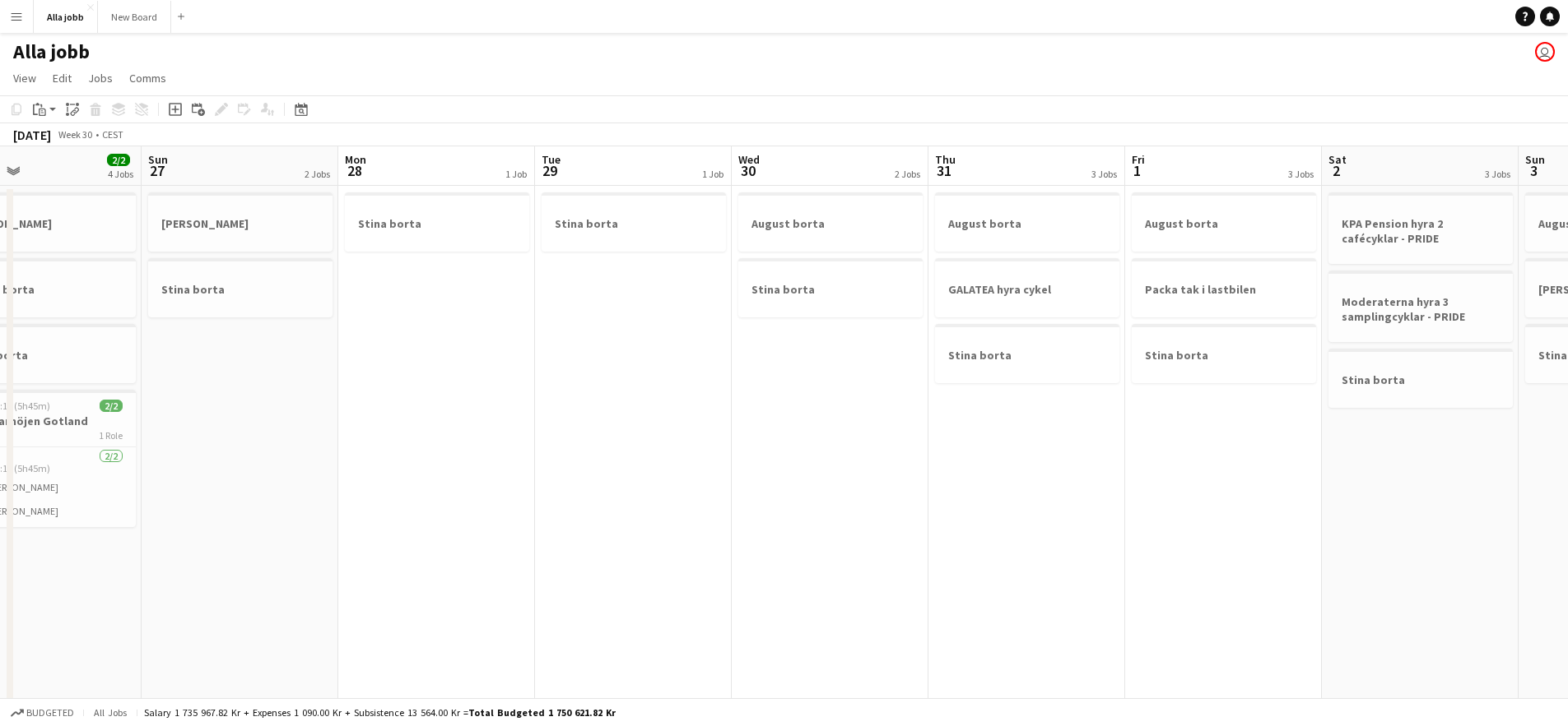
scroll to position [0, 499]
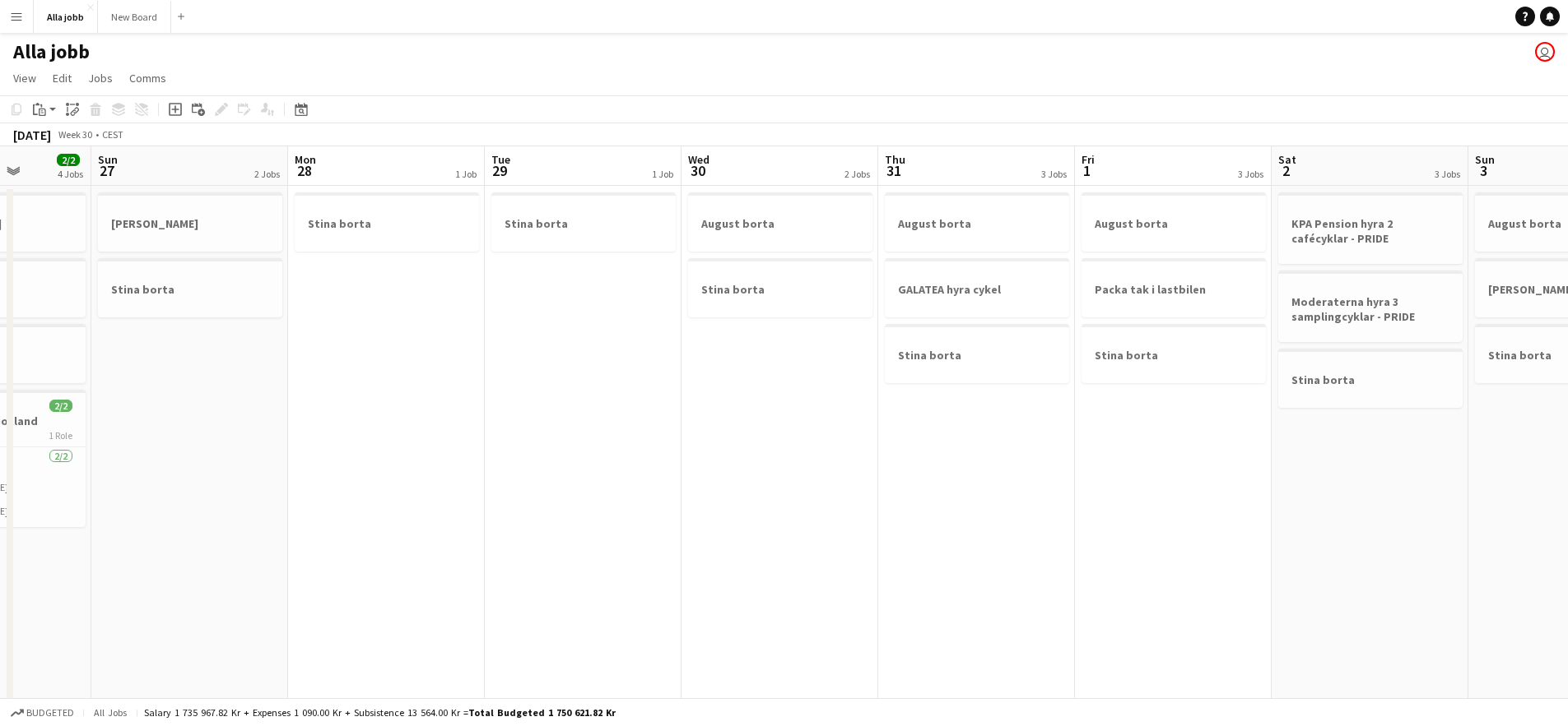
click at [917, 515] on app-calendar-viewport "Thu 24 2/2 5 Jobs Fri 25 2/2 4 Jobs Sat 26 2/2 4 Jobs Sun 27 2 Jobs Mon 28 1 Jo…" at bounding box center [784, 662] width 1568 height 1033
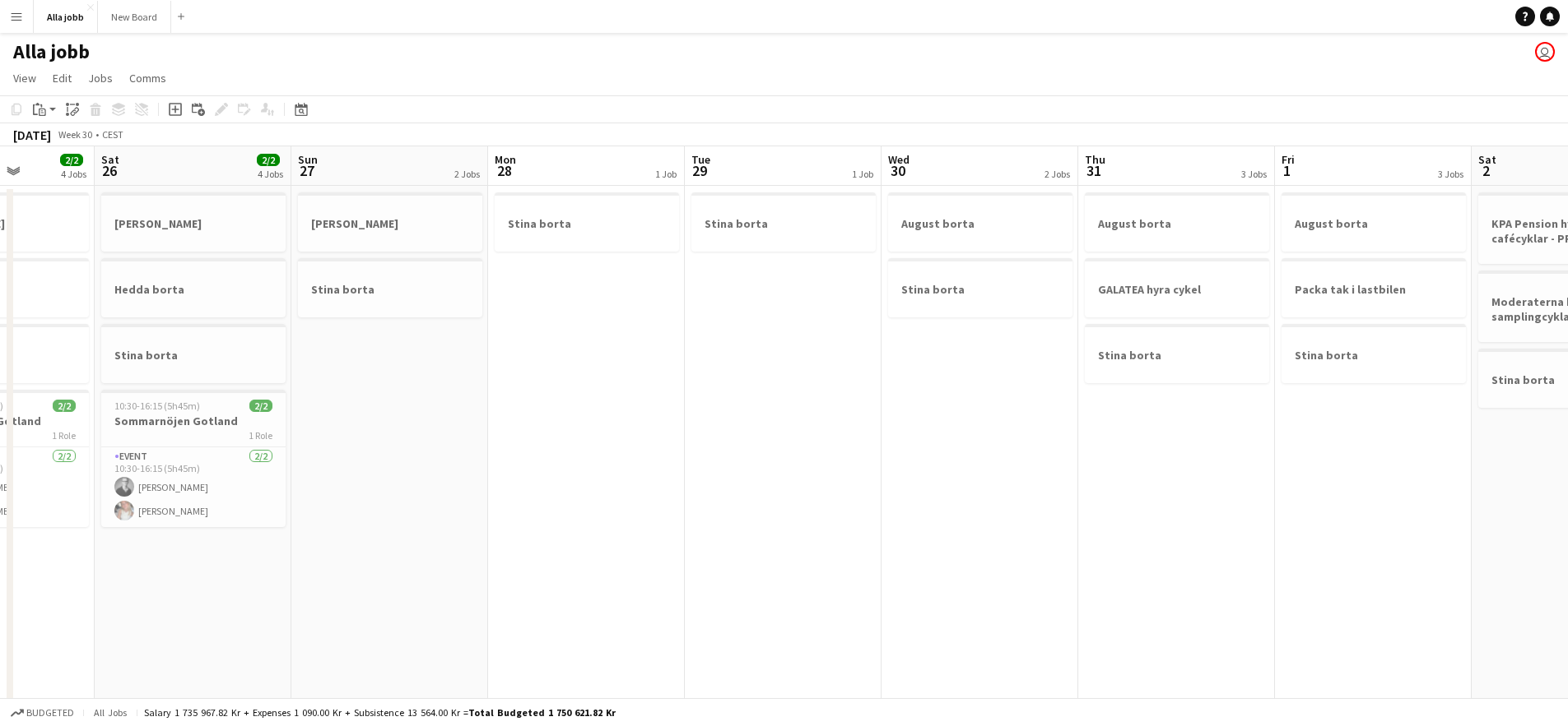
click at [841, 463] on app-calendar-viewport "Wed 23 4 Jobs Thu 24 2/2 5 Jobs Fri 25 2/2 4 Jobs Sat 26 2/2 4 Jobs Sun 27 2 Jo…" at bounding box center [784, 662] width 1568 height 1033
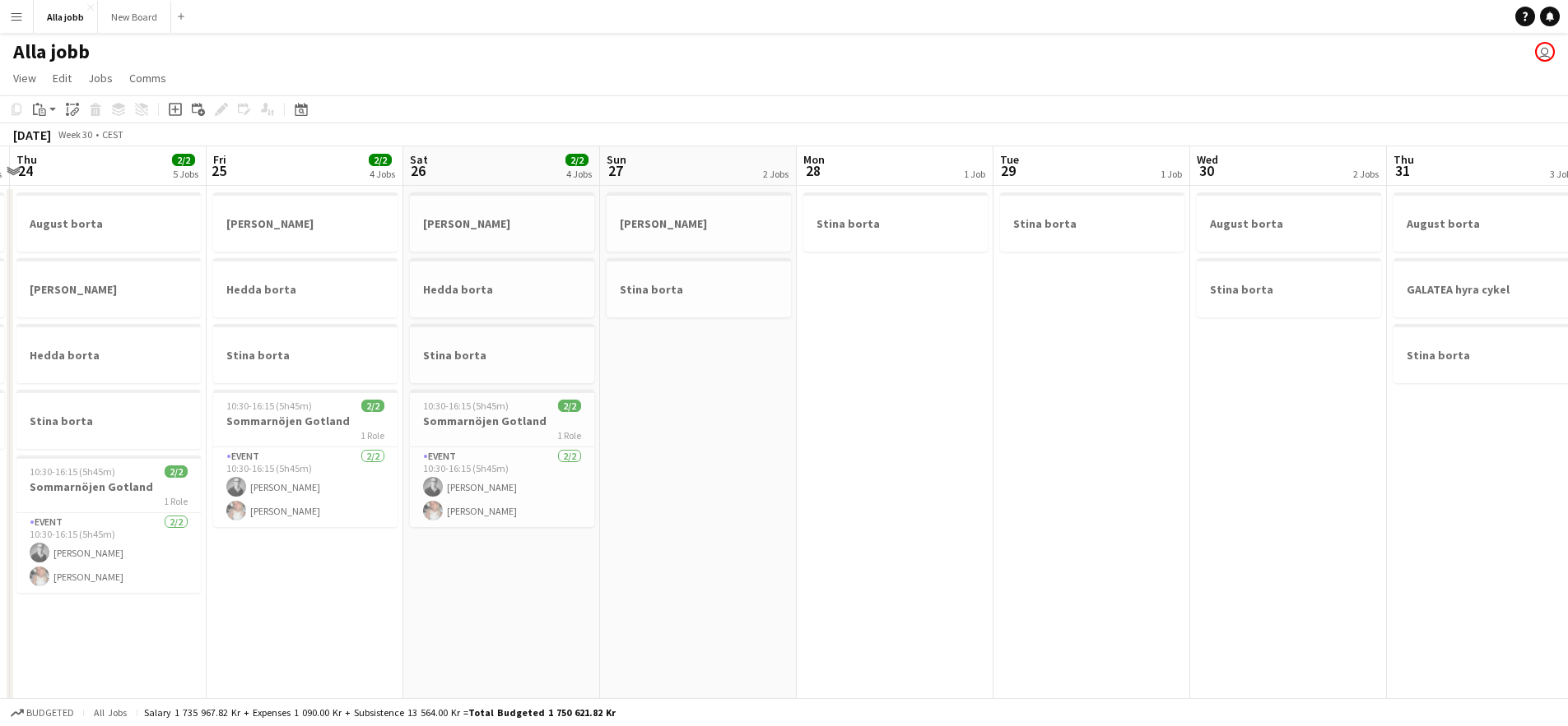
click at [1072, 492] on app-calendar-viewport "Tue 22 4 Jobs Wed 23 4 Jobs Thu 24 2/2 5 Jobs Fri 25 2/2 4 Jobs Sat 26 2/2 4 Jo…" at bounding box center [784, 662] width 1568 height 1033
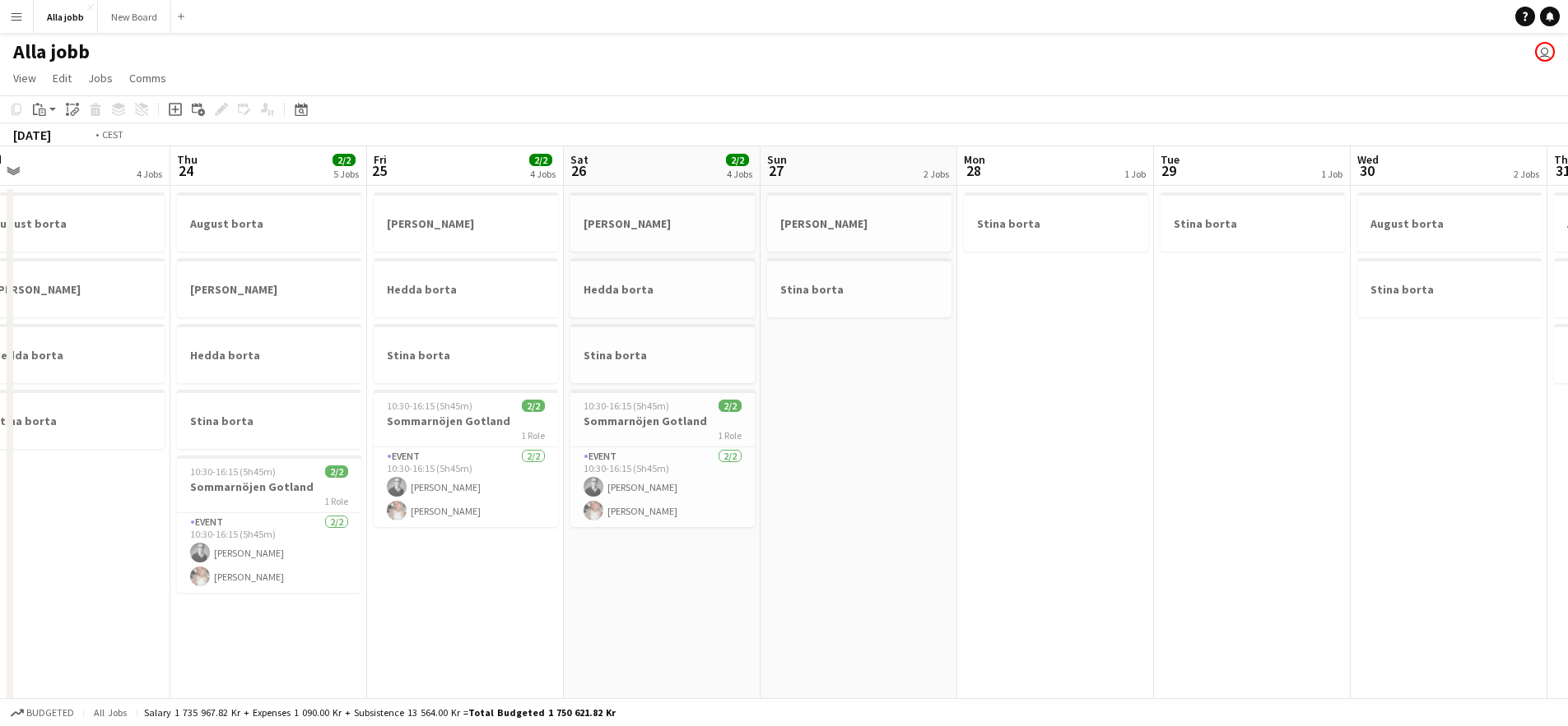
click at [1128, 444] on app-calendar-viewport "Mon 21 4 Jobs Tue 22 4 Jobs Wed 23 4 Jobs Thu 24 2/2 5 Jobs Fri 25 2/2 4 Jobs S…" at bounding box center [784, 662] width 1568 height 1033
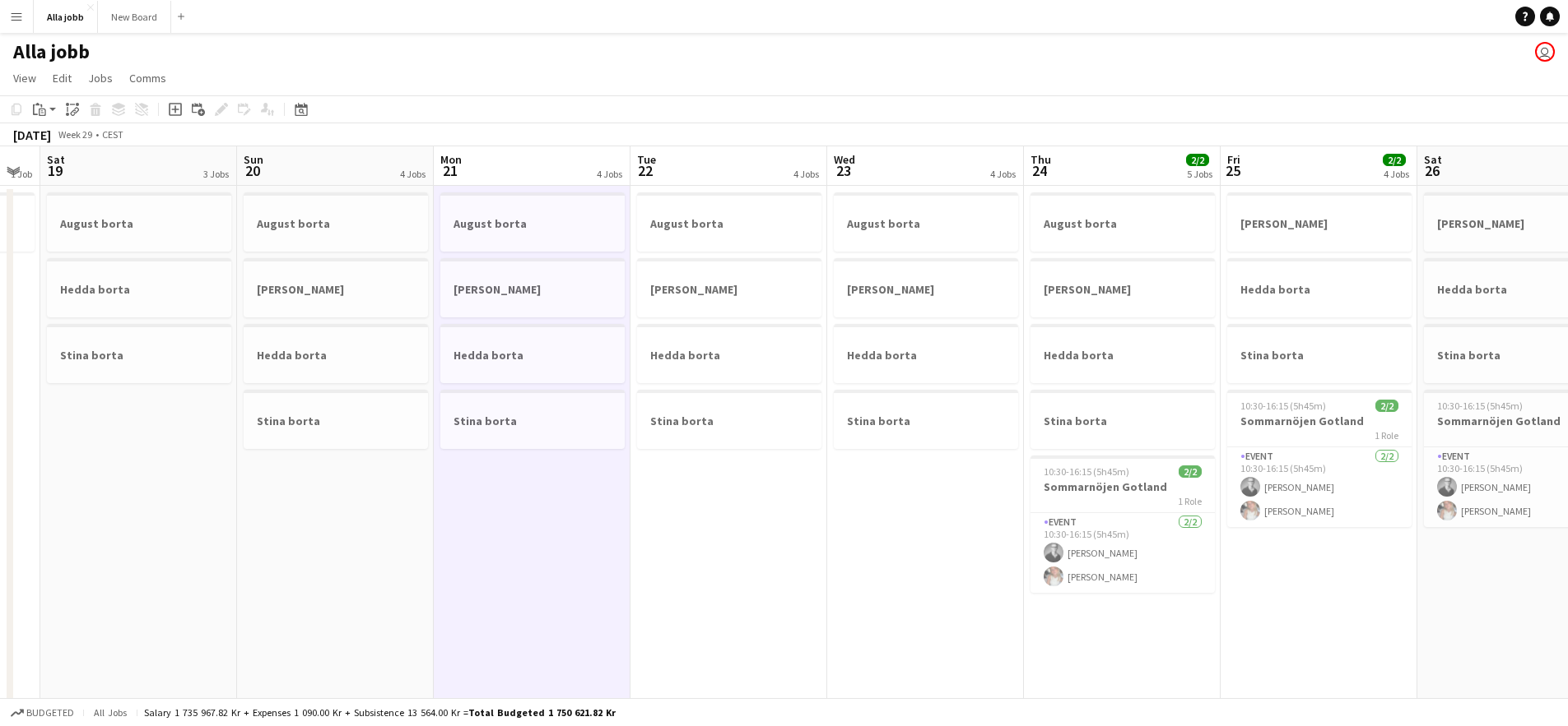
click at [812, 500] on app-calendar-viewport "Thu 17 2 Jobs Fri 18 1 Job Sat 19 3 Jobs Sun 20 4 Jobs Mon 21 4 Jobs Tue 22 4 J…" at bounding box center [784, 662] width 1568 height 1033
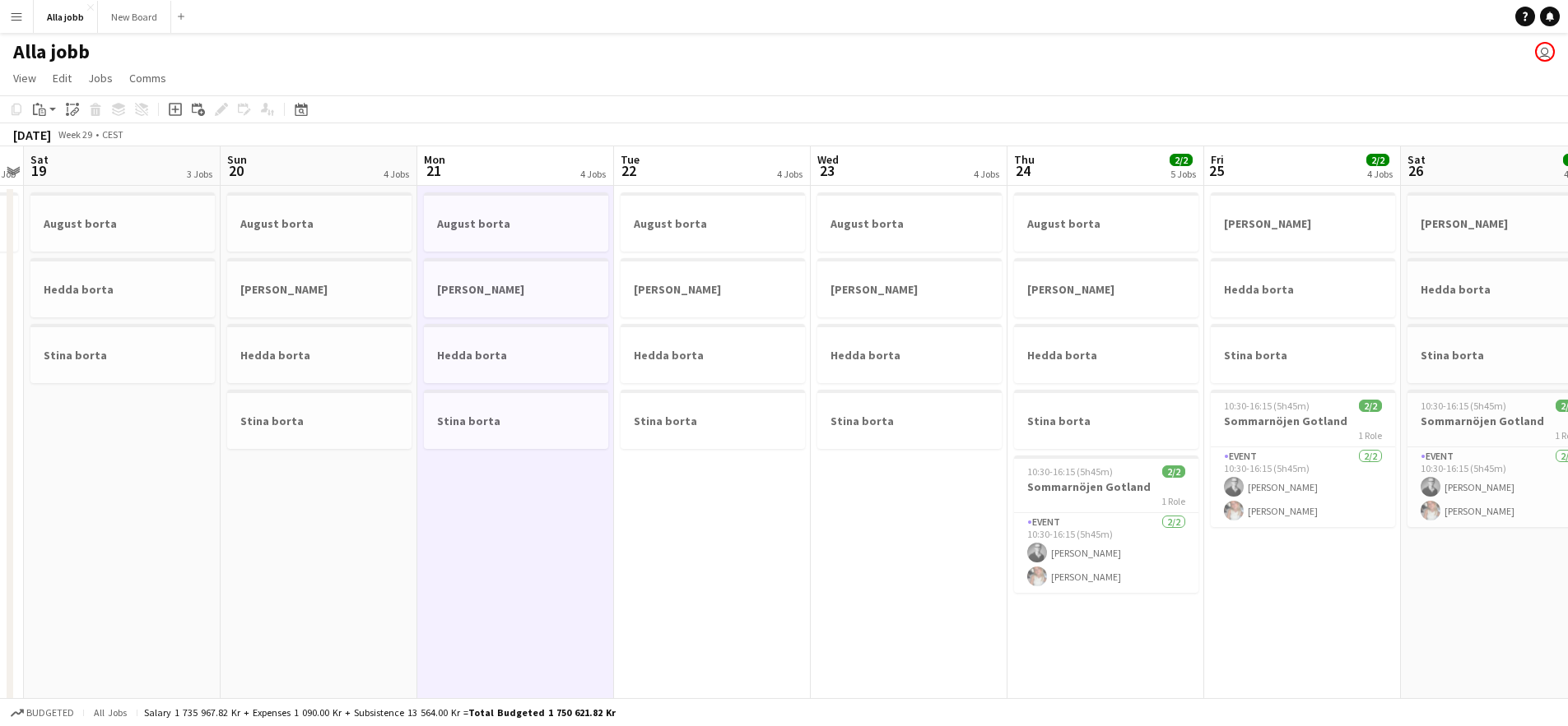
click at [669, 534] on app-calendar-viewport "Thu 17 2 Jobs Fri 18 1 Job Sat 19 3 Jobs Sun 20 4 Jobs Mon 21 4 Jobs Tue 22 4 J…" at bounding box center [784, 662] width 1568 height 1033
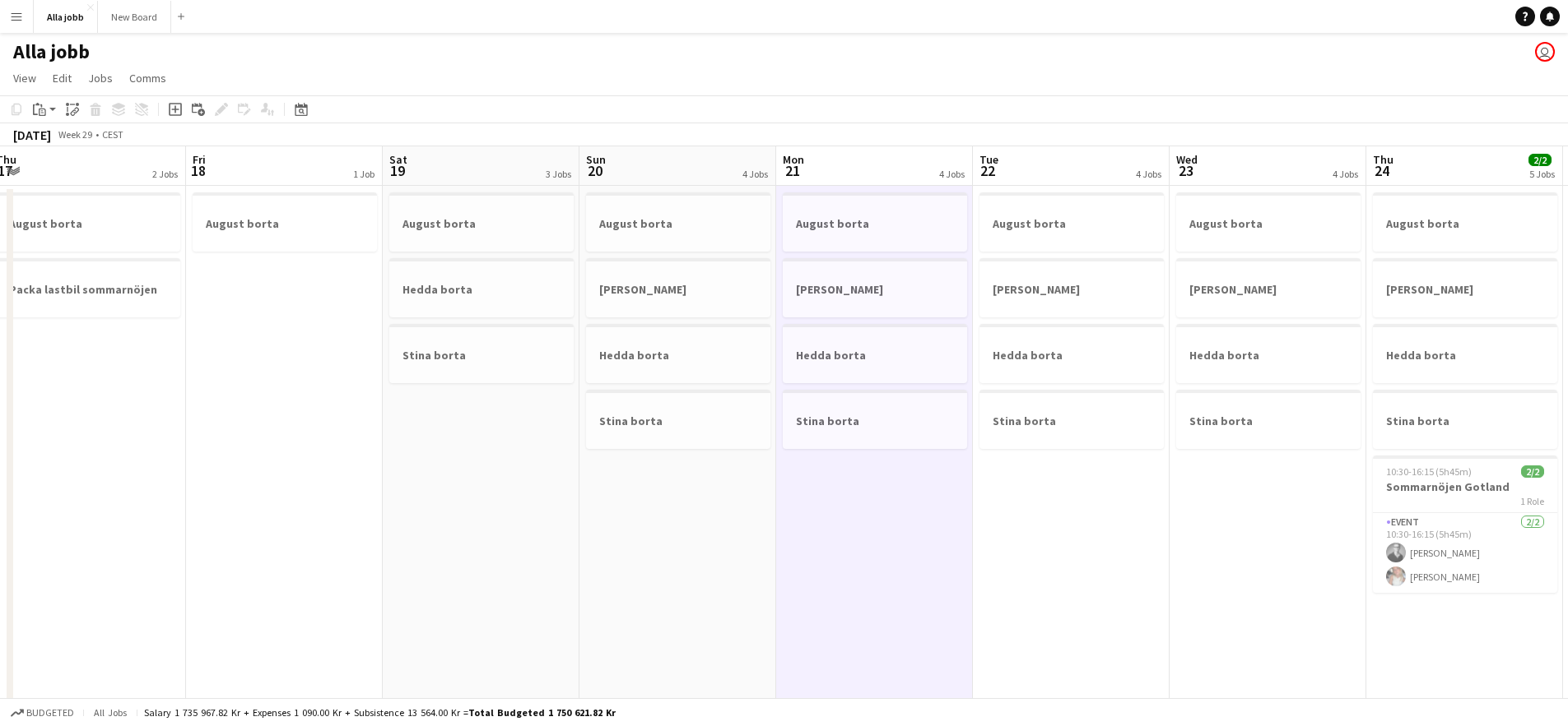
click at [493, 559] on app-date-cell "August borta [PERSON_NAME] borta Stina borta" at bounding box center [481, 683] width 196 height 994
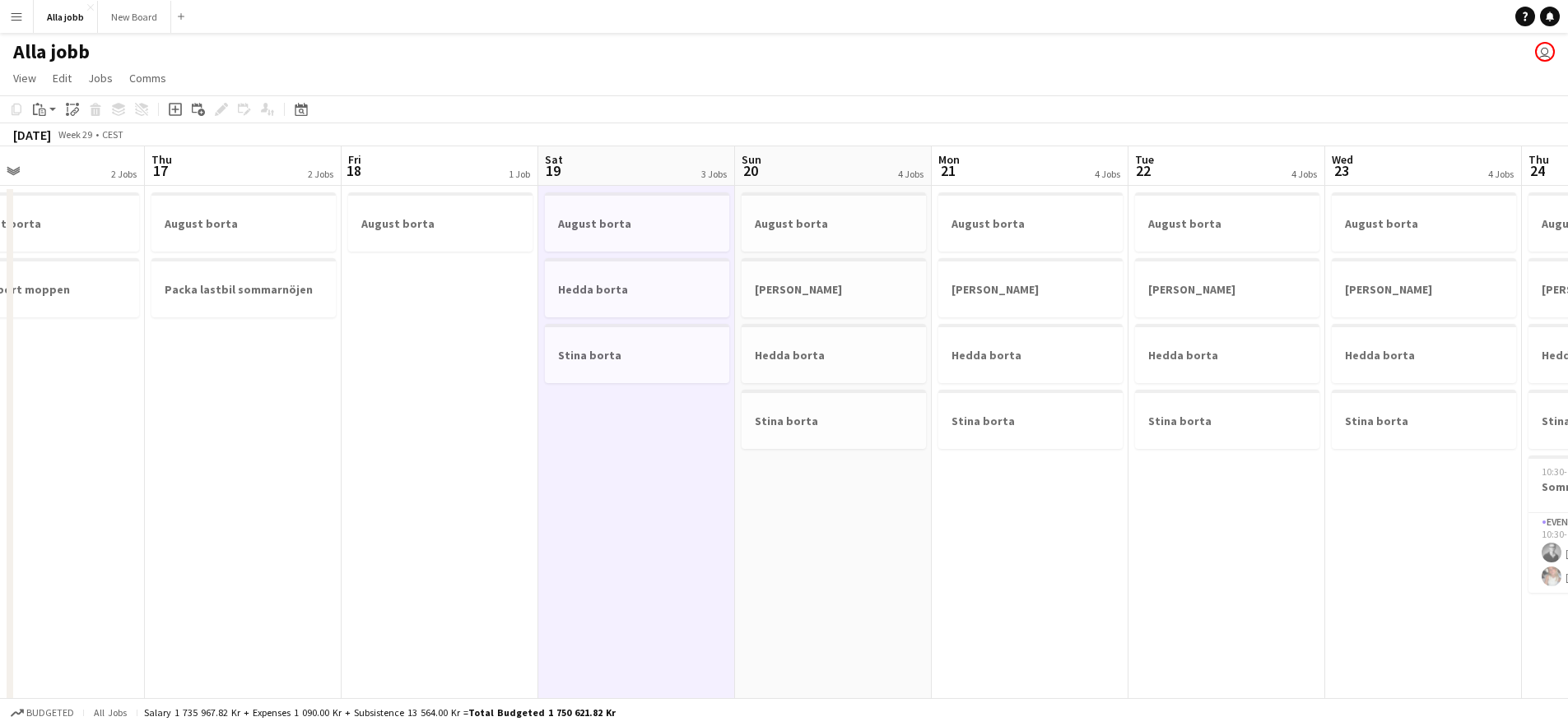
click at [1022, 509] on app-calendar-viewport "Mon 14 5/5 3 Jobs Tue 15 2/2 4 Jobs Wed 16 2 Jobs Thu 17 2 Jobs Fri 18 1 Job Sa…" at bounding box center [784, 662] width 1568 height 1033
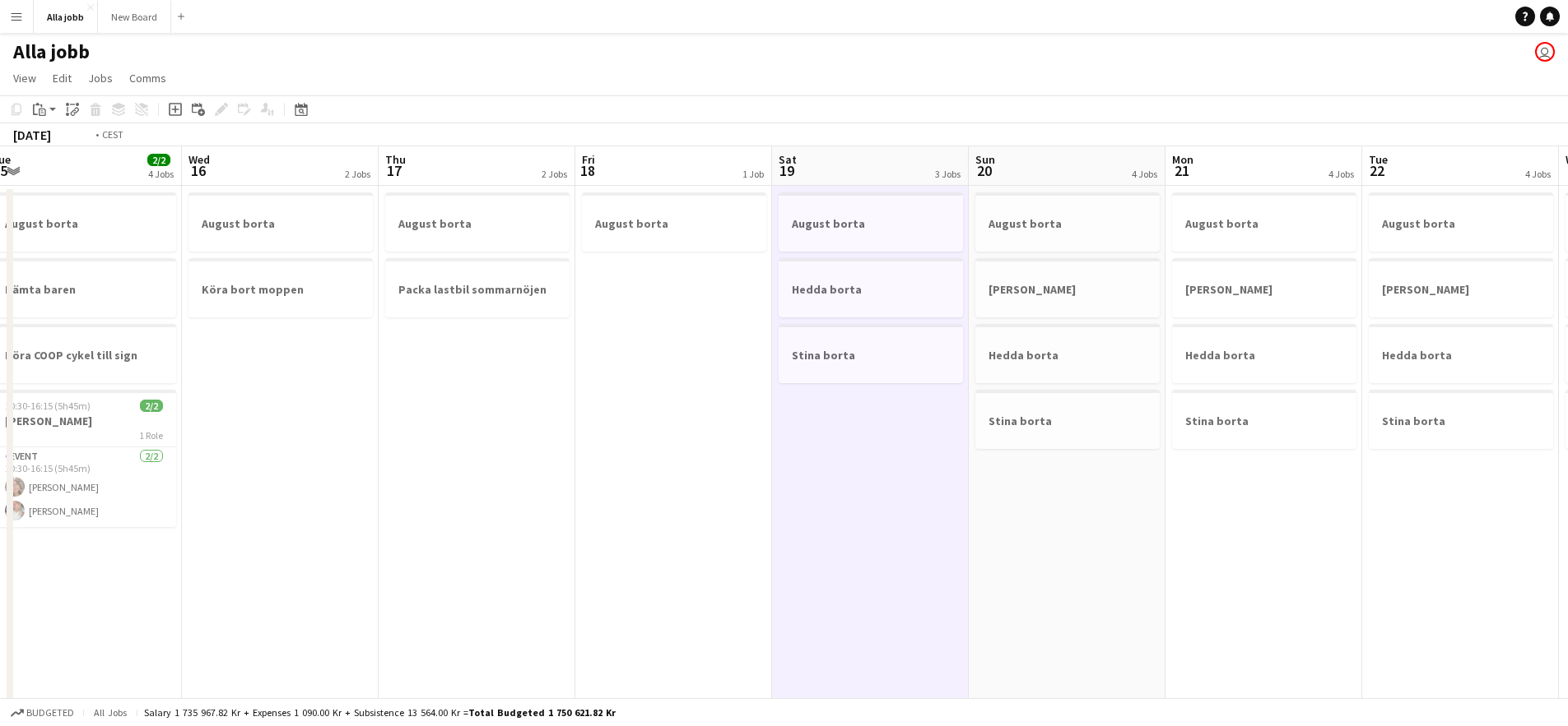
click at [854, 451] on app-calendar-viewport "Sun 13 1 Job Mon 14 5/5 3 Jobs Tue 15 2/2 4 Jobs Wed 16 2 Jobs Thu 17 2 Jobs Fr…" at bounding box center [784, 662] width 1568 height 1033
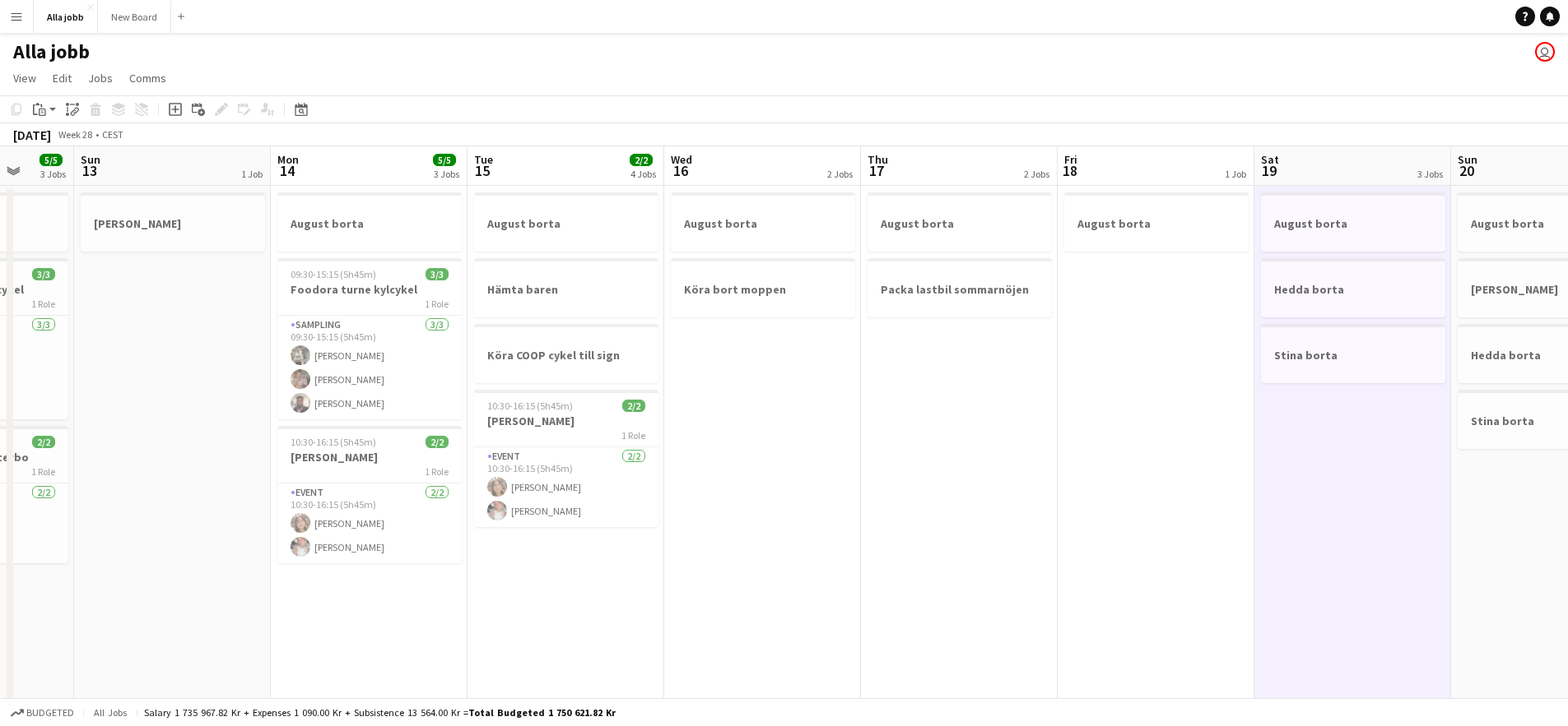
click at [1008, 447] on app-calendar-viewport "Thu 10 3/3 2 Jobs Fri 11 5/5 3 Jobs Sat 12 5/5 3 Jobs Sun 13 1 Job Mon 14 5/5 3…" at bounding box center [784, 662] width 1568 height 1033
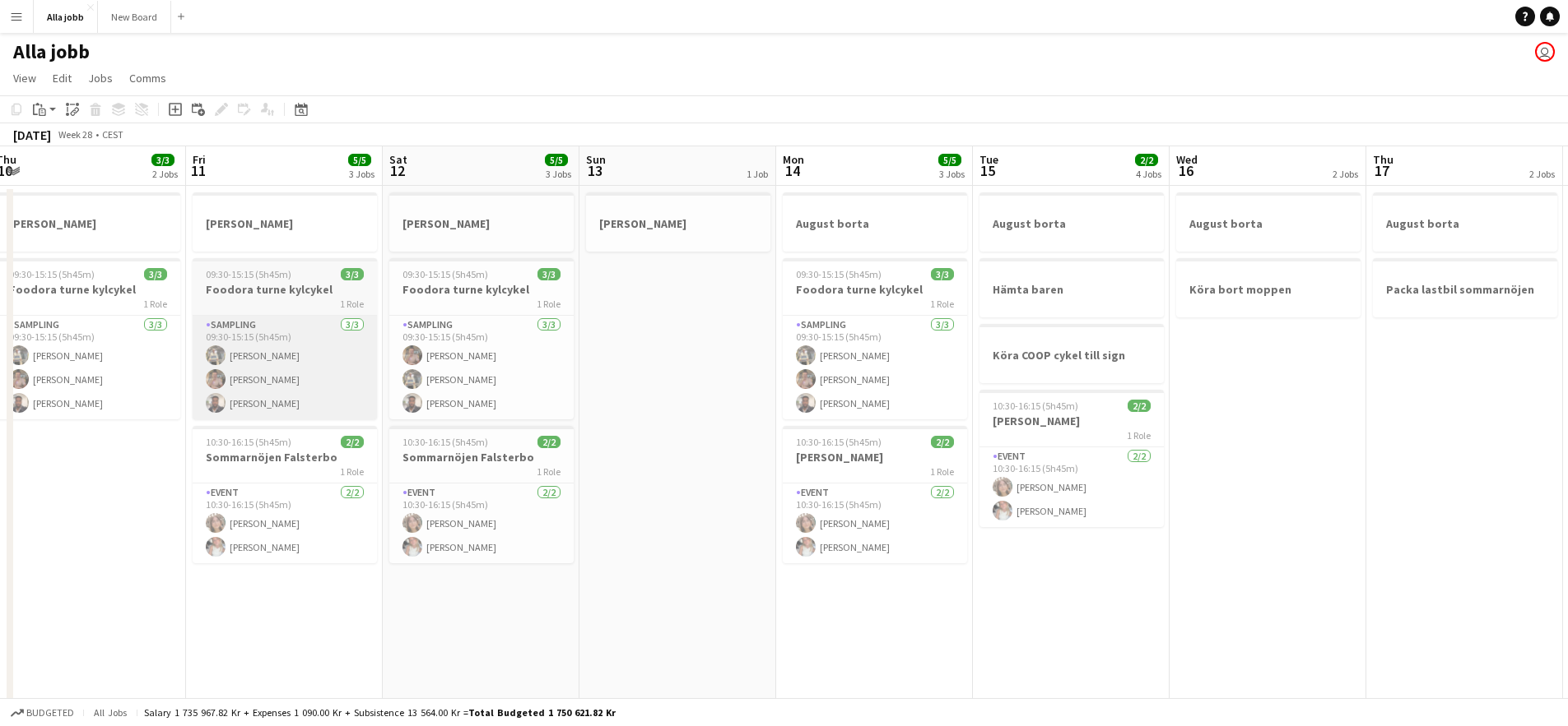
click at [730, 408] on app-calendar-viewport "Tue 8 2 Jobs Wed 9 3/3 2 Jobs Thu 10 3/3 2 Jobs Fri 11 5/5 3 Jobs Sat 12 5/5 3 …" at bounding box center [784, 662] width 1568 height 1033
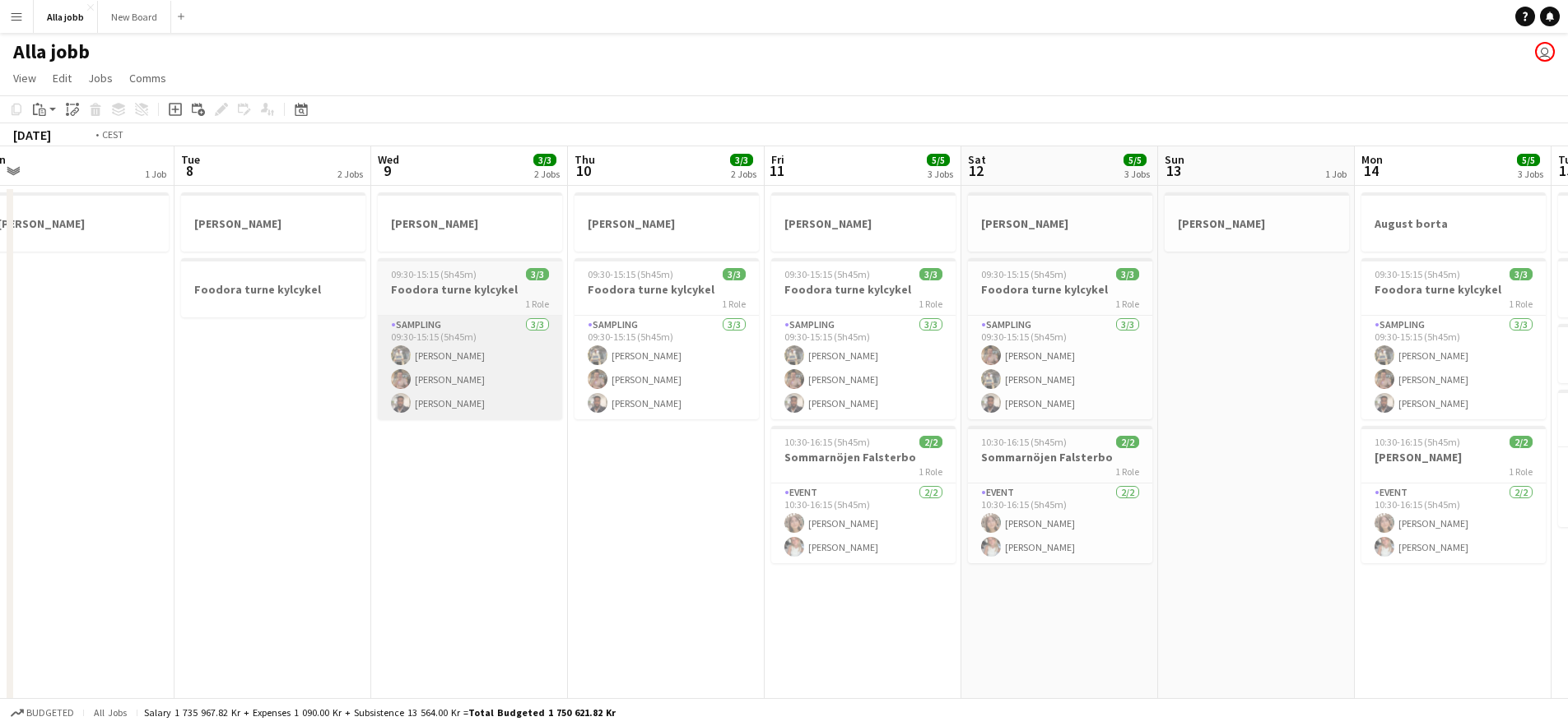
click at [711, 381] on app-calendar-viewport "Sat 5 Sun 6 Mon 7 1 Job Tue 8 2 Jobs Wed 9 3/3 2 Jobs Thu 10 3/3 2 Jobs Fri 11 …" at bounding box center [784, 662] width 1568 height 1033
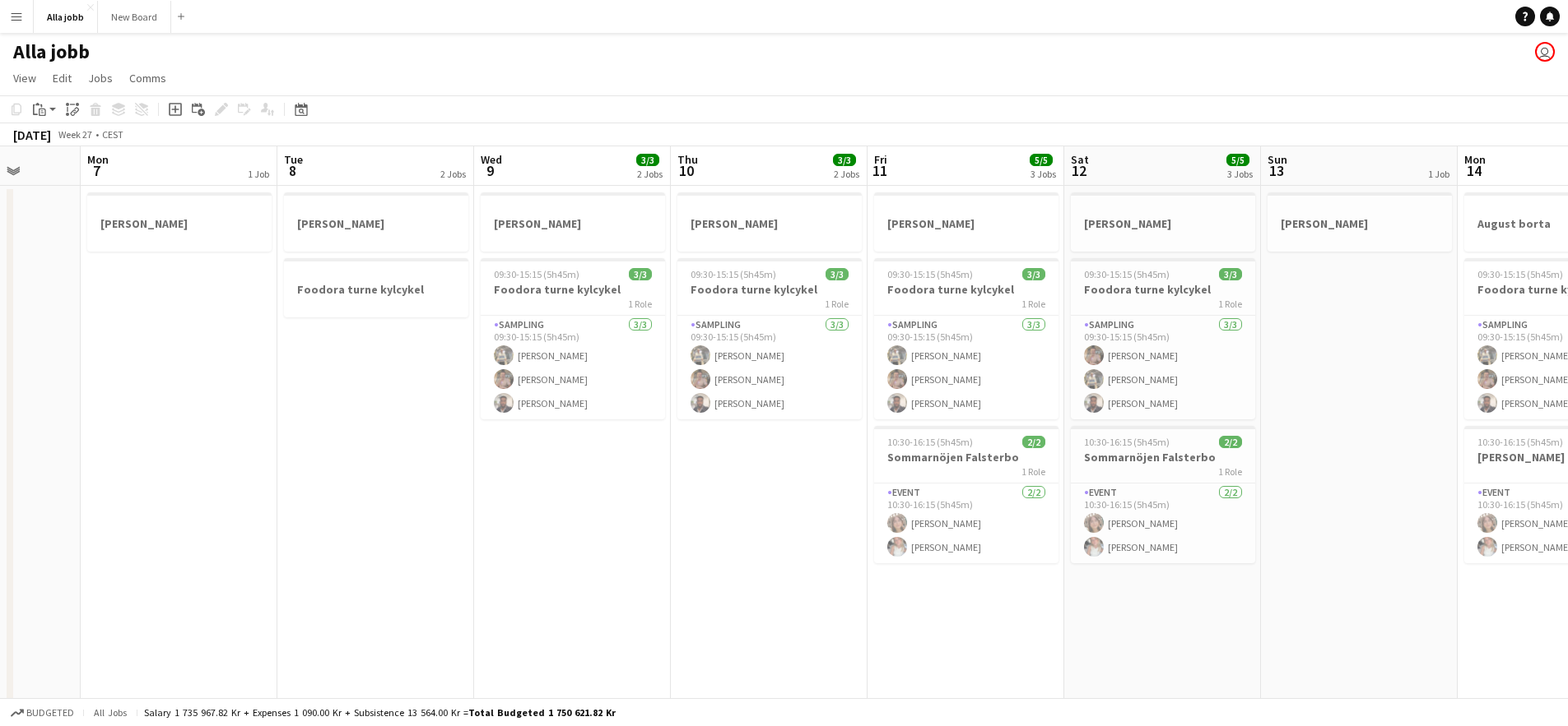
click at [568, 368] on app-calendar-viewport "Fri 4 2 Jobs Sat 5 Sun 6 Mon 7 1 Job Tue 8 2 Jobs Wed 9 3/3 2 Jobs Thu 10 3/3 2…" at bounding box center [784, 662] width 1568 height 1033
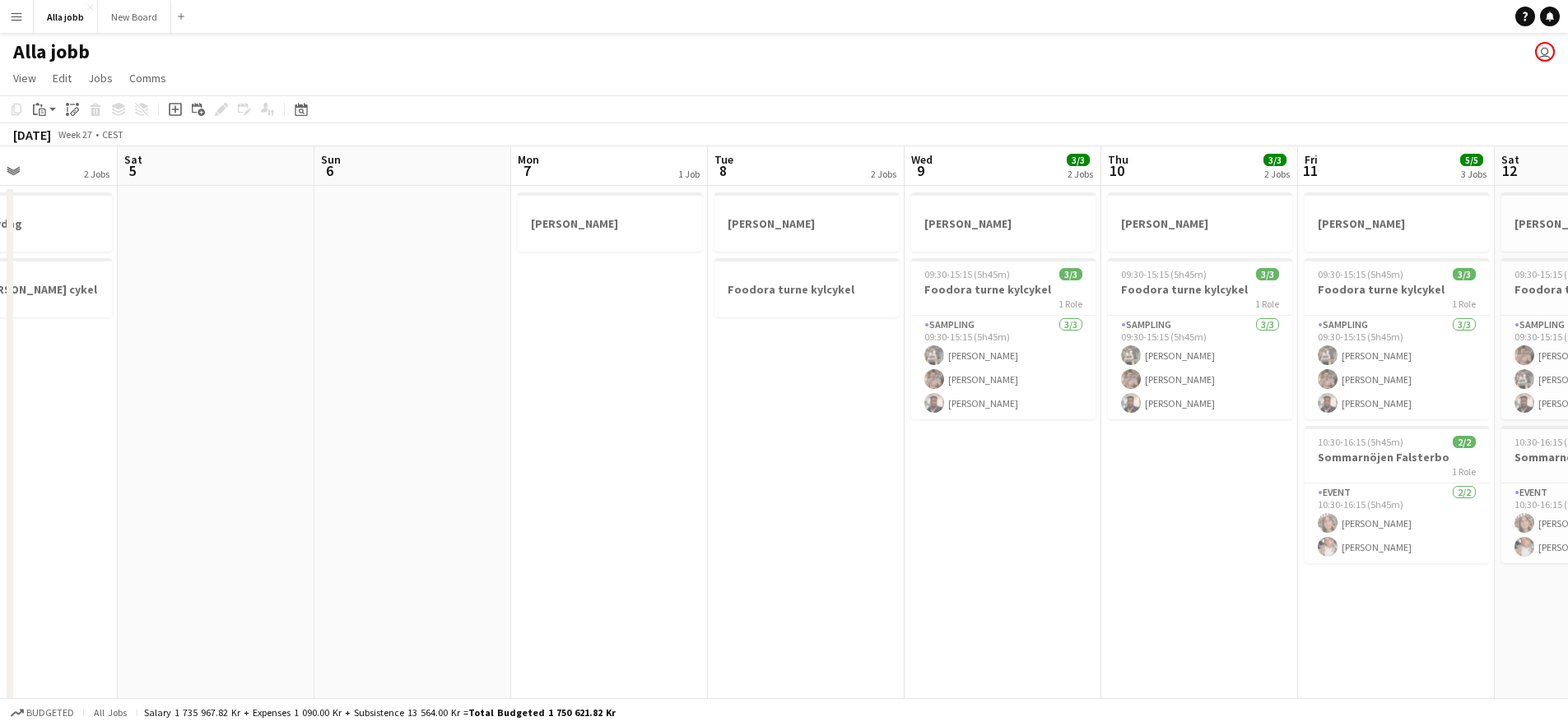
click at [606, 371] on app-calendar-viewport "Thu 3 1 Job Fri 4 2 Jobs Sat 5 Sun 6 Mon 7 1 Job Tue 8 2 Jobs Wed 9 3/3 2 Jobs …" at bounding box center [784, 662] width 1568 height 1033
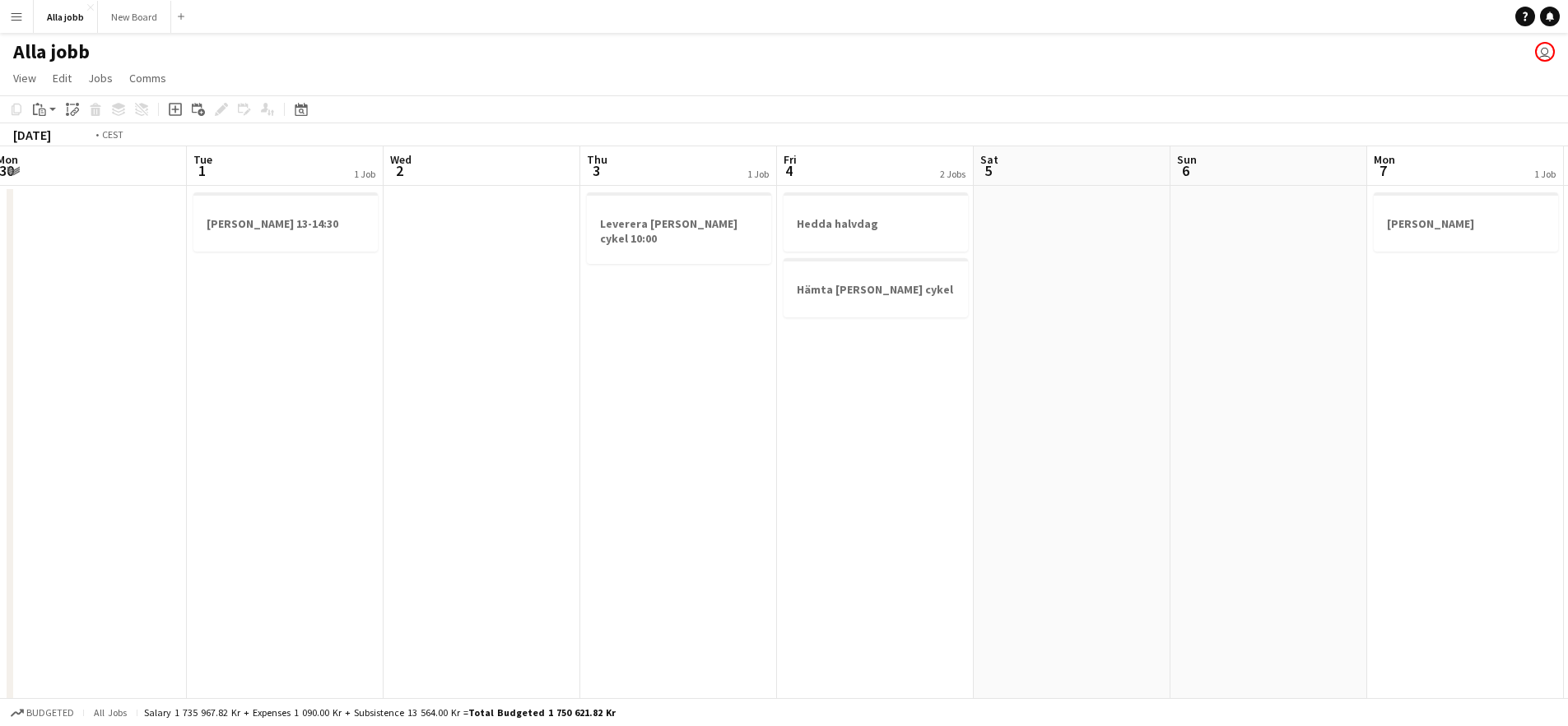
click at [648, 366] on app-calendar-viewport "Sat 28 1/1 3 Jobs Sun 29 2 Jobs Mon 30 Tue 1 1 Job Wed 2 Thu 3 1 Job Fri 4 2 Jo…" at bounding box center [784, 662] width 1568 height 1033
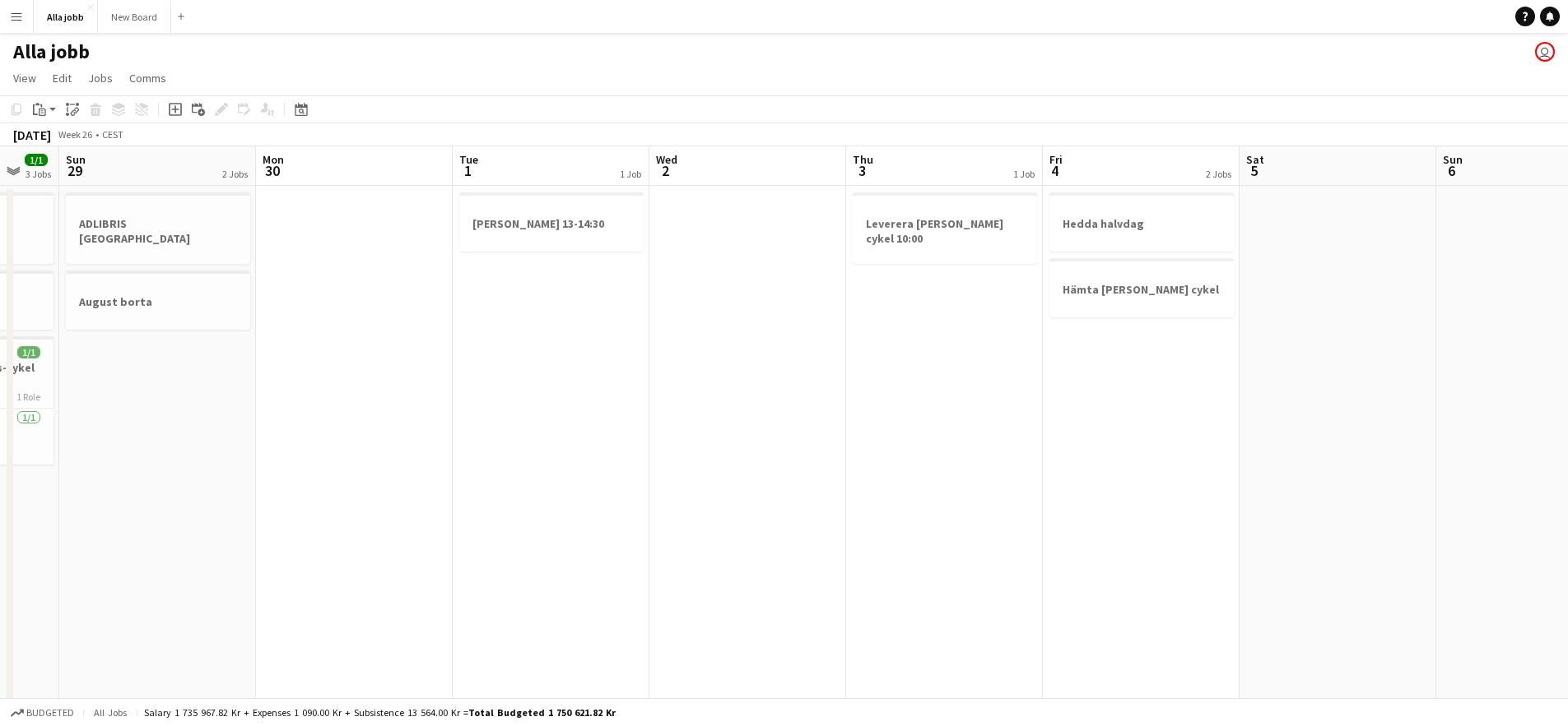
click at [839, 363] on app-calendar-viewport "Fri 27 2 Jobs Sat 28 1/1 3 Jobs Sun 29 2 Jobs Mon 30 Tue 1 1 Job Wed 2 Thu 3 1 …" at bounding box center [784, 662] width 1568 height 1033
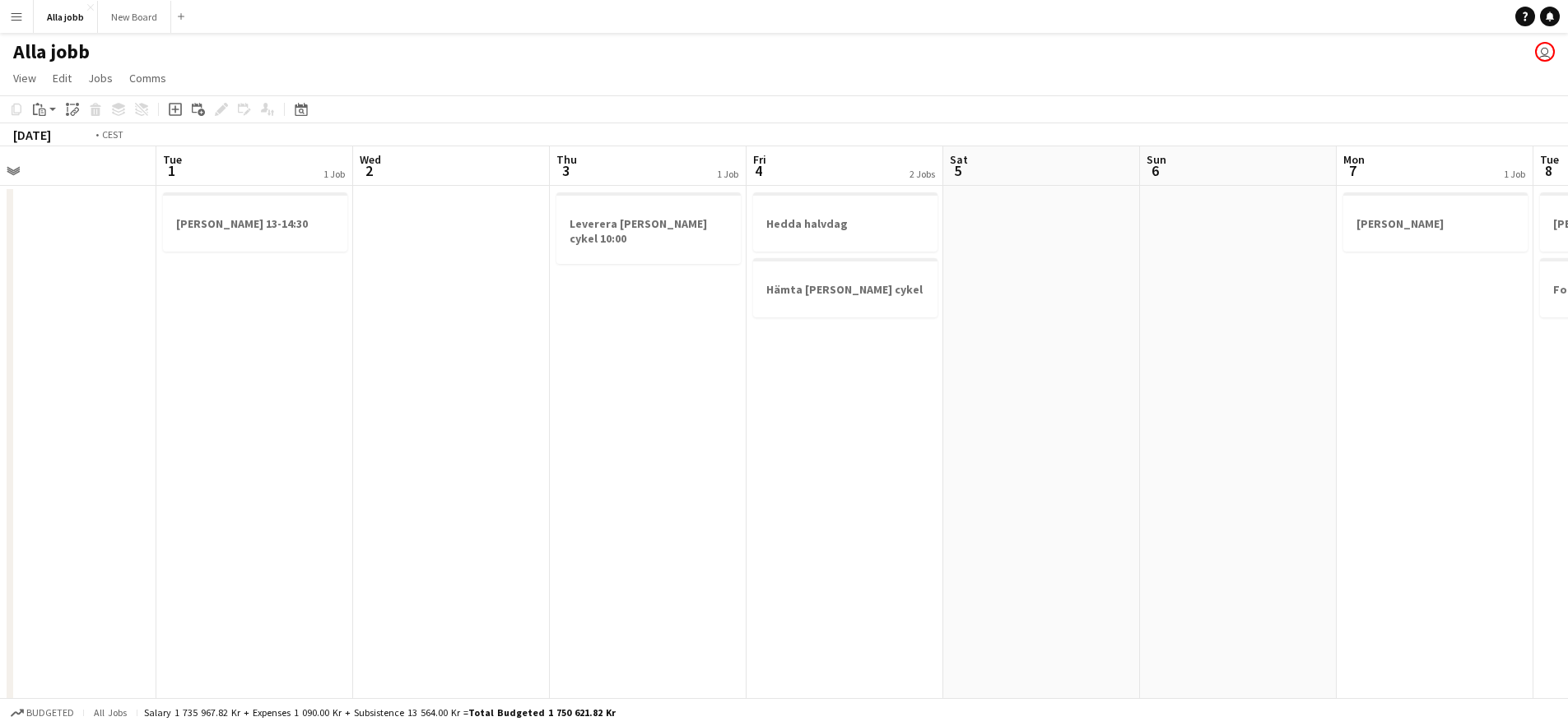
click at [524, 379] on app-calendar-viewport "Fri 27 2 Jobs Sat 28 1/1 3 Jobs Sun 29 2 Jobs Mon 30 Tue 1 1 Job Wed 2 Thu 3 1 …" at bounding box center [784, 662] width 1568 height 1033
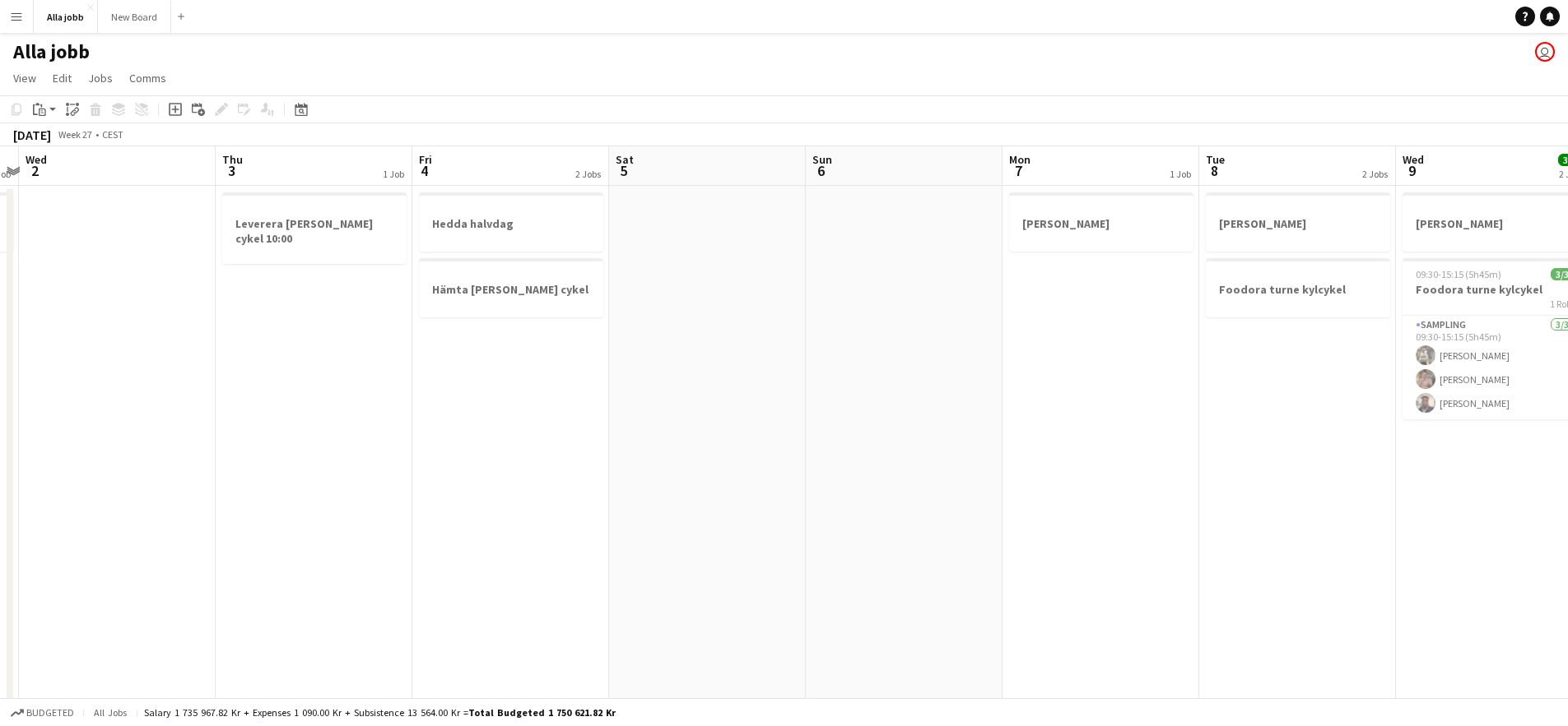
scroll to position [0, 614]
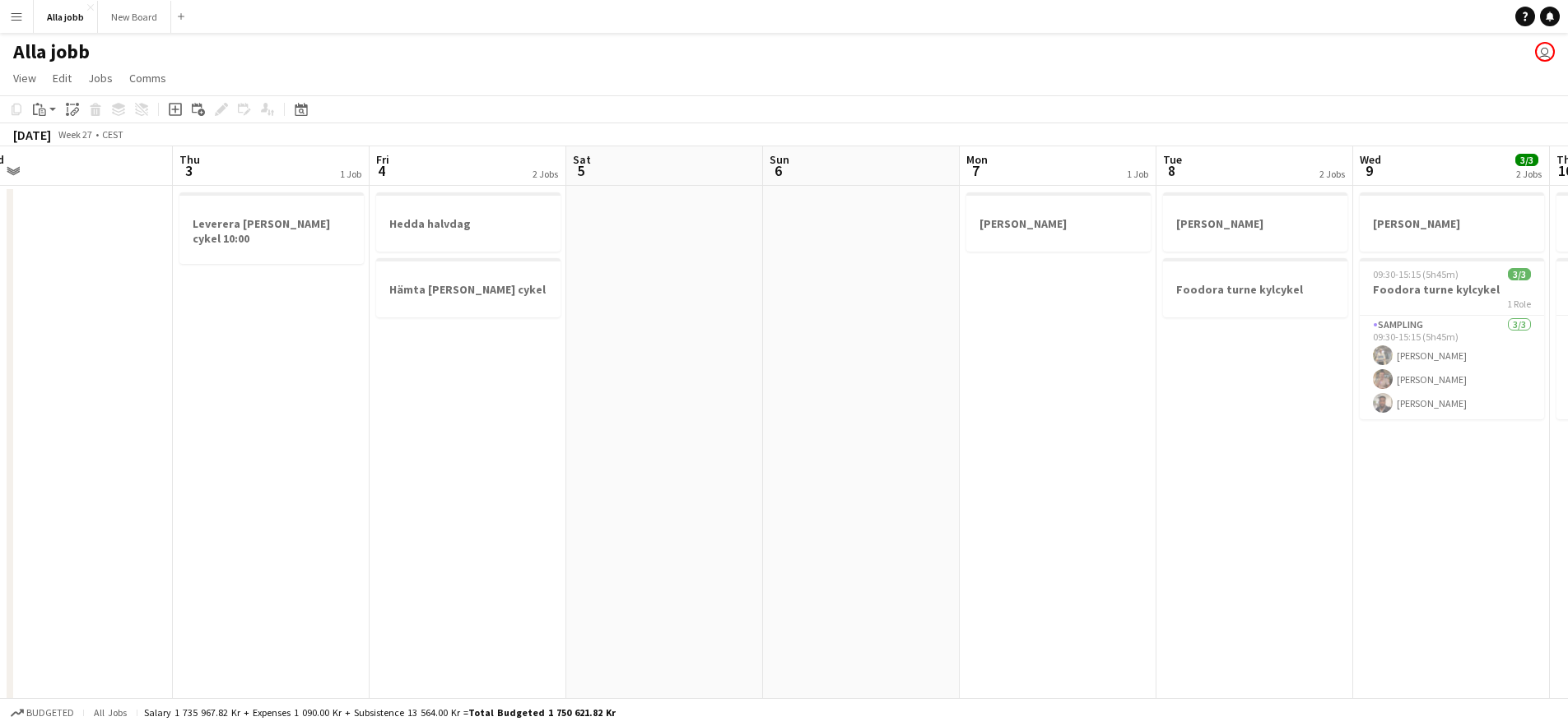
click at [732, 388] on app-calendar-viewport "Sun 29 2 Jobs Mon 30 Tue 1 1 Job Wed 2 Thu 3 1 Job Fri 4 2 Jobs Sat 5 Sun 6 Mon…" at bounding box center [784, 662] width 1568 height 1033
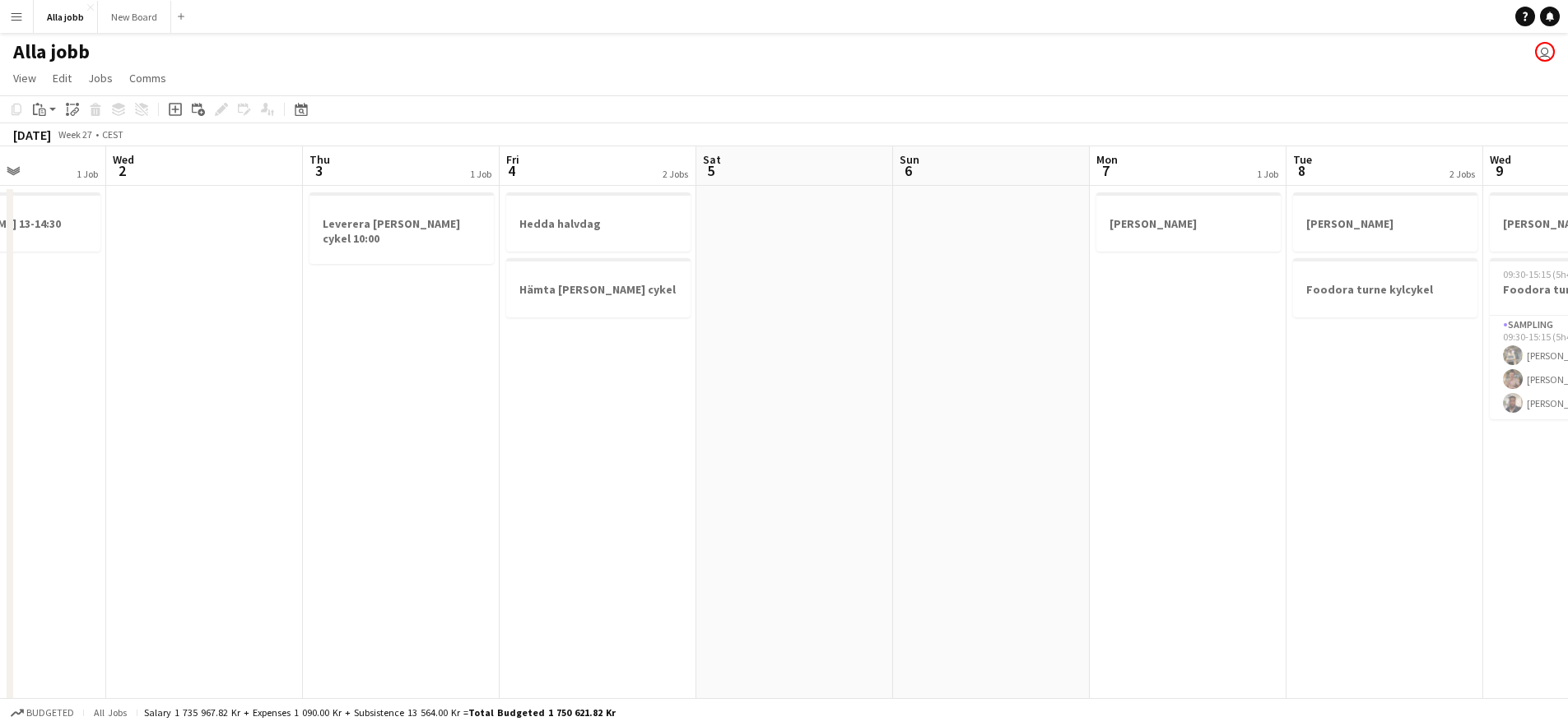
click at [757, 368] on app-calendar-viewport "Sun 29 2 Jobs Mon 30 Tue 1 1 Job Wed 2 Thu 3 1 Job Fri 4 2 Jobs Sat 5 Sun 6 Mon…" at bounding box center [784, 662] width 1568 height 1033
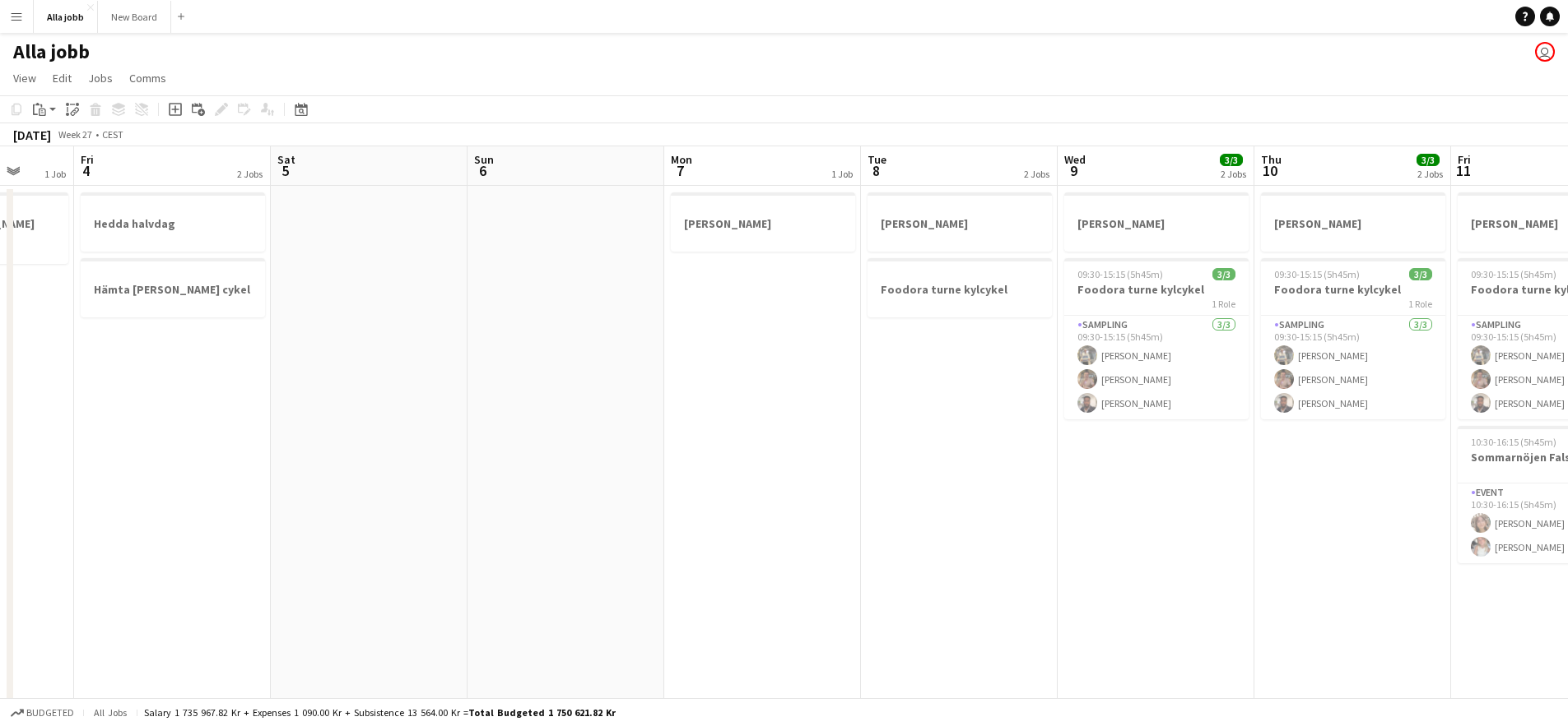
click at [600, 365] on app-calendar-viewport "Tue 1 1 Job Wed 2 Thu 3 1 Job Fri 4 2 Jobs Sat 5 Sun 6 Mon 7 1 Job Tue 8 2 Jobs…" at bounding box center [784, 662] width 1568 height 1033
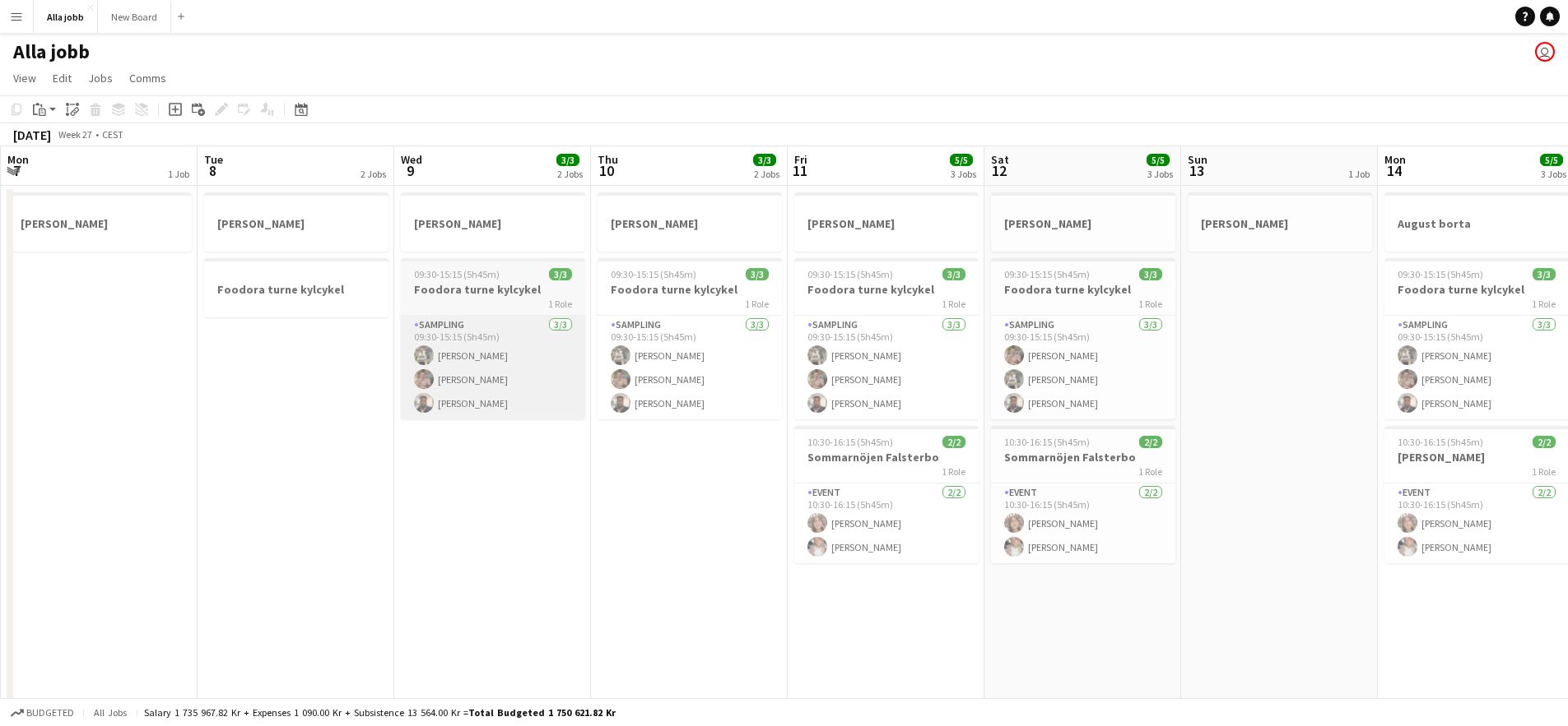
click at [386, 378] on app-calendar-viewport "Fri 4 2 Jobs Sat 5 Sun 6 Mon 7 1 Job Tue 8 2 Jobs Wed 9 3/3 2 Jobs Thu 10 3/3 2…" at bounding box center [784, 662] width 1568 height 1033
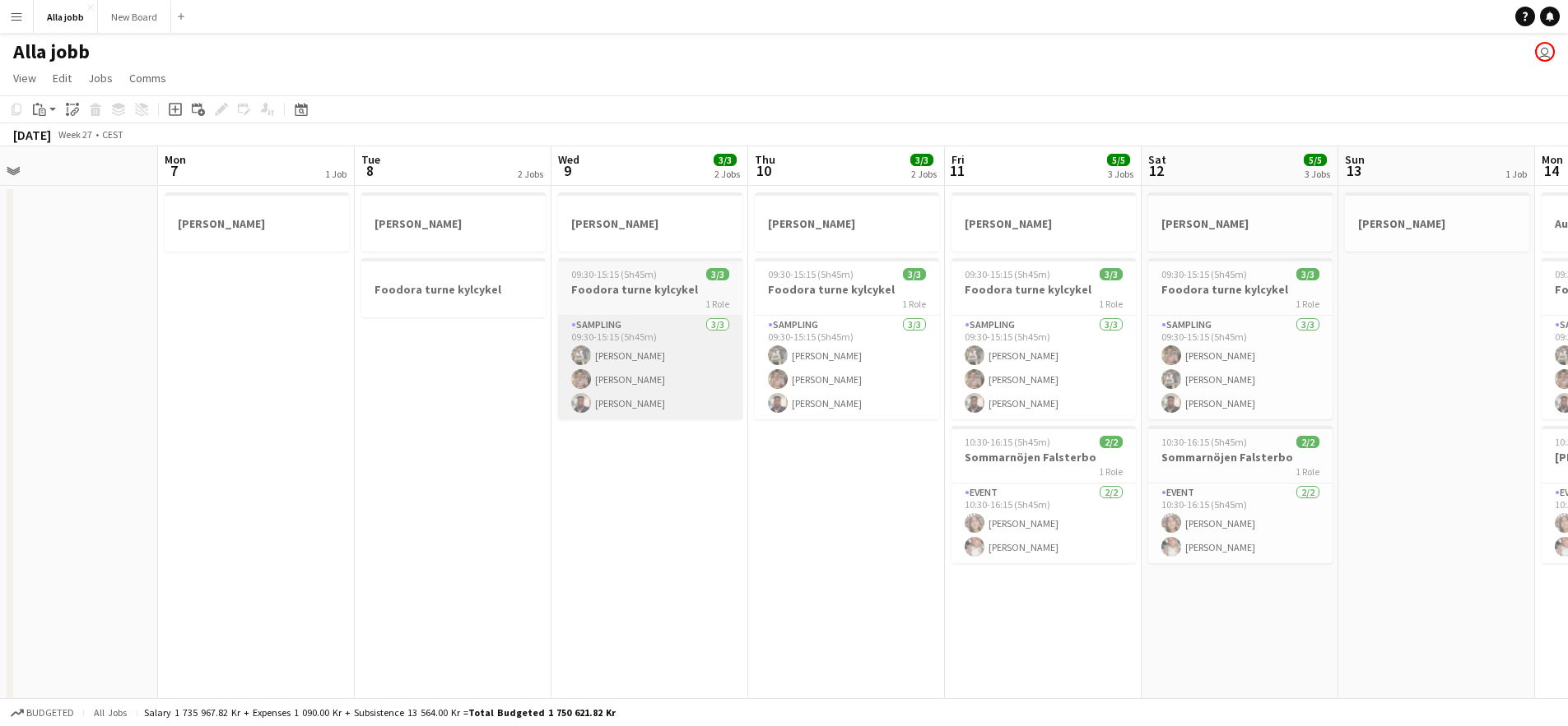
click at [783, 418] on app-calendar-viewport "Fri 4 2 Jobs Sat 5 Sun 6 Mon 7 1 Job Tue 8 2 Jobs Wed 9 3/3 2 Jobs Thu 10 3/3 2…" at bounding box center [784, 662] width 1568 height 1033
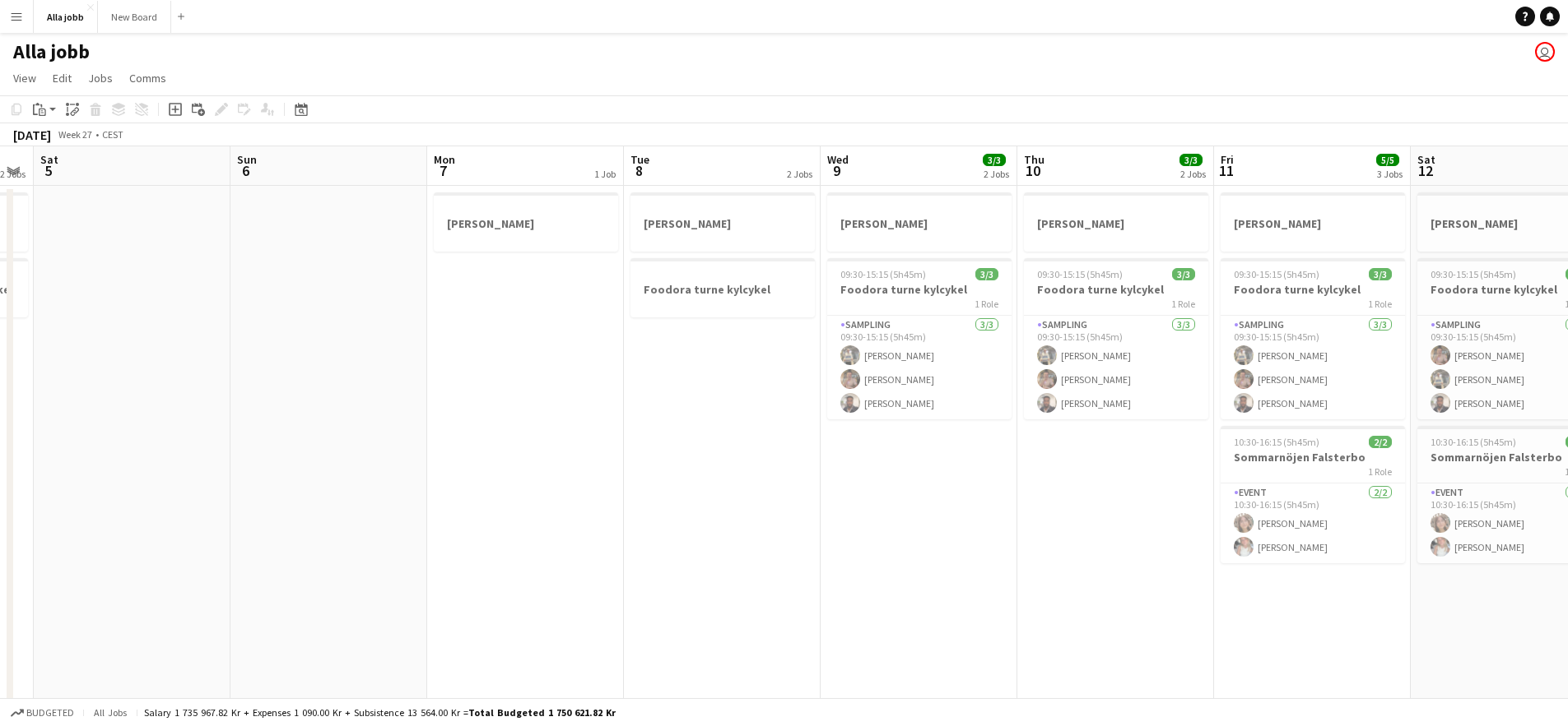
click at [812, 431] on app-calendar-viewport "Thu 3 1 Job Fri 4 2 Jobs Sat 5 Sun 6 Mon 7 1 Job Tue 8 2 Jobs Wed 9 3/3 2 Jobs …" at bounding box center [784, 662] width 1568 height 1033
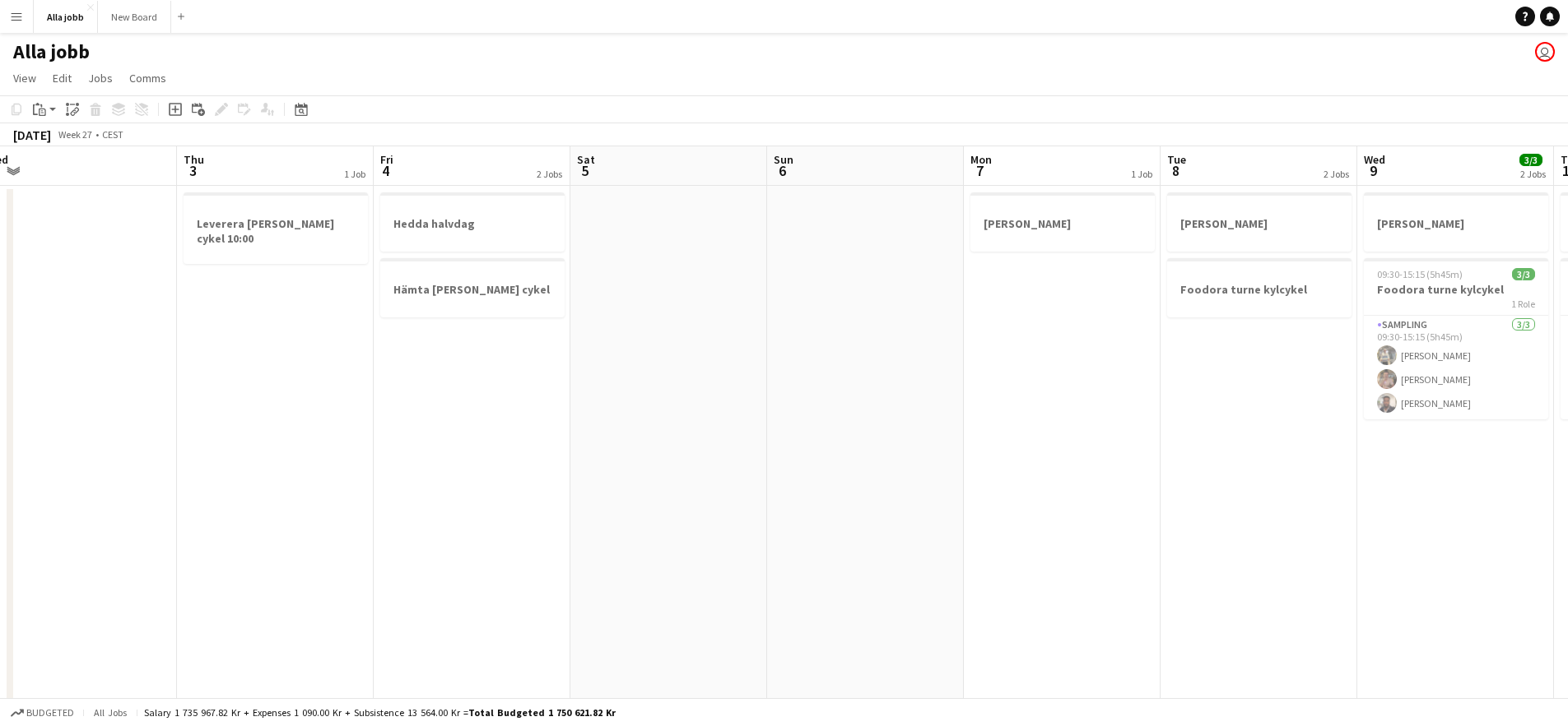
scroll to position [0, 344]
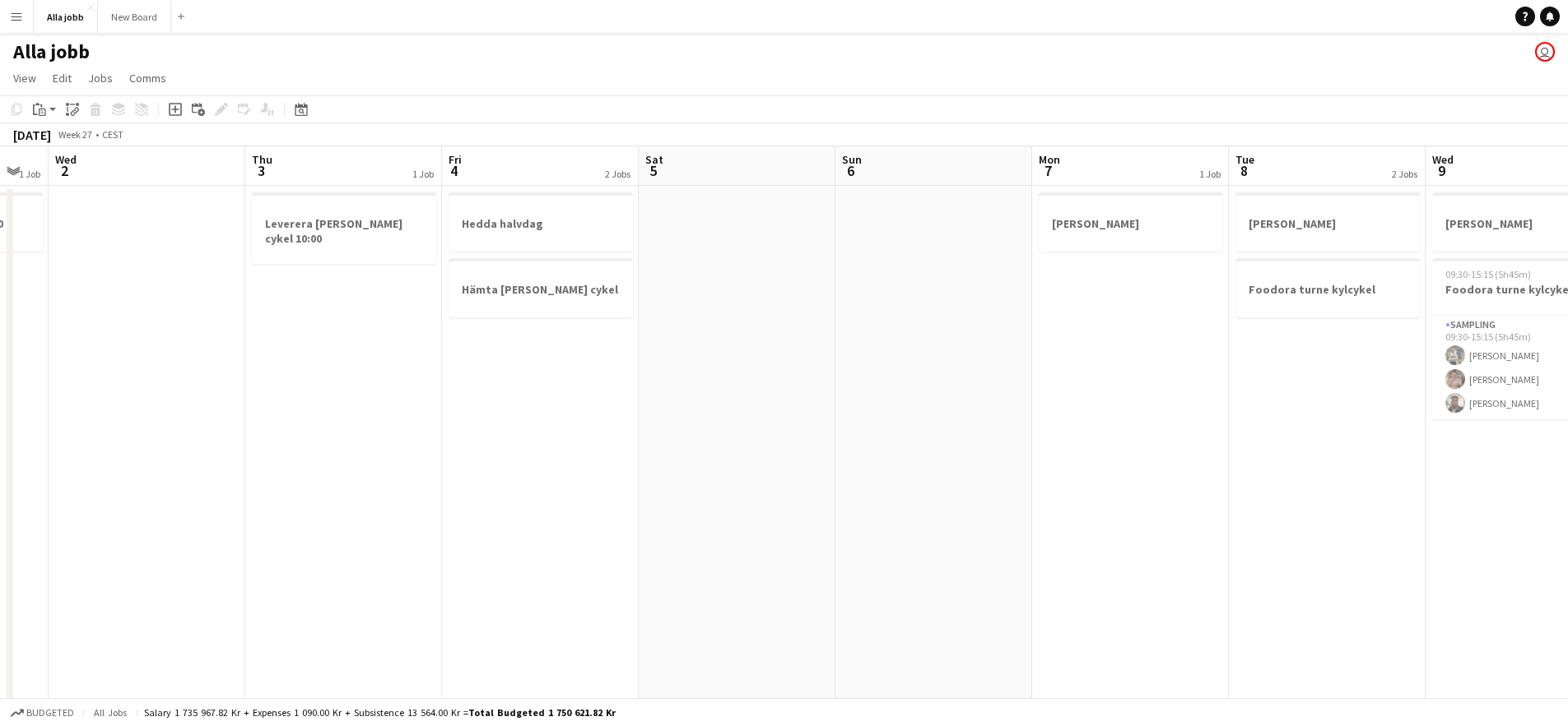
click at [1193, 419] on app-calendar-viewport "Mon 30 Tue 1 1 Job Wed 2 Thu 3 1 Job Fri 4 2 Jobs Sat 5 Sun 6 Mon 7 1 Job Tue 8…" at bounding box center [784, 662] width 1568 height 1033
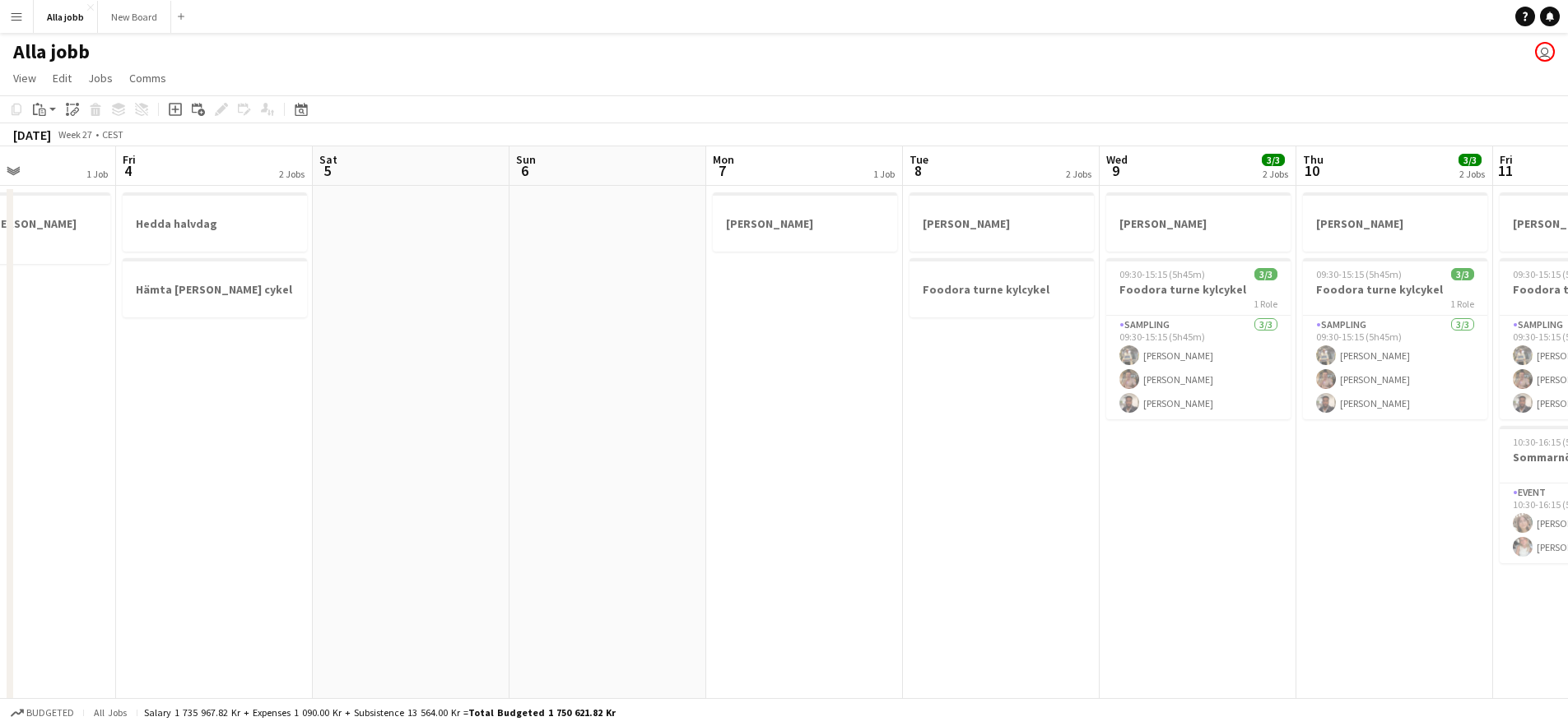
click at [803, 427] on app-calendar-viewport "Tue 1 1 Job Wed 2 Thu 3 1 Job Fri 4 2 Jobs Sat 5 Sun 6 Mon 7 1 Job Tue 8 2 Jobs…" at bounding box center [784, 662] width 1568 height 1033
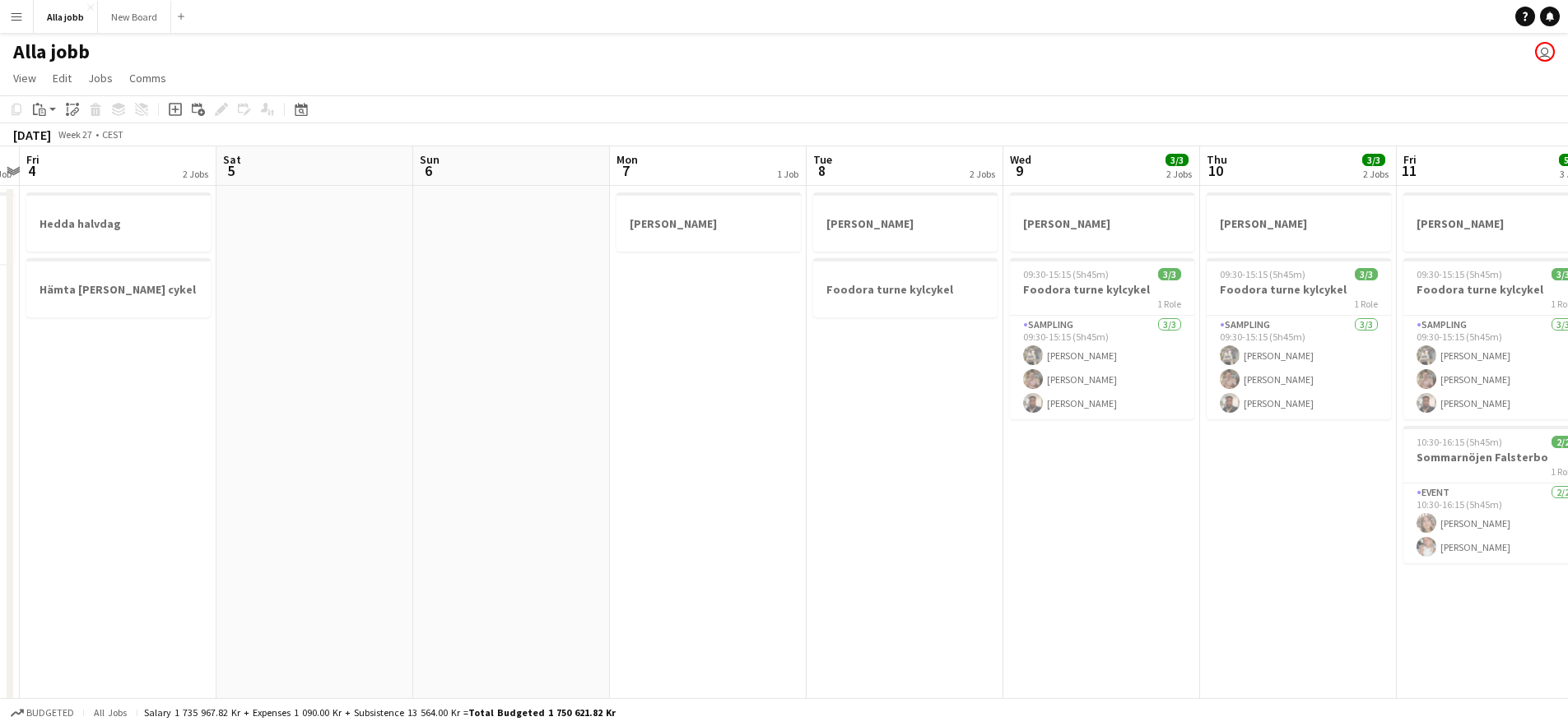
click at [715, 408] on app-calendar-viewport "Tue 1 1 Job Wed 2 Thu 3 1 Job Fri 4 2 Jobs Sat 5 Sun 6 Mon 7 1 Job Tue 8 2 Jobs…" at bounding box center [784, 662] width 1568 height 1033
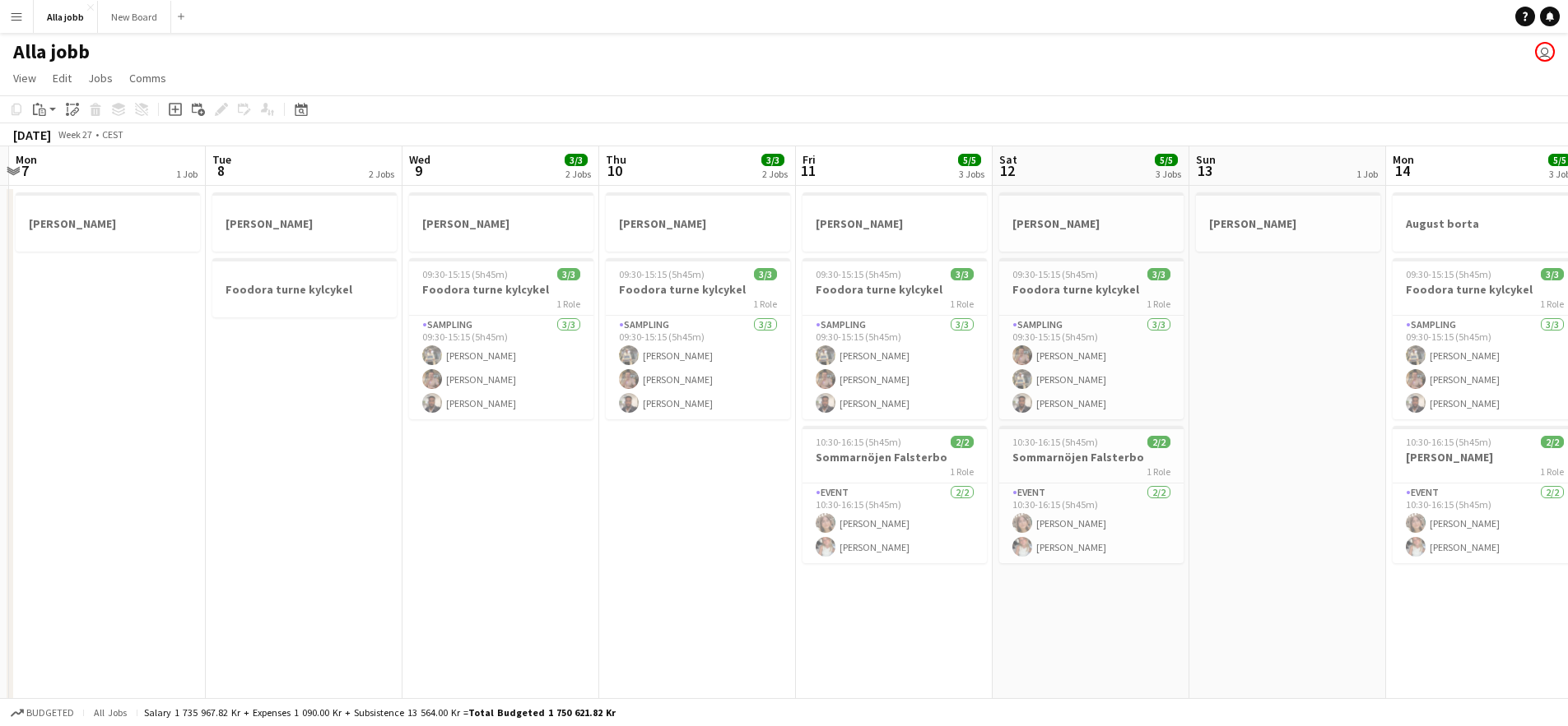
click at [594, 416] on app-calendar-viewport "Fri 4 2 Jobs Sat 5 Sun 6 Mon 7 1 Job Tue 8 2 Jobs Wed 9 3/3 2 Jobs Thu 10 3/3 2…" at bounding box center [784, 662] width 1568 height 1033
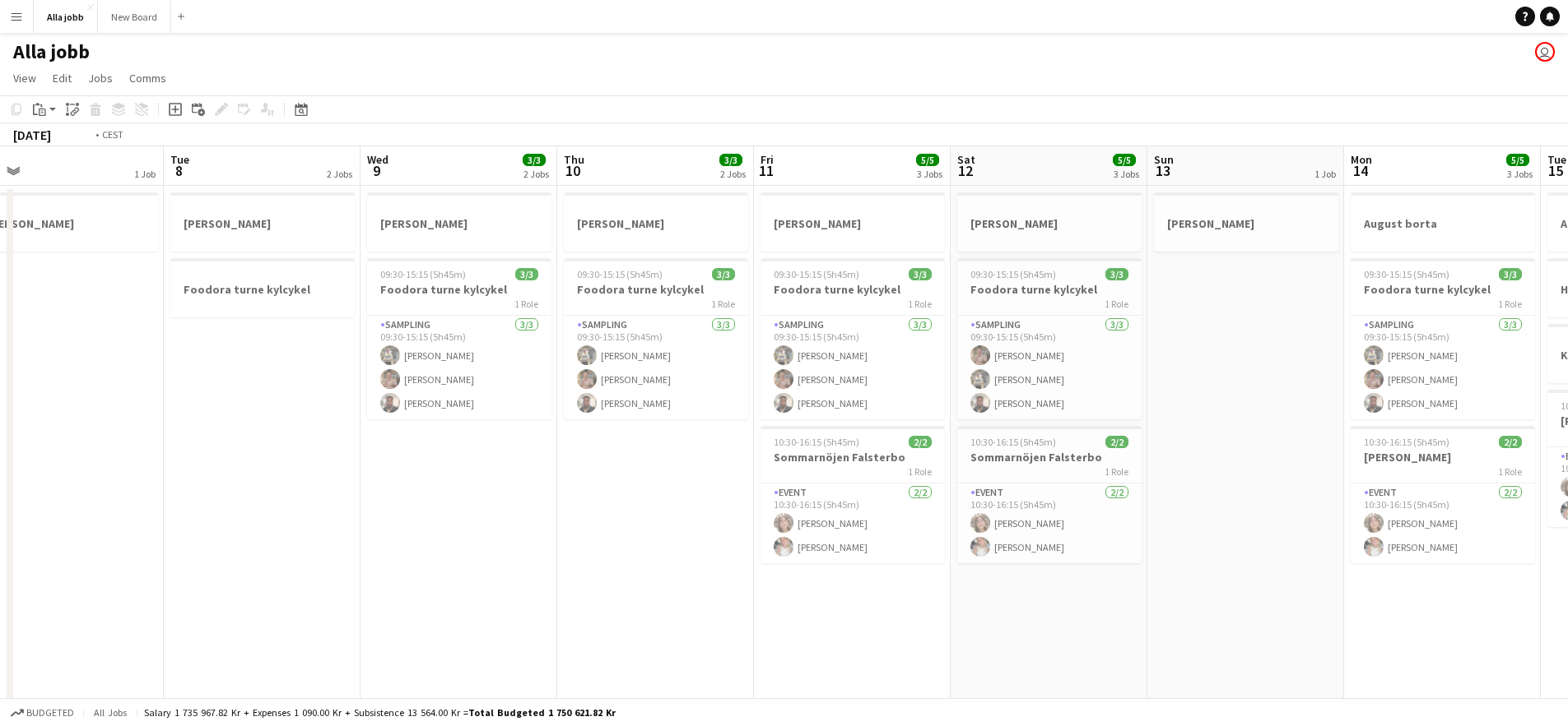
click at [538, 424] on app-calendar-viewport "Fri 4 2 Jobs Sat 5 Sun 6 Mon 7 1 Job Tue 8 2 Jobs Wed 9 3/3 2 Jobs Thu 10 3/3 2…" at bounding box center [784, 662] width 1568 height 1033
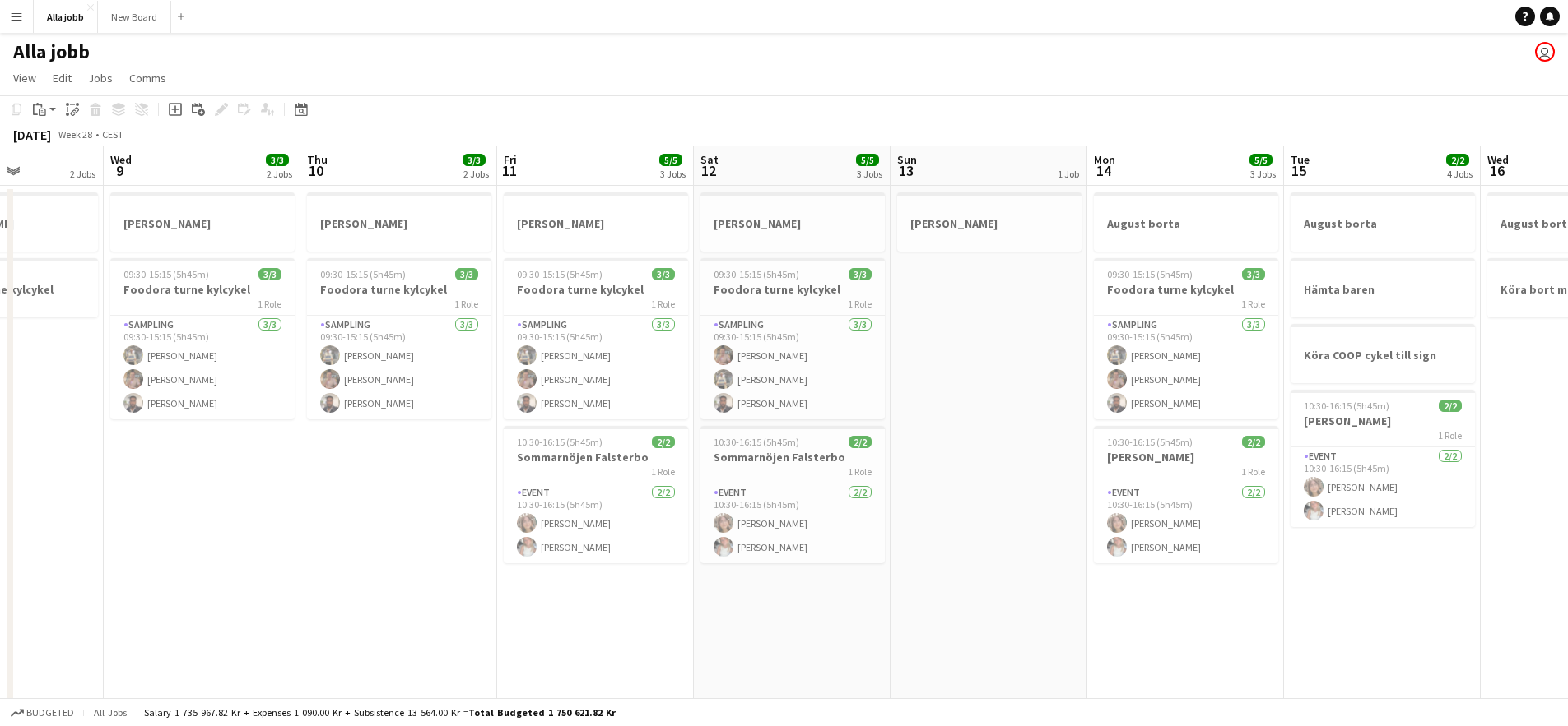
click at [692, 404] on app-calendar-viewport "Sun 6 Mon 7 1 Job Tue 8 2 Jobs Wed 9 3/3 2 Jobs Thu 10 3/3 2 Jobs Fri 11 5/5 3 …" at bounding box center [784, 662] width 1568 height 1033
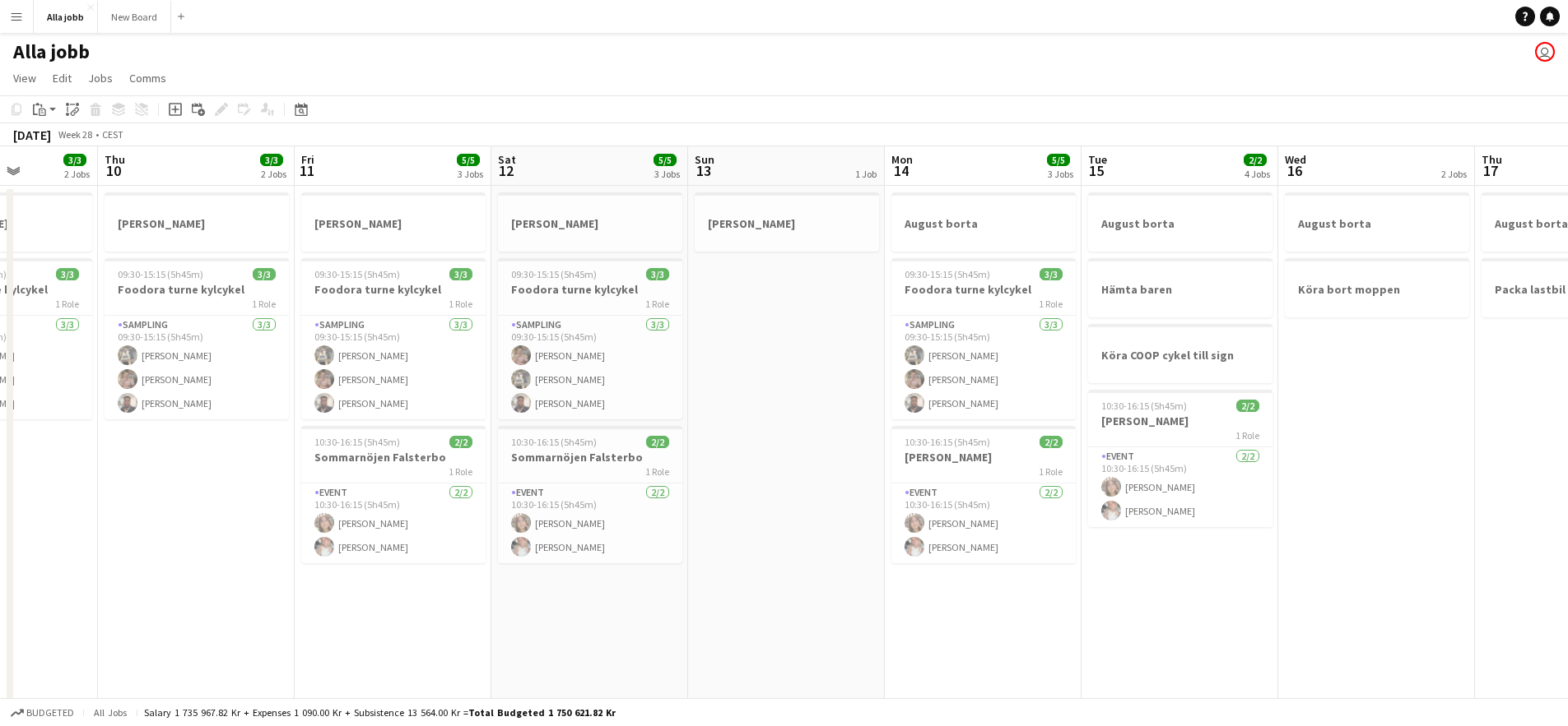
click at [562, 416] on app-calendar-viewport "Mon 7 1 Job Tue 8 2 Jobs Wed 9 3/3 2 Jobs Thu 10 3/3 2 Jobs Fri 11 5/5 3 Jobs S…" at bounding box center [784, 662] width 1568 height 1033
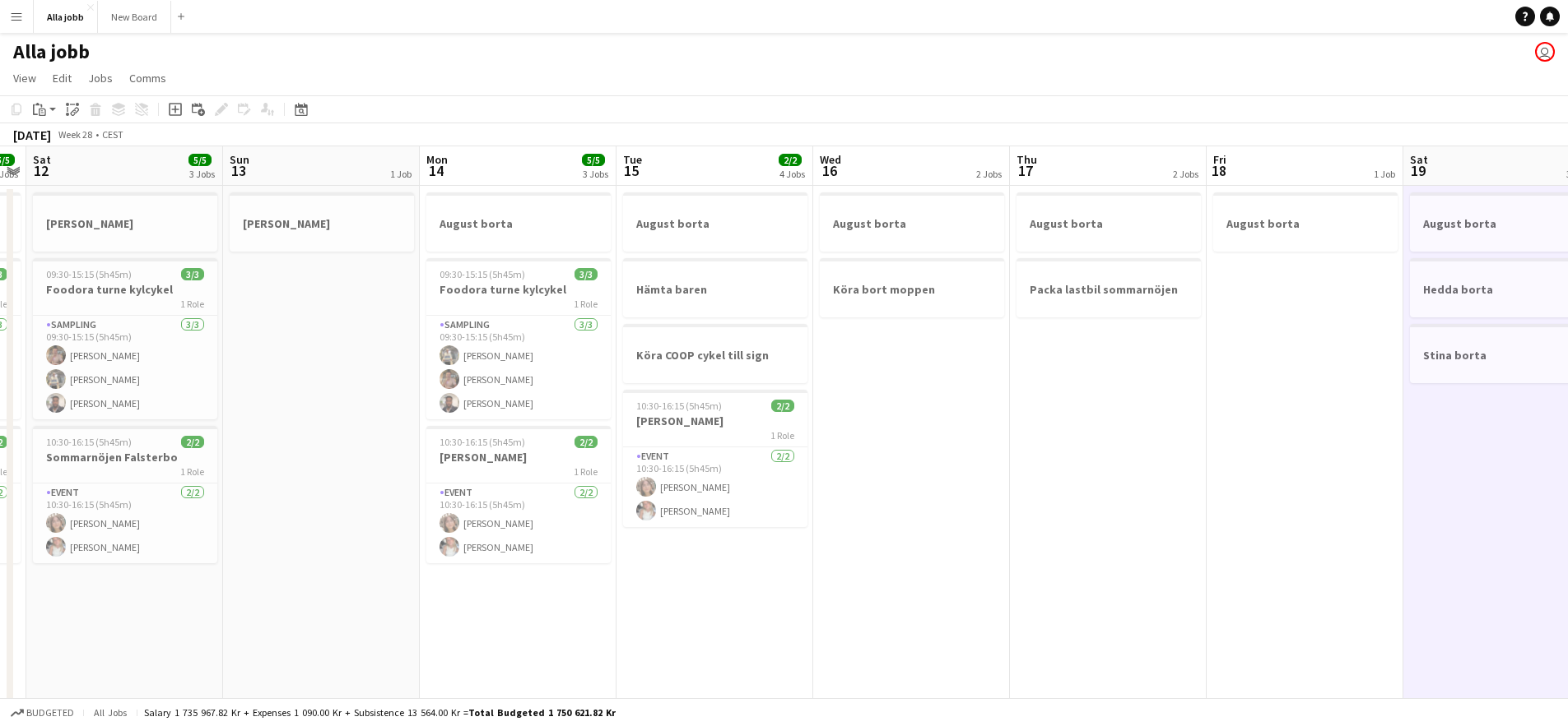
click at [659, 397] on app-calendar-viewport "Wed 9 3/3 2 Jobs Thu 10 3/3 2 Jobs Fri 11 5/5 3 Jobs Sat 12 5/5 3 Jobs Sun 13 1…" at bounding box center [784, 662] width 1568 height 1033
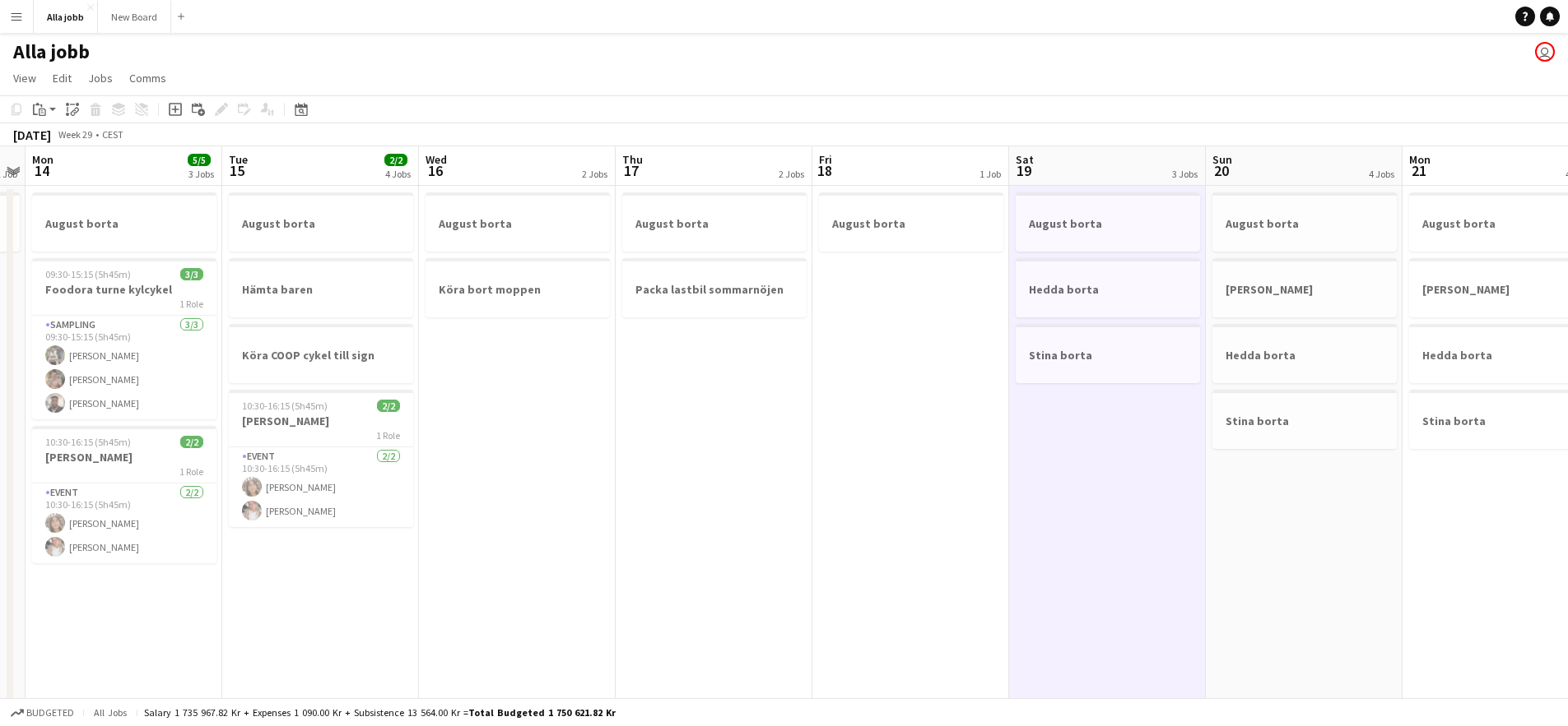
click at [681, 402] on app-calendar-viewport "Fri 11 5/5 3 Jobs Sat 12 5/5 3 Jobs Sun 13 1 Job Mon 14 5/5 3 Jobs Tue 15 2/2 4…" at bounding box center [784, 662] width 1568 height 1033
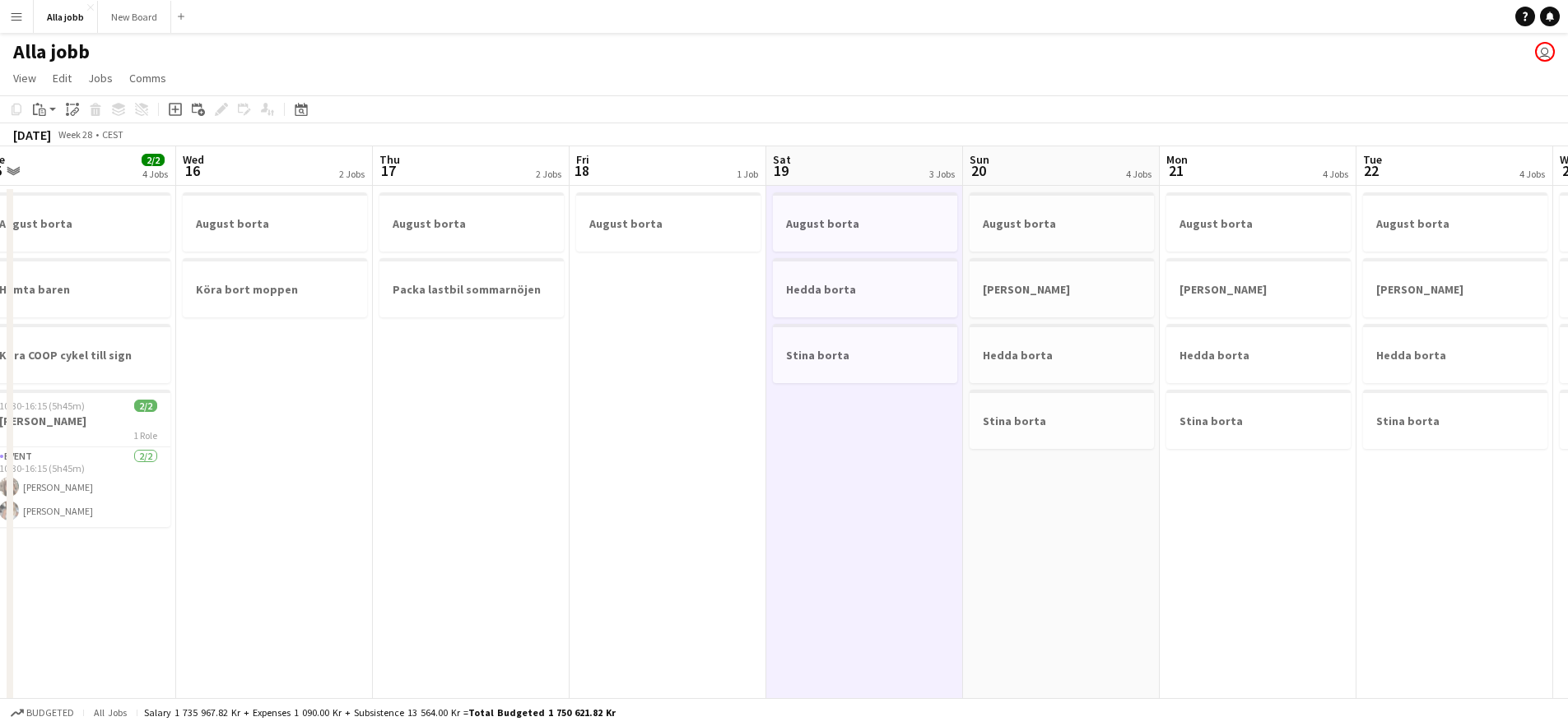
click at [556, 395] on app-calendar-viewport "Sat 12 5/5 3 Jobs Sun 13 1 Job Mon 14 5/5 3 Jobs Tue 15 2/2 4 Jobs Wed 16 2 Job…" at bounding box center [784, 662] width 1568 height 1033
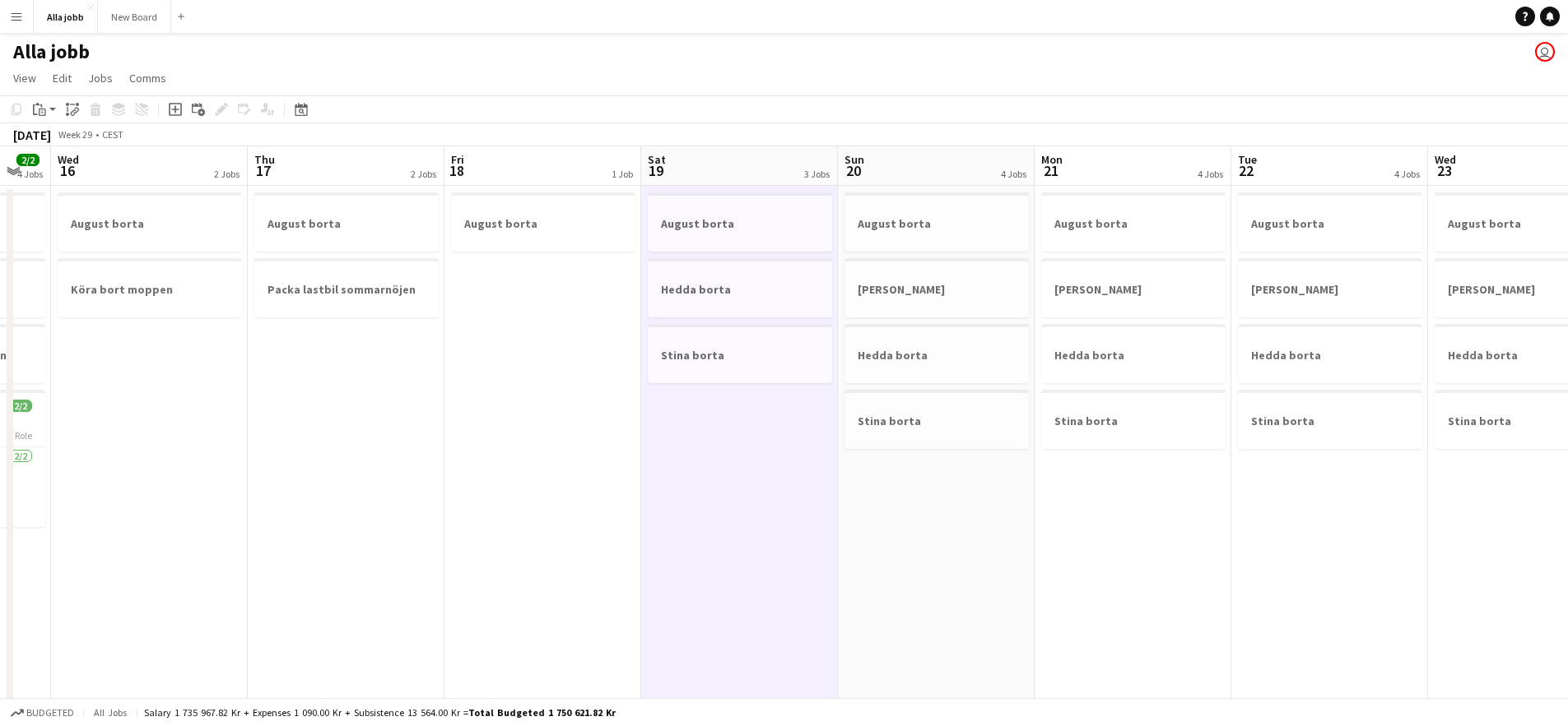
click at [527, 451] on app-calendar-viewport "Sun 13 1 Job Mon 14 5/5 3 Jobs Tue 15 2/2 4 Jobs Wed 16 2 Jobs Thu 17 2 Jobs Fr…" at bounding box center [784, 662] width 1568 height 1033
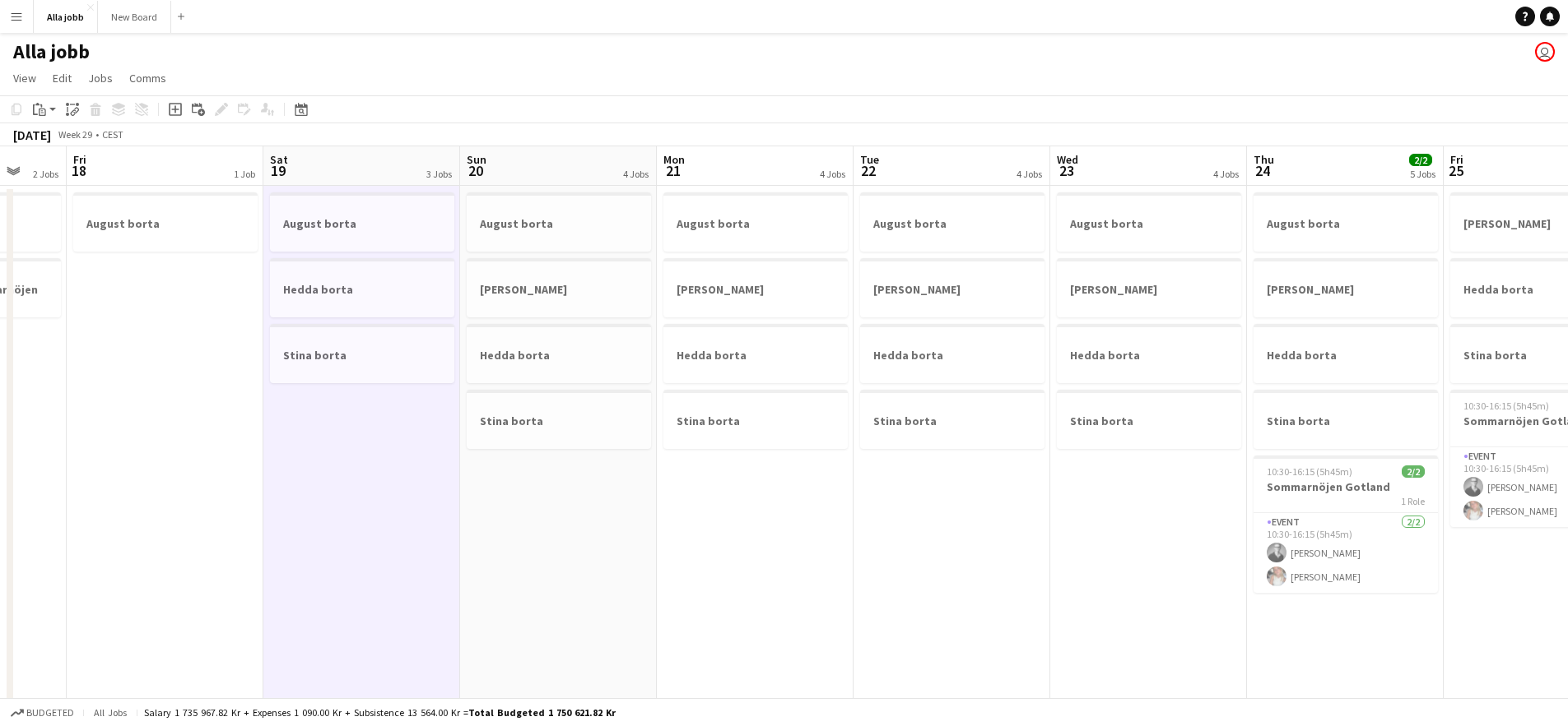
click at [504, 518] on app-calendar-viewport "Tue 15 2/2 4 Jobs Wed 16 2 Jobs Thu 17 2 Jobs Fri 18 1 Job Sat 19 3 Jobs Sun 20…" at bounding box center [784, 662] width 1568 height 1033
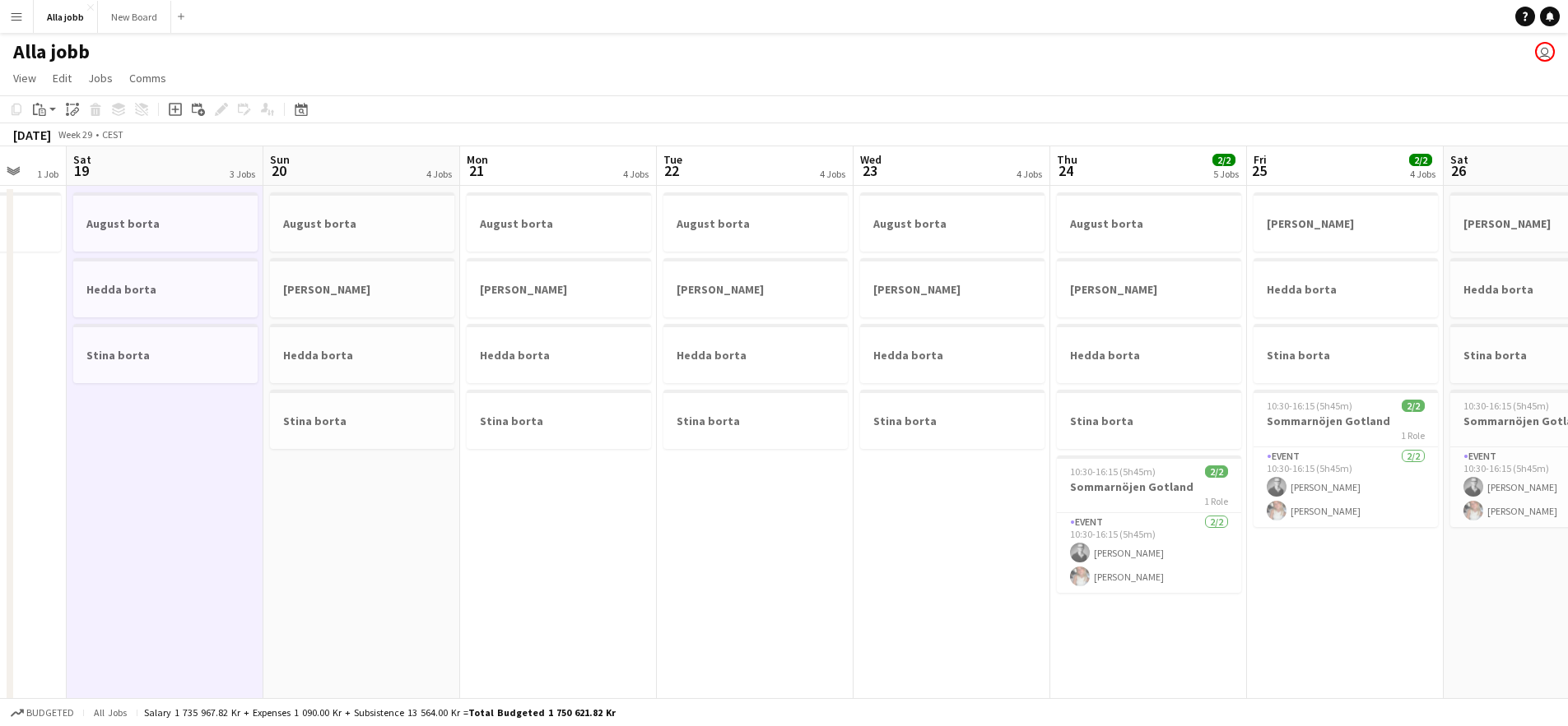
scroll to position [0, 525]
click at [596, 506] on app-date-cell "August borta [PERSON_NAME] borta Stina borta" at bounding box center [556, 683] width 196 height 994
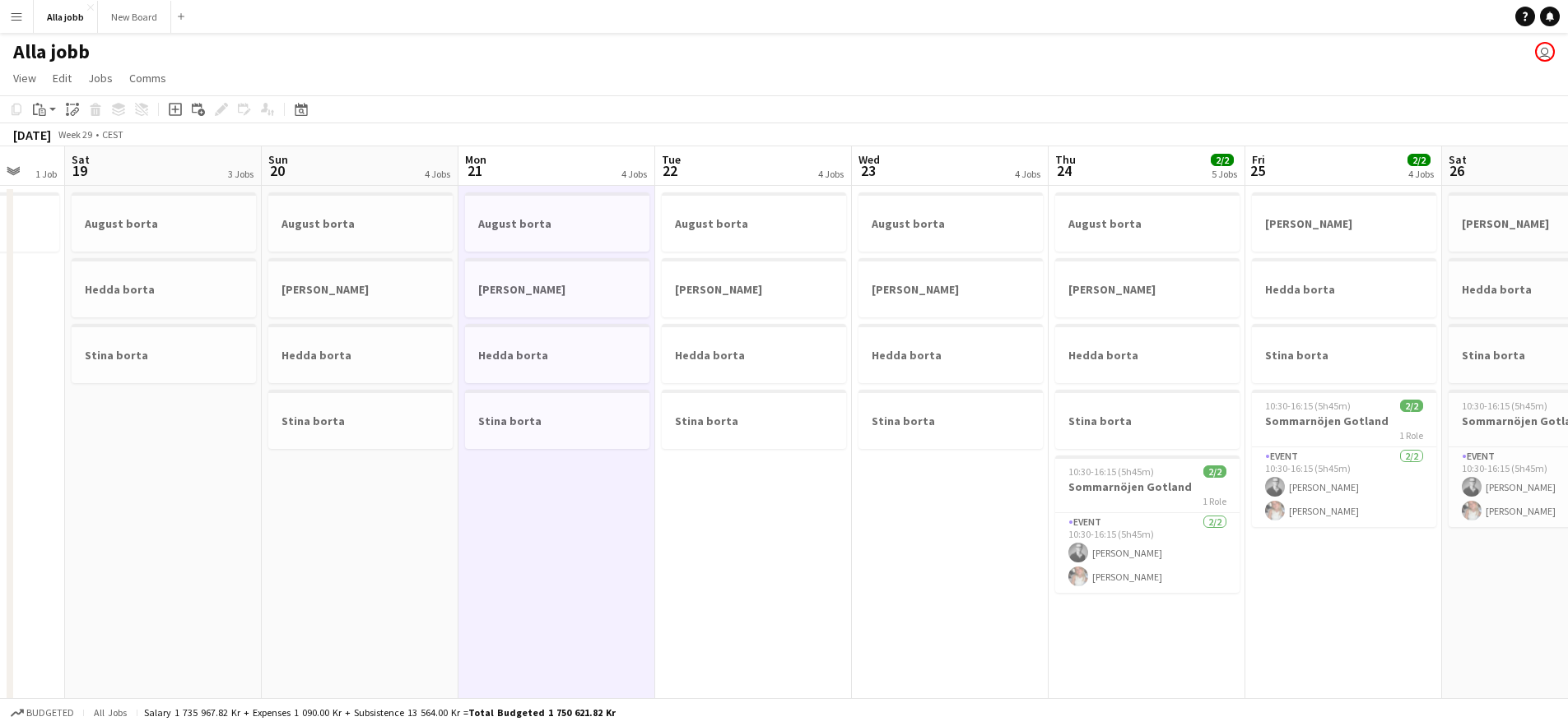
click at [753, 510] on app-date-cell "August borta [PERSON_NAME] borta Stina borta" at bounding box center [753, 683] width 196 height 994
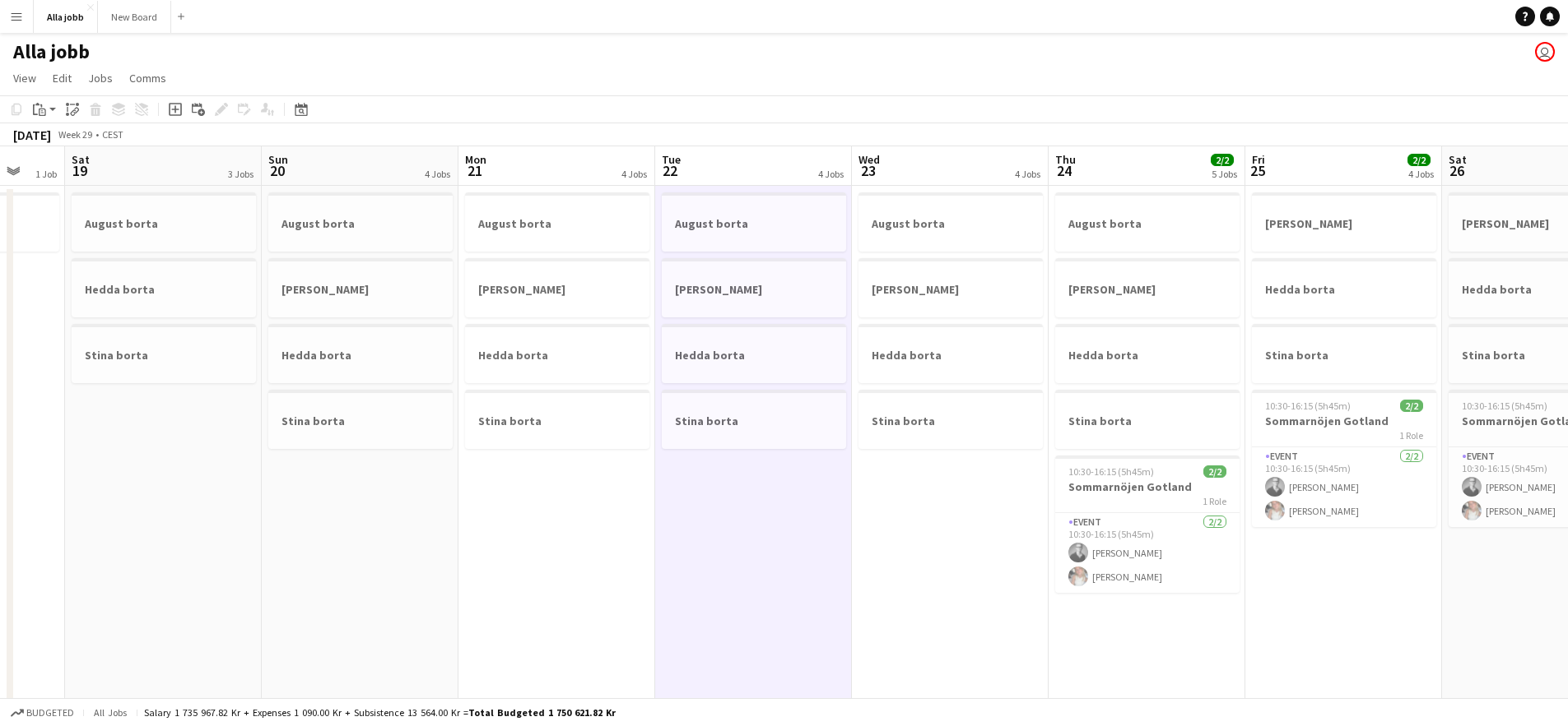
click at [939, 511] on app-date-cell "August borta [PERSON_NAME] borta Stina borta" at bounding box center [949, 683] width 196 height 994
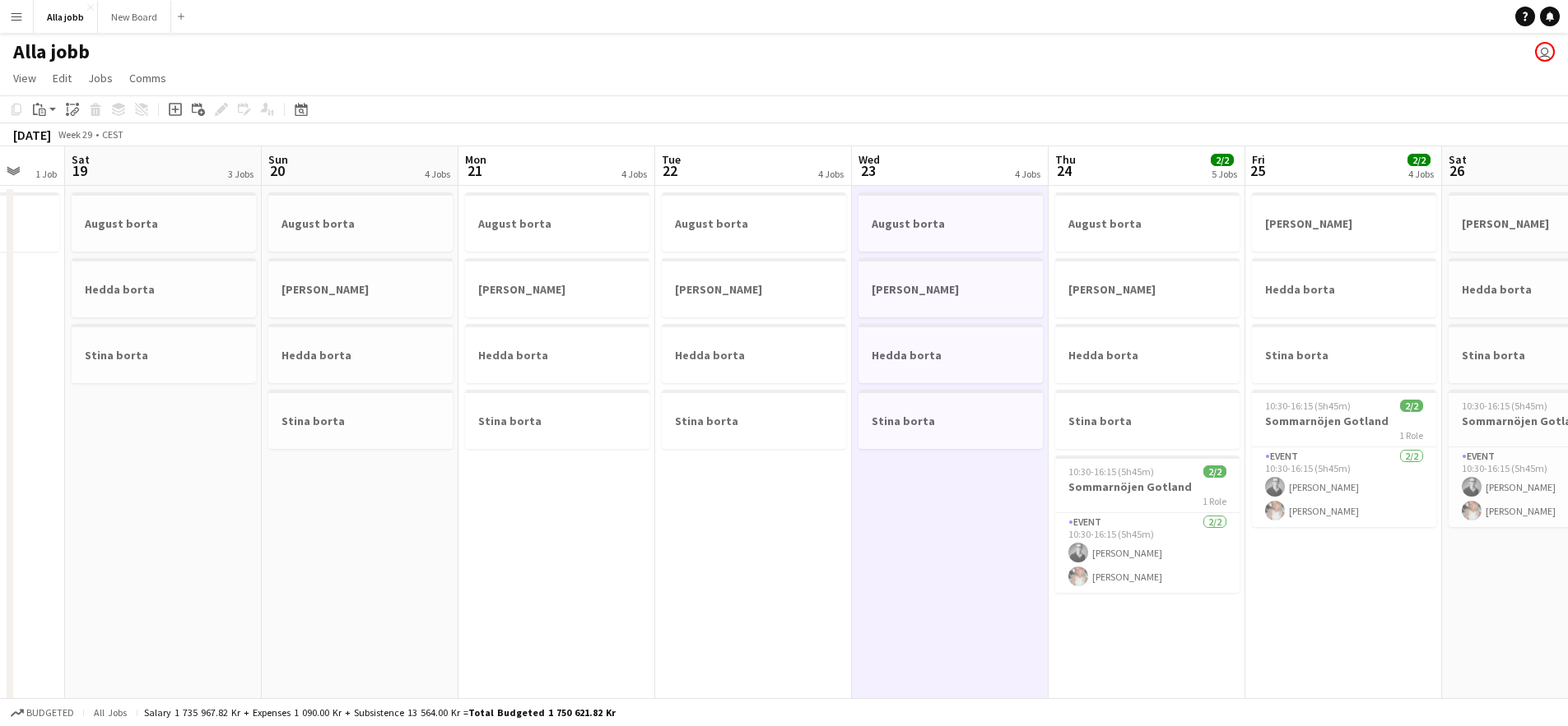
click at [1141, 640] on app-date-cell "August borta [PERSON_NAME] borta Stina borta 10:30-16:15 (5h45m) 2/2 Sommarnöje…" at bounding box center [1146, 683] width 196 height 994
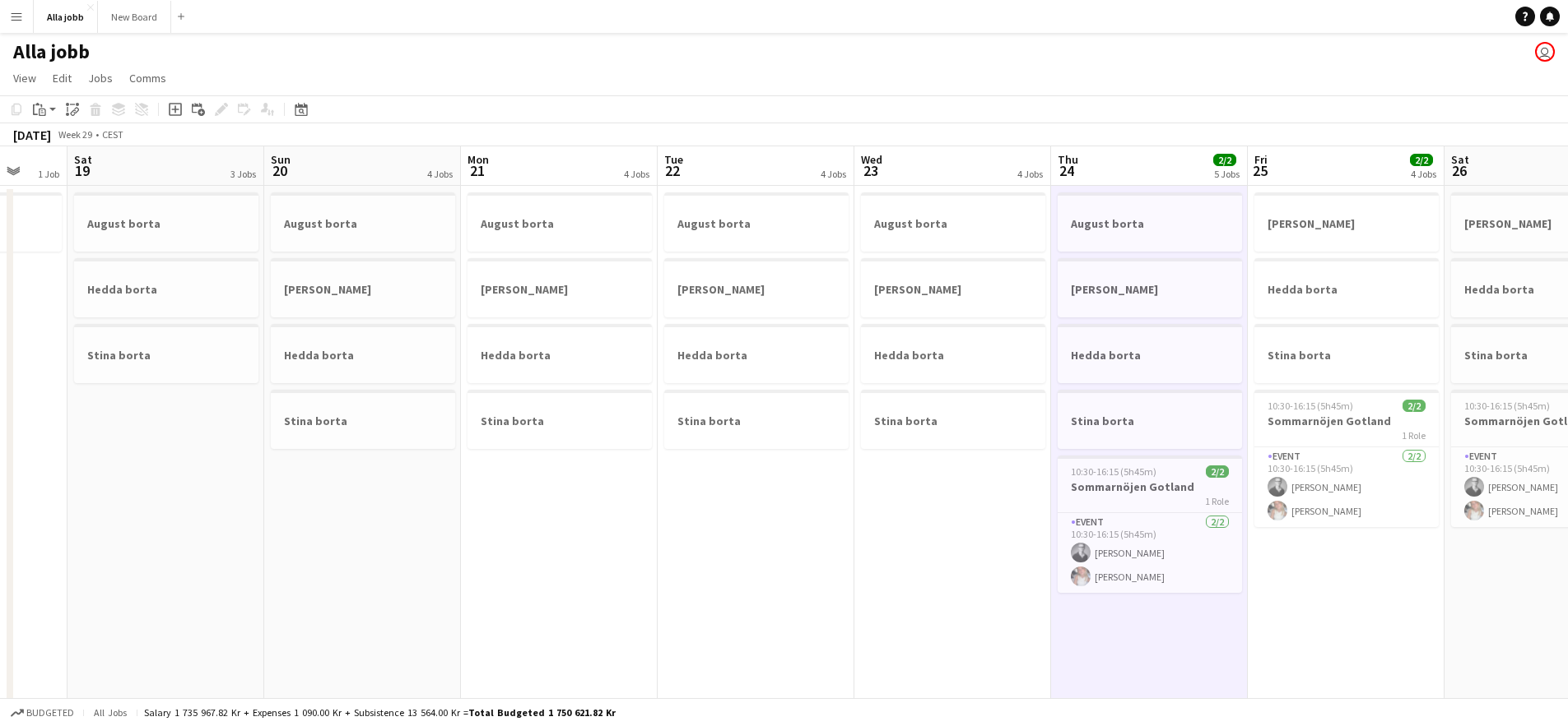
click at [1303, 602] on app-date-cell "[PERSON_NAME] borta Stina borta 10:30-16:15 (5h45m) 2/2 Sommarnöjen Gotland 1 R…" at bounding box center [1345, 683] width 196 height 994
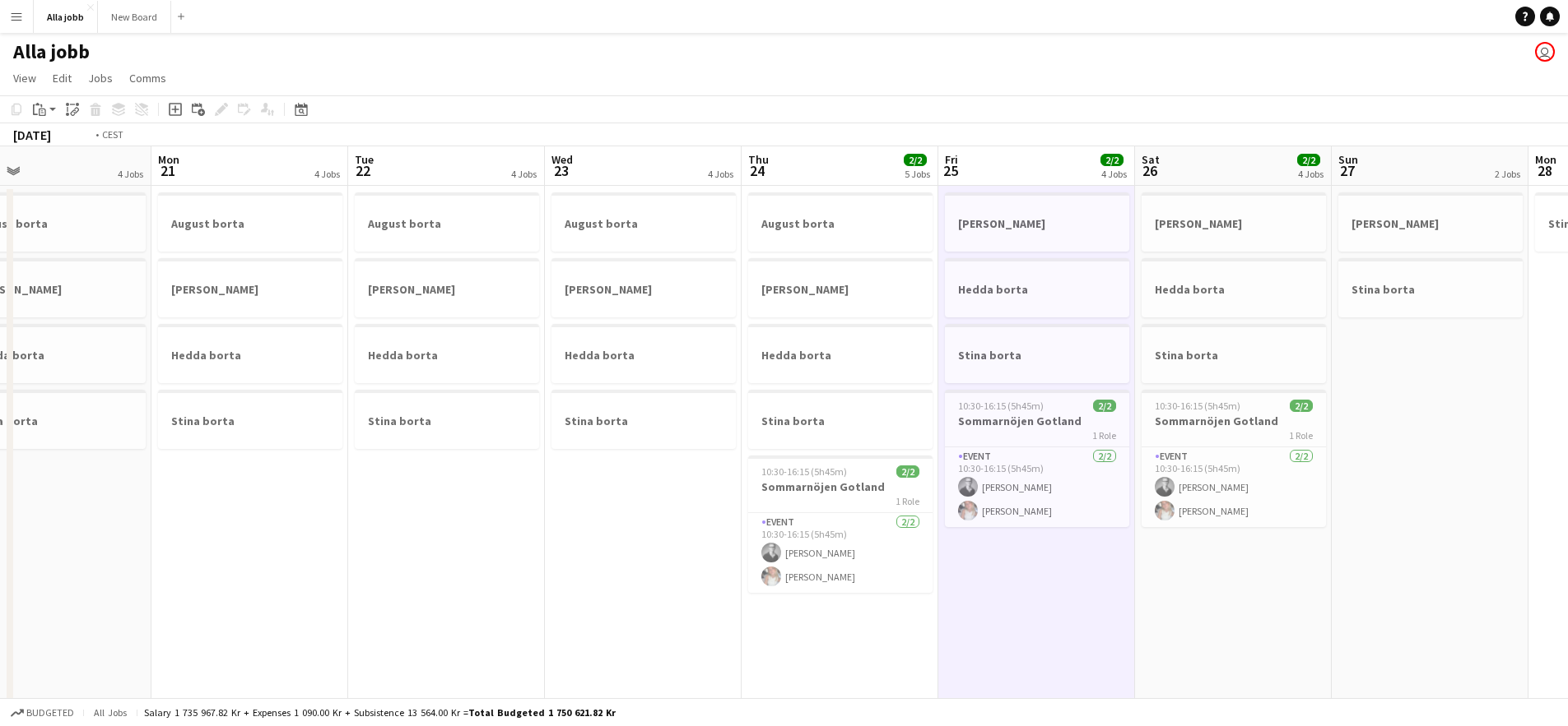
click at [587, 578] on app-calendar-viewport "Thu 17 2 Jobs Fri 18 1 Job Sat 19 3 Jobs Sun 20 4 Jobs Mon 21 4 Jobs Tue 22 4 J…" at bounding box center [784, 662] width 1568 height 1033
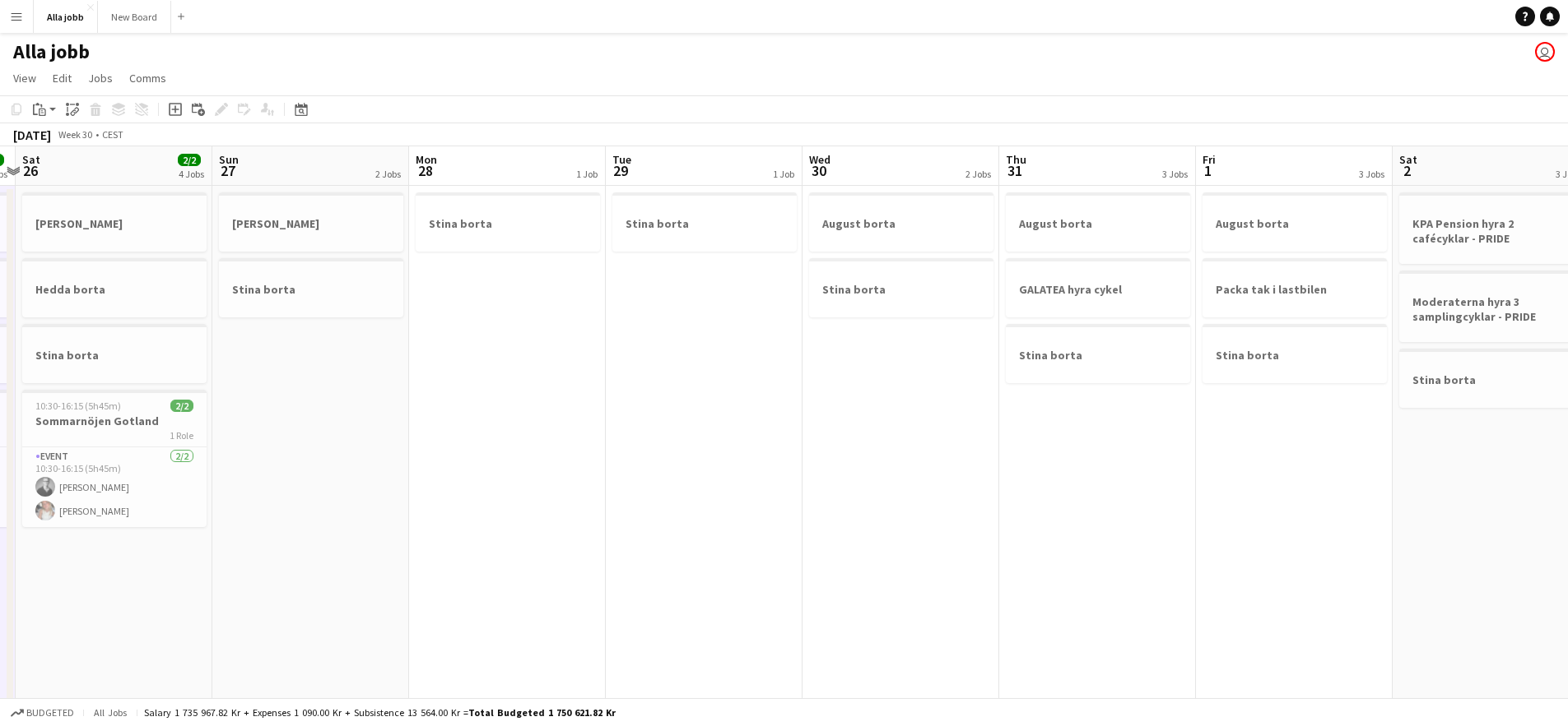
scroll to position [0, 588]
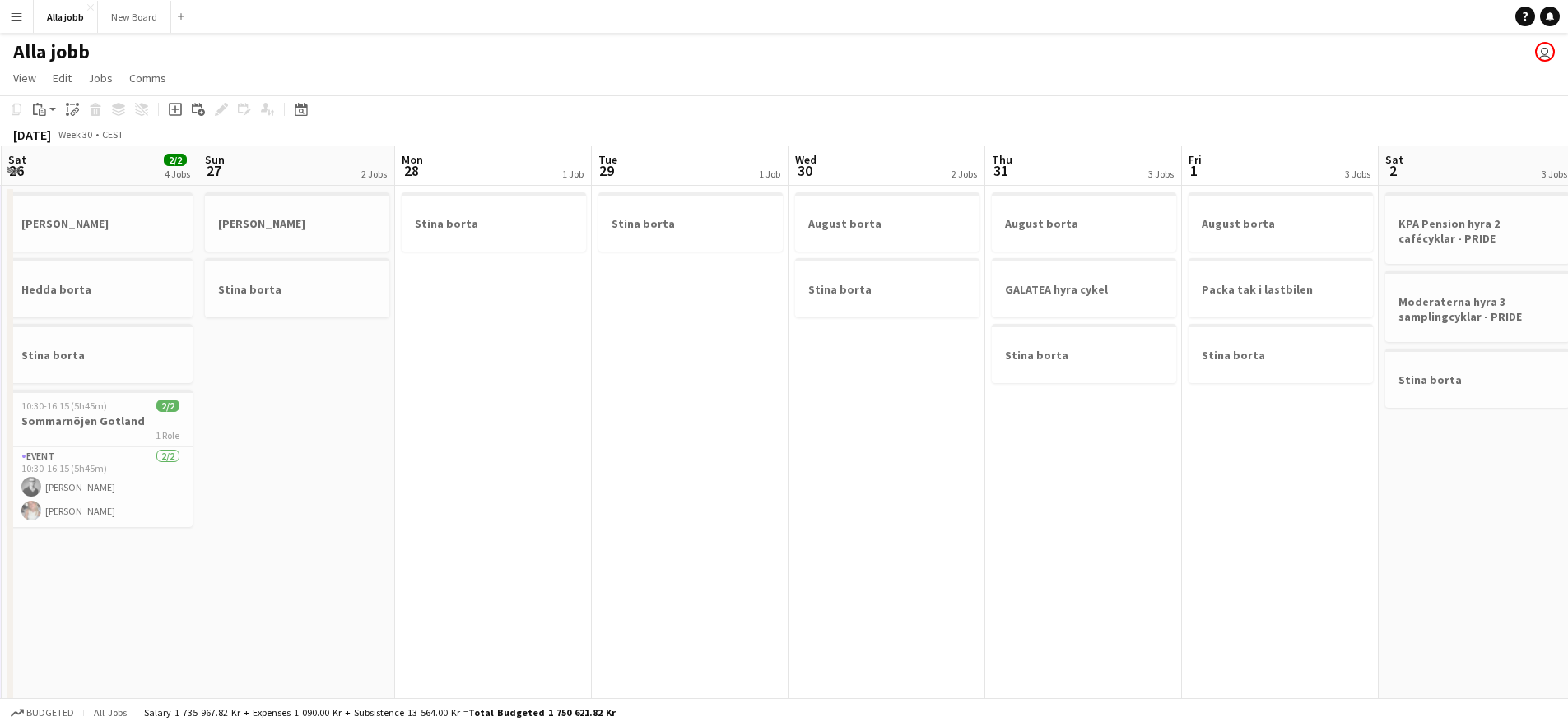
click at [346, 573] on app-calendar-viewport "Wed 23 4 Jobs Thu 24 2/2 5 Jobs Fri 25 2/2 4 Jobs Sat 26 2/2 4 Jobs Sun 27 2 Jo…" at bounding box center [784, 662] width 1568 height 1033
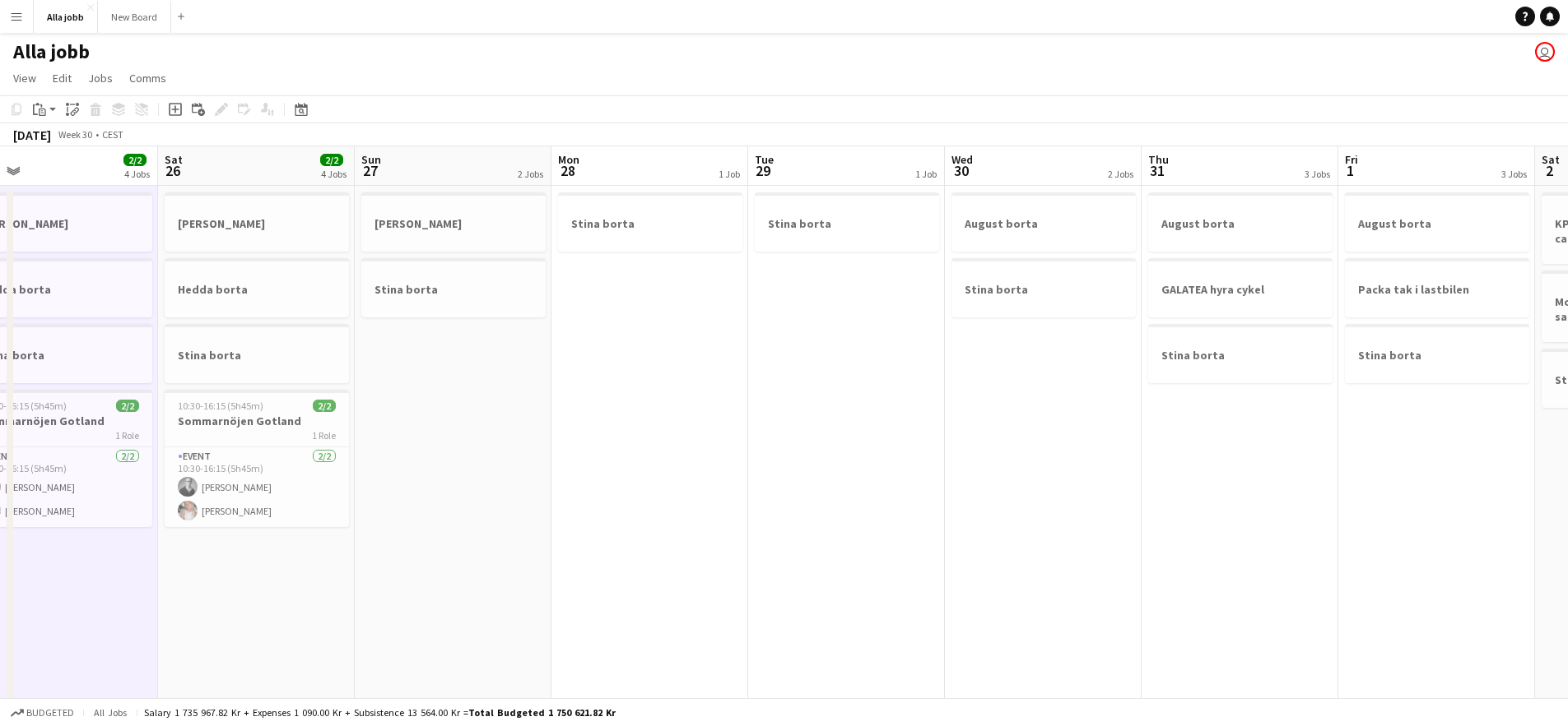
drag, startPoint x: 577, startPoint y: 431, endPoint x: 702, endPoint y: 431, distance: 125.0
click at [679, 433] on app-calendar-viewport "Wed 23 4 Jobs Thu 24 2/2 5 Jobs Fri 25 2/2 4 Jobs Sat 26 2/2 4 Jobs Sun 27 2 Jo…" at bounding box center [784, 662] width 1568 height 1033
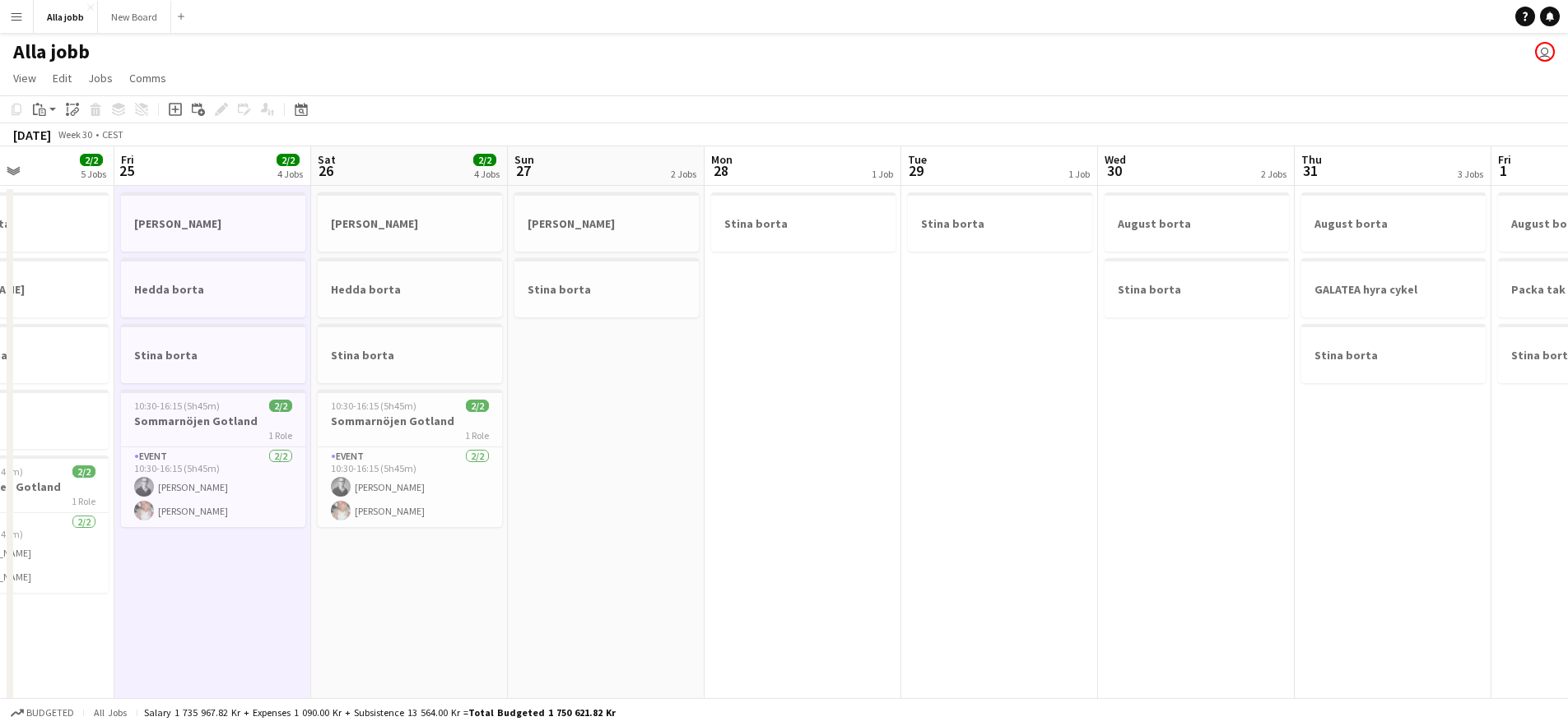
scroll to position [0, 450]
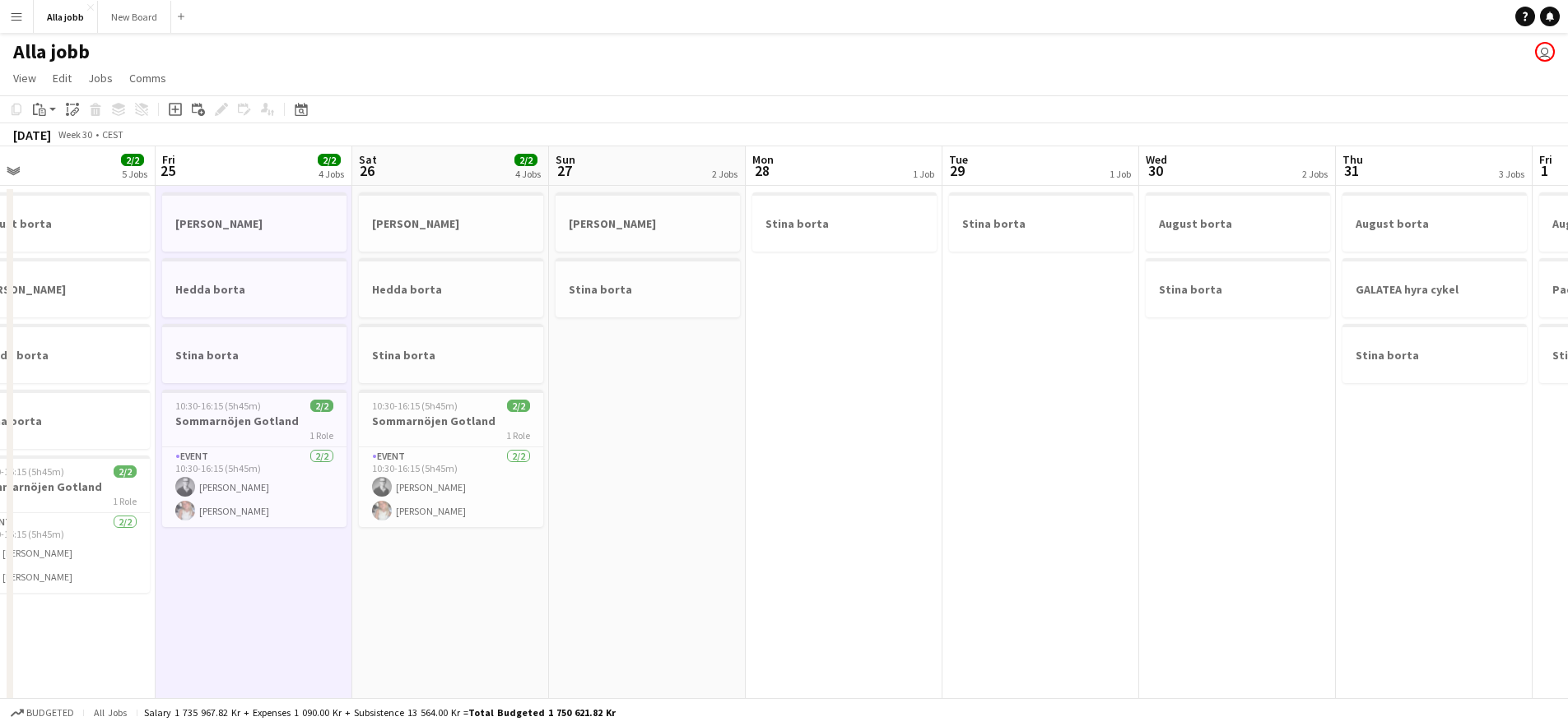
drag, startPoint x: 663, startPoint y: 431, endPoint x: 972, endPoint y: 422, distance: 309.1
click at [950, 423] on app-calendar-viewport "Tue 22 4 Jobs Wed 23 4 Jobs Thu 24 2/2 5 Jobs Fri 25 2/2 4 Jobs Sat 26 2/2 4 Jo…" at bounding box center [784, 662] width 1568 height 1033
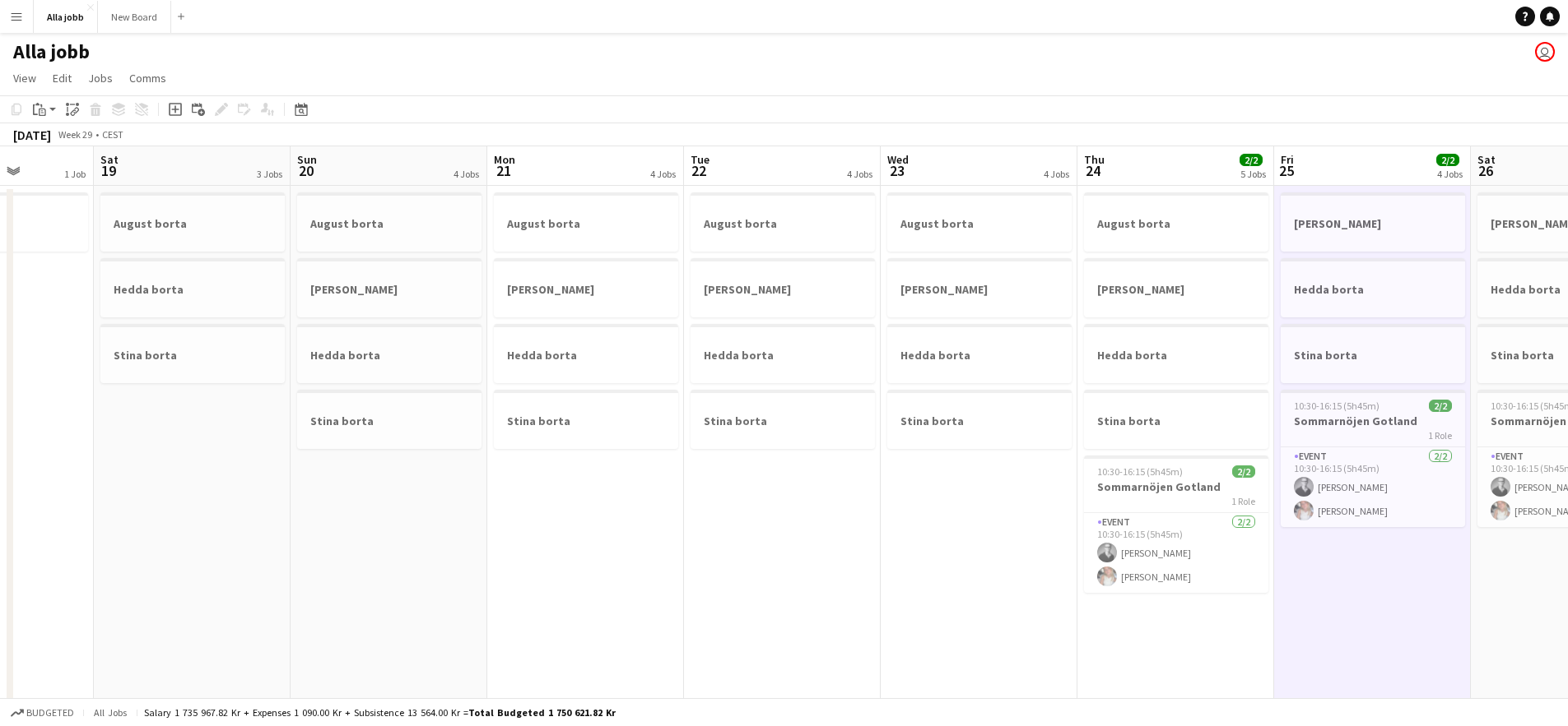
scroll to position [0, 499]
drag, startPoint x: 290, startPoint y: 444, endPoint x: 1028, endPoint y: 441, distance: 738.0
click at [1028, 441] on app-calendar-viewport "Wed 16 2 Jobs Thu 17 2 Jobs Fri 18 1 Job Sat 19 3 Jobs Sun 20 4 Jobs Mon 21 4 J…" at bounding box center [784, 662] width 1568 height 1033
click at [956, 574] on app-date-cell "August borta [PERSON_NAME] borta Stina borta" at bounding box center [976, 683] width 196 height 994
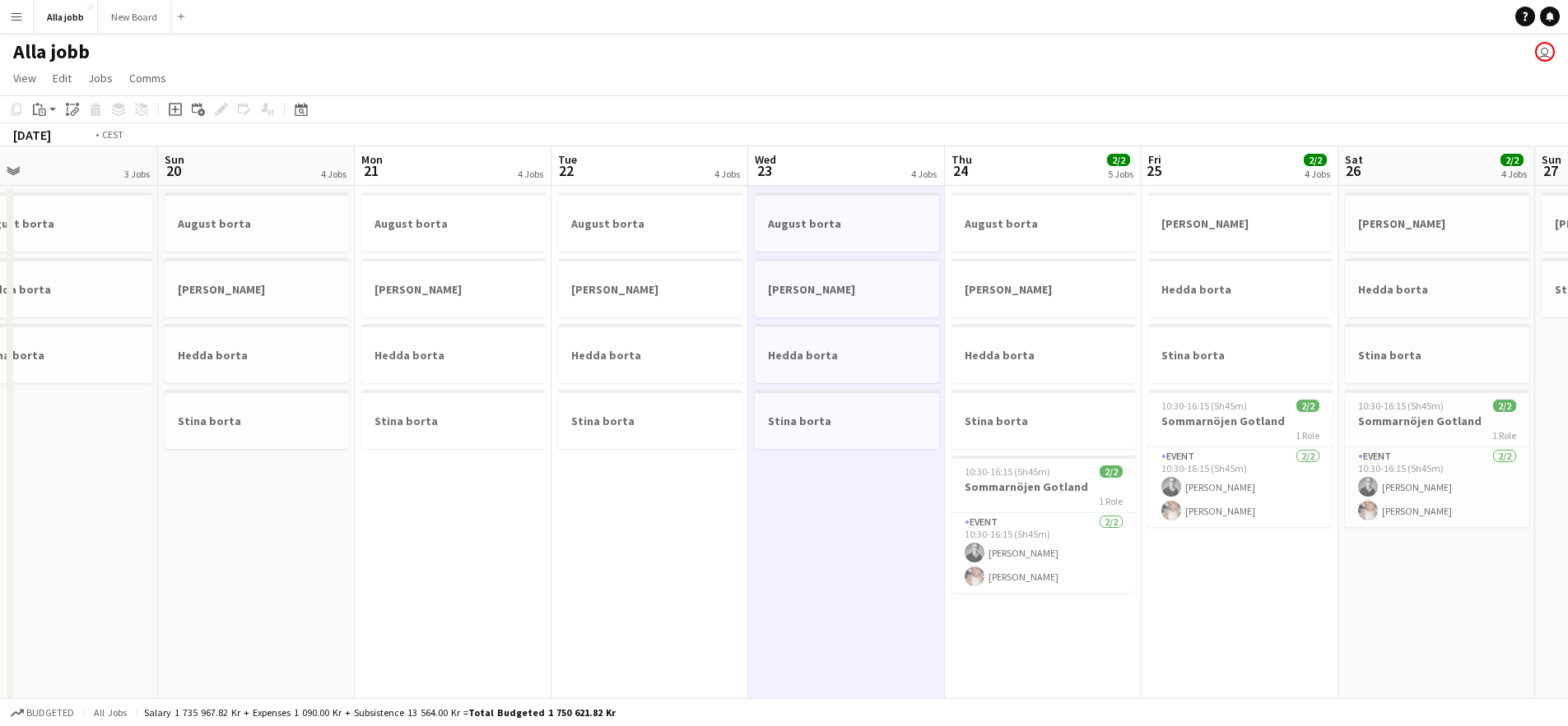
drag, startPoint x: 984, startPoint y: 600, endPoint x: 268, endPoint y: 484, distance: 725.3
click at [264, 485] on app-calendar-viewport "Wed 16 2 Jobs Thu 17 2 Jobs Fri 18 1 Job Sat 19 3 Jobs Sun 20 4 Jobs Mon 21 4 J…" at bounding box center [784, 662] width 1568 height 1033
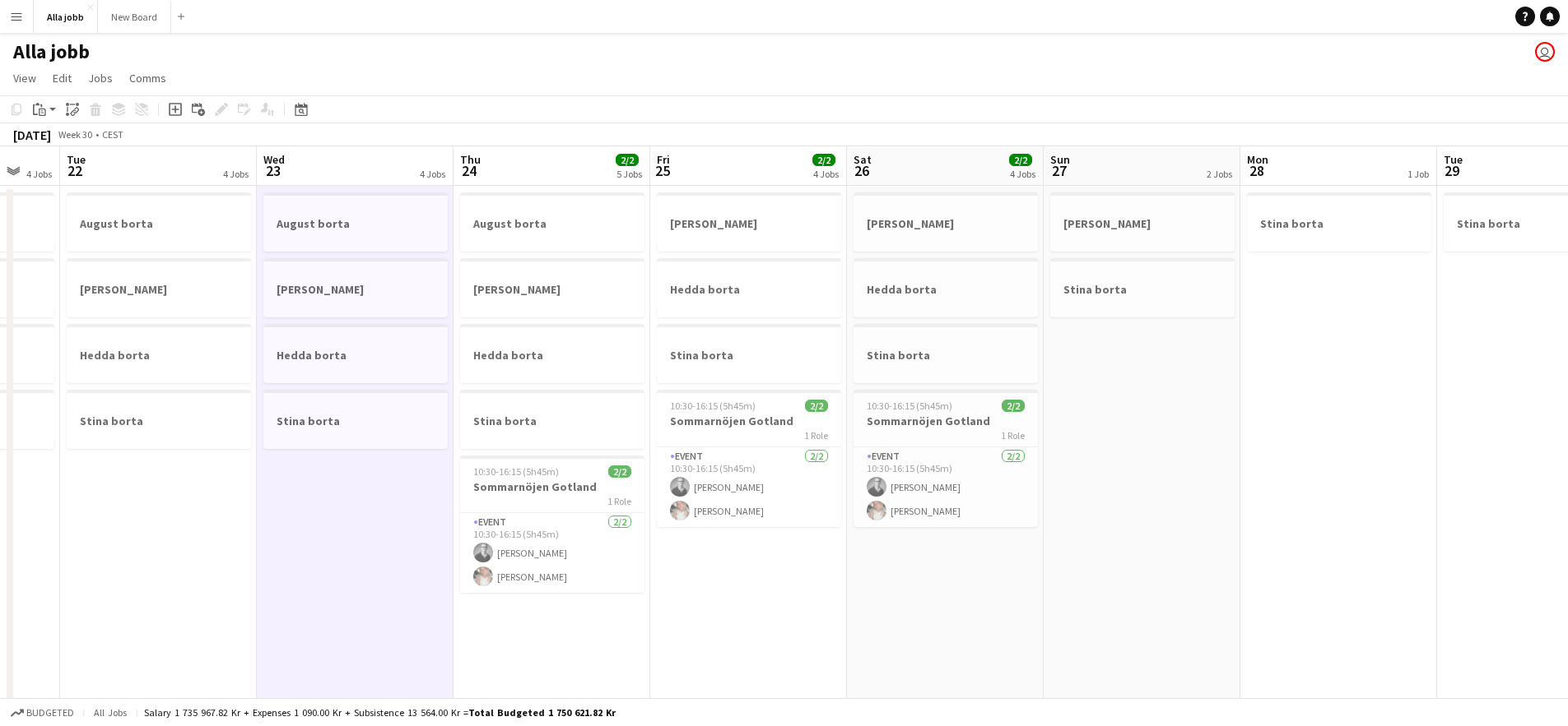
drag, startPoint x: 984, startPoint y: 539, endPoint x: 702, endPoint y: 518, distance: 282.8
click at [726, 521] on app-calendar-viewport "Sat 19 3 Jobs Sun 20 4 Jobs Mon 21 4 Jobs Tue 22 4 Jobs Wed 23 4 Jobs Thu 24 2/…" at bounding box center [784, 662] width 1568 height 1033
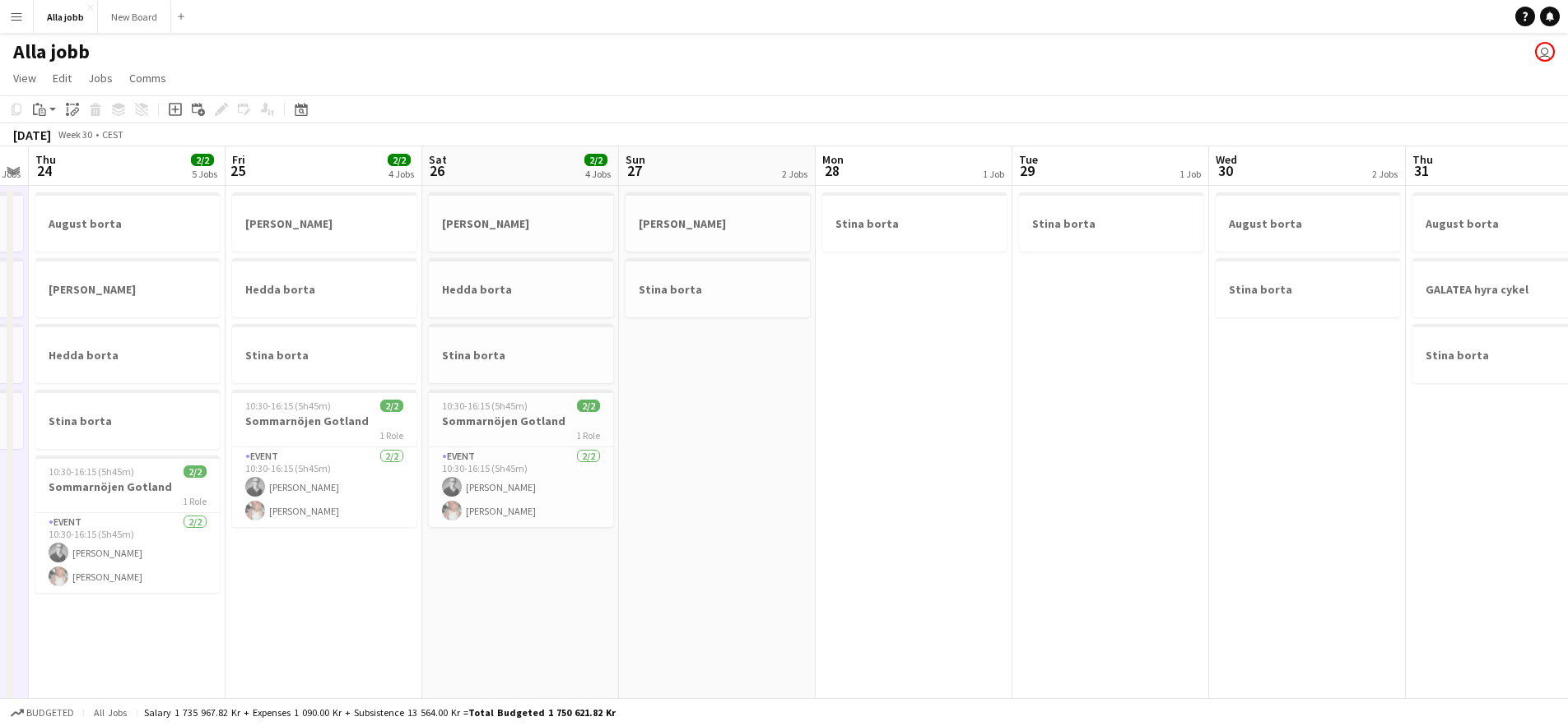
drag, startPoint x: 1087, startPoint y: 506, endPoint x: 777, endPoint y: 509, distance: 310.0
click at [795, 534] on app-calendar-viewport "Mon 21 4 Jobs Tue 22 4 Jobs Wed 23 4 Jobs Thu 24 2/2 5 Jobs Fri 25 2/2 4 Jobs S…" at bounding box center [784, 662] width 1568 height 1033
